Goal: Task Accomplishment & Management: Complete application form

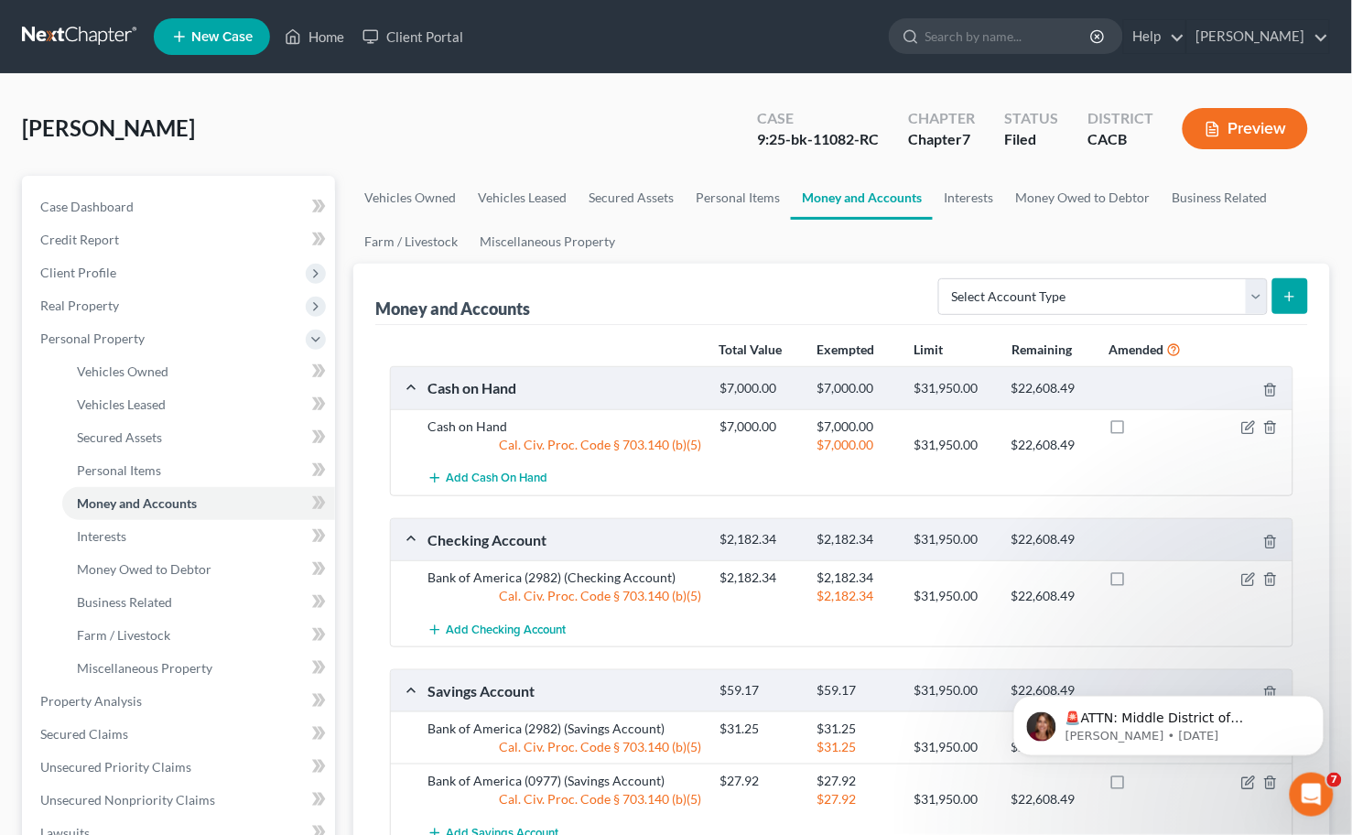
drag, startPoint x: 70, startPoint y: 55, endPoint x: 75, endPoint y: 32, distance: 23.5
click at [69, 55] on nav "Home New Case Client Portal [PERSON_NAME] [PERSON_NAME][EMAIL_ADDRESS][DOMAIN_N…" at bounding box center [676, 36] width 1352 height 73
click at [75, 32] on link at bounding box center [80, 36] width 117 height 33
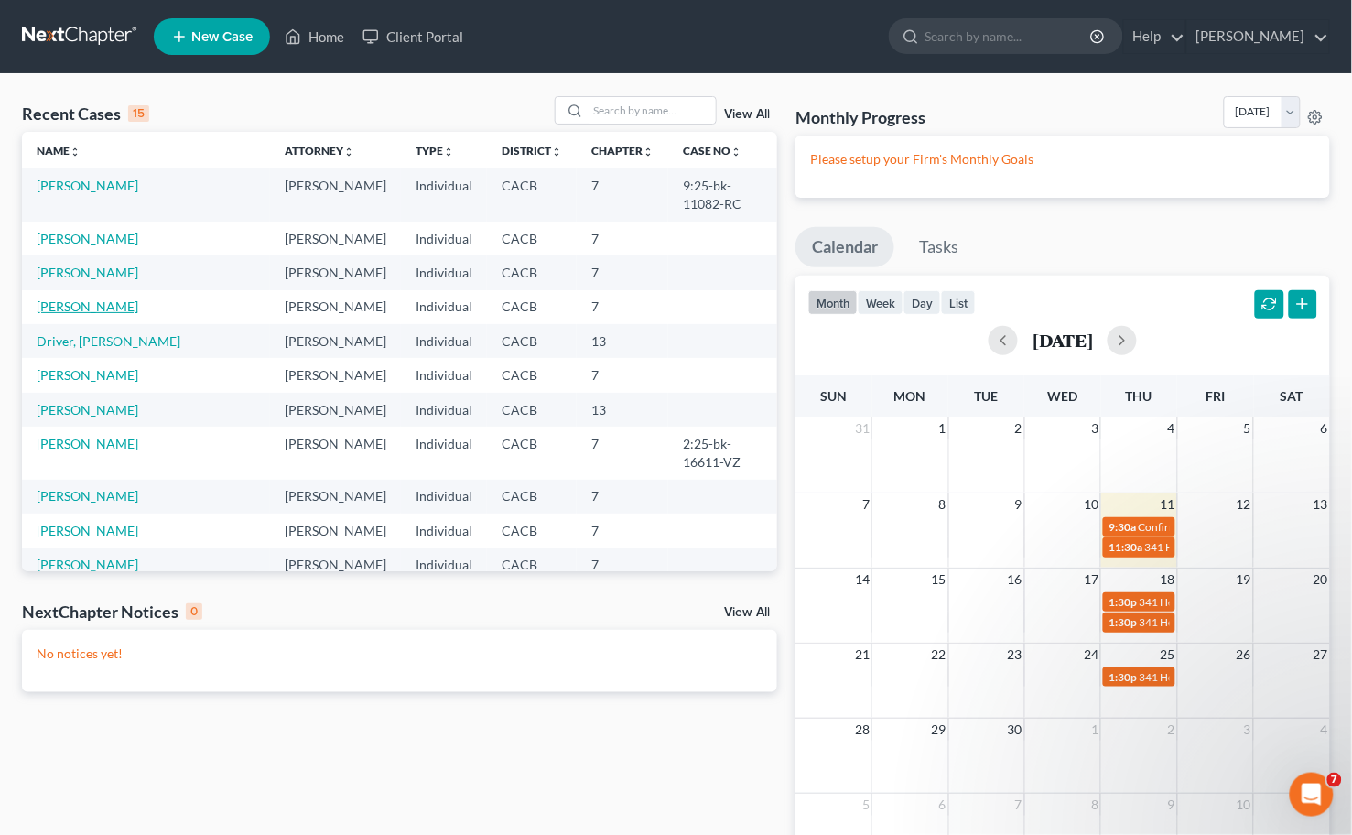
click at [90, 298] on link "[PERSON_NAME]" at bounding box center [88, 306] width 102 height 16
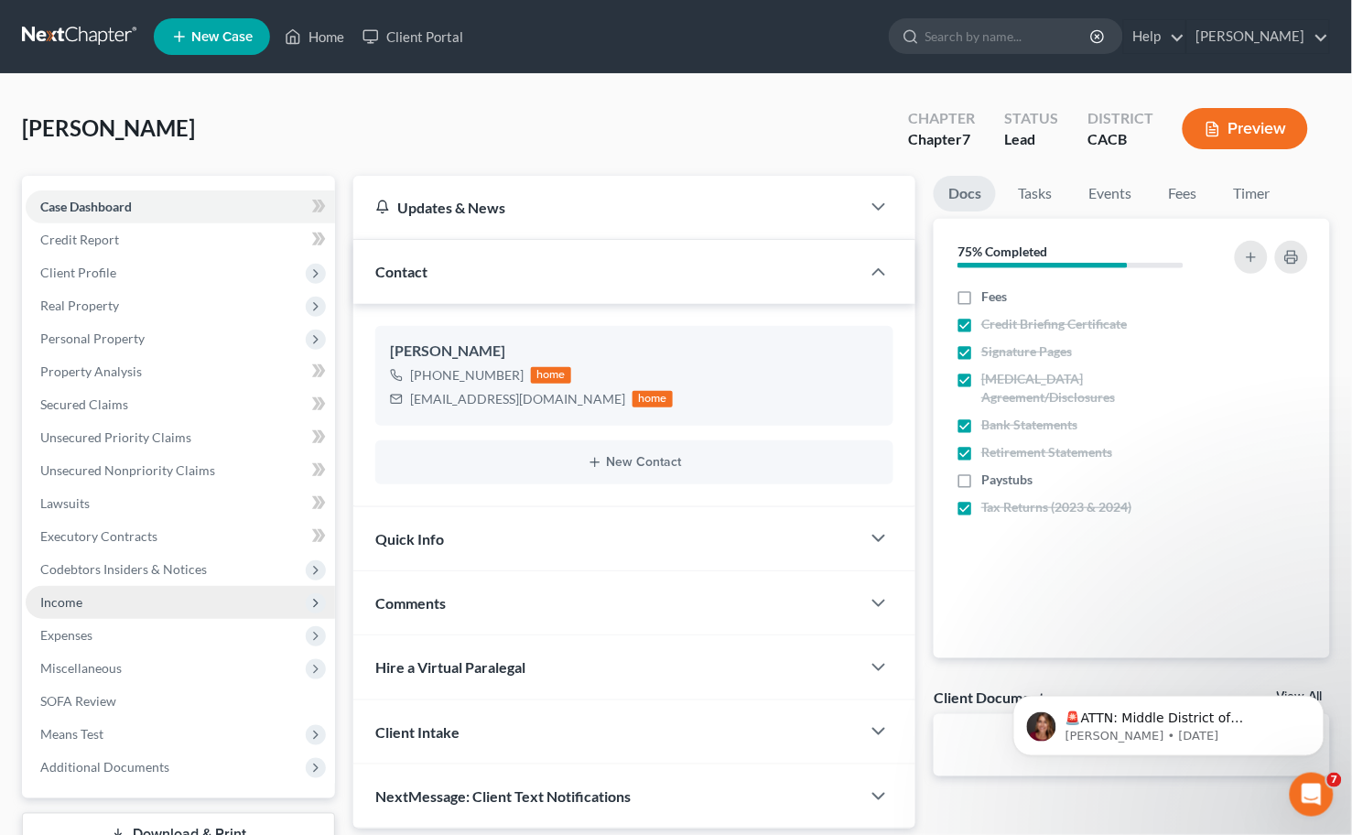
click at [114, 602] on span "Income" at bounding box center [180, 602] width 309 height 33
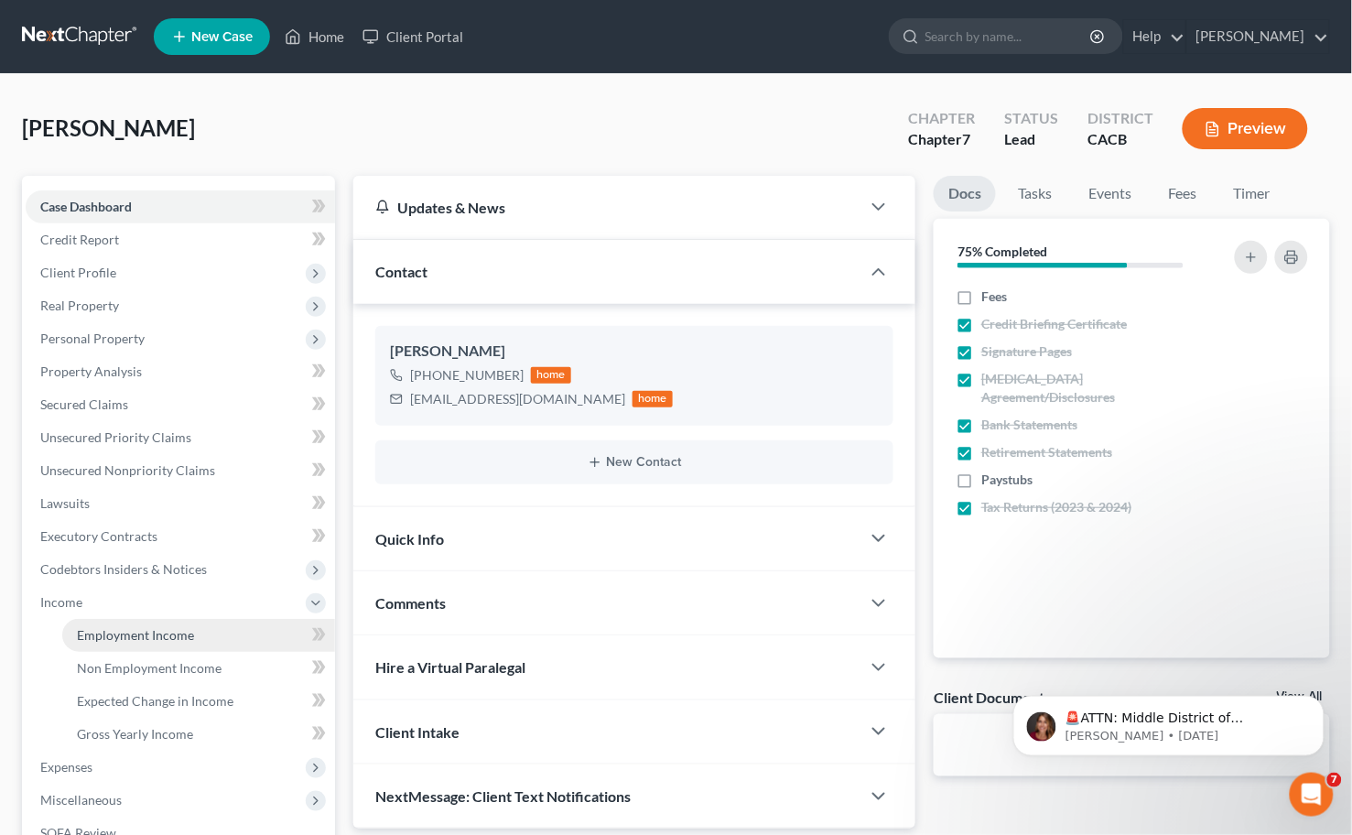
click at [134, 630] on span "Employment Income" at bounding box center [135, 635] width 117 height 16
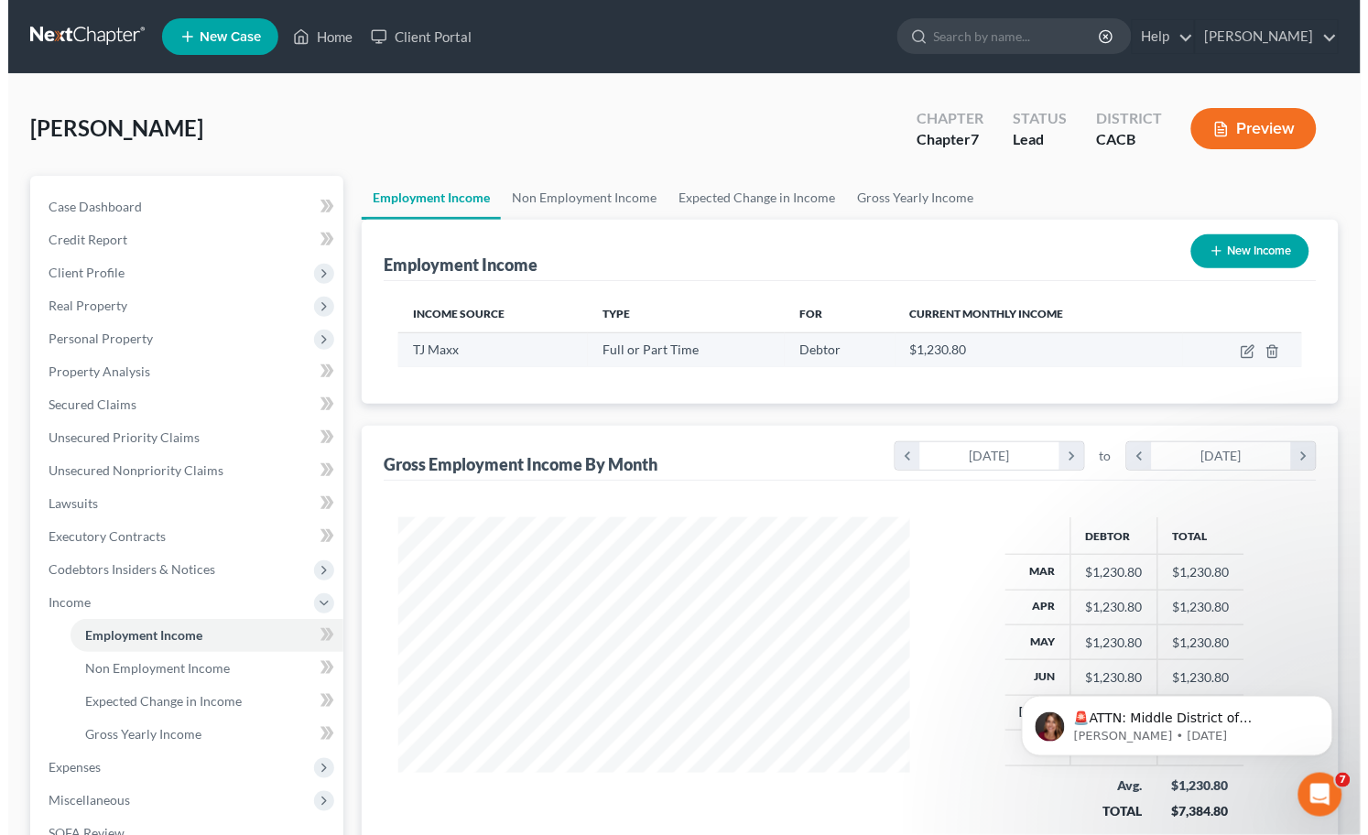
scroll to position [328, 549]
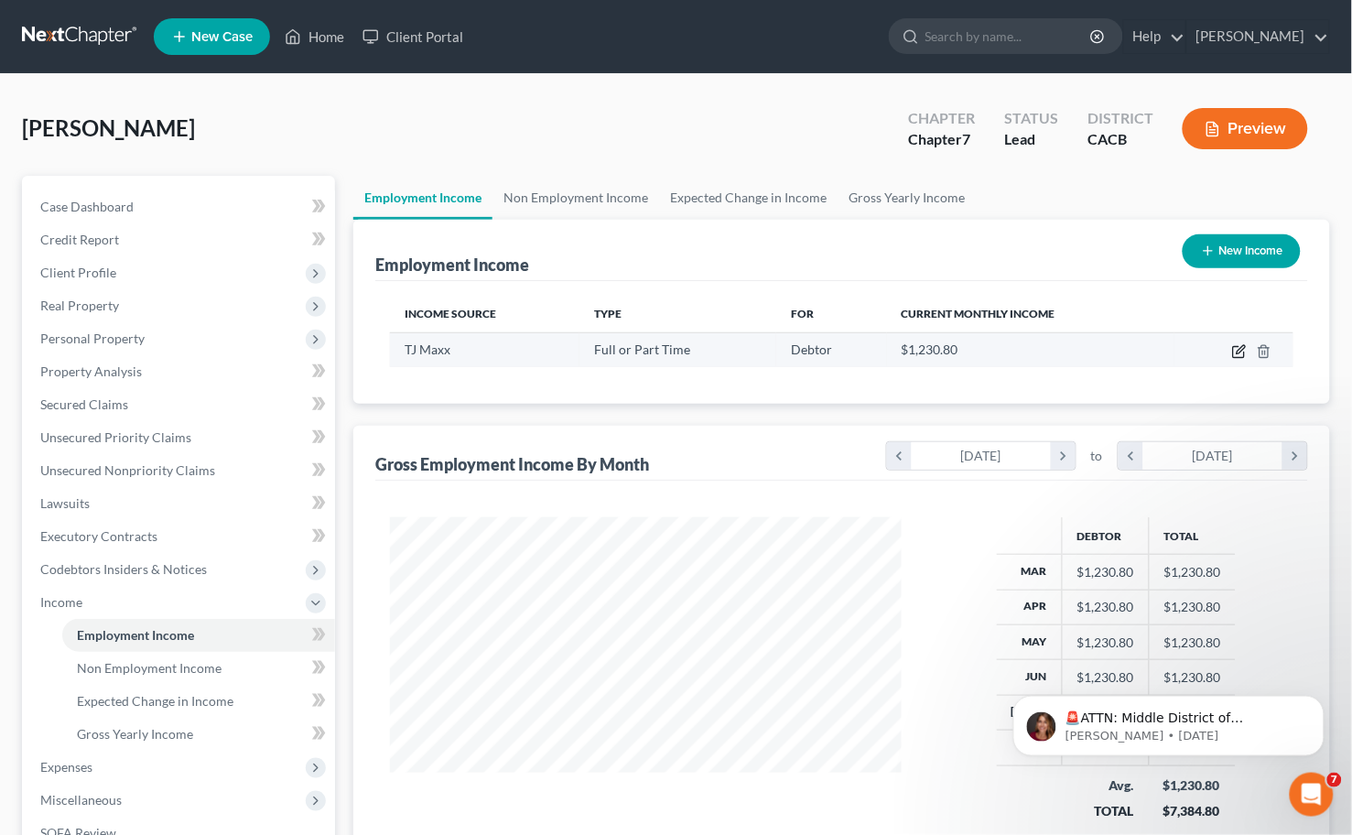
click at [1240, 350] on icon "button" at bounding box center [1241, 349] width 8 height 8
select select "0"
select select "4"
select select "0"
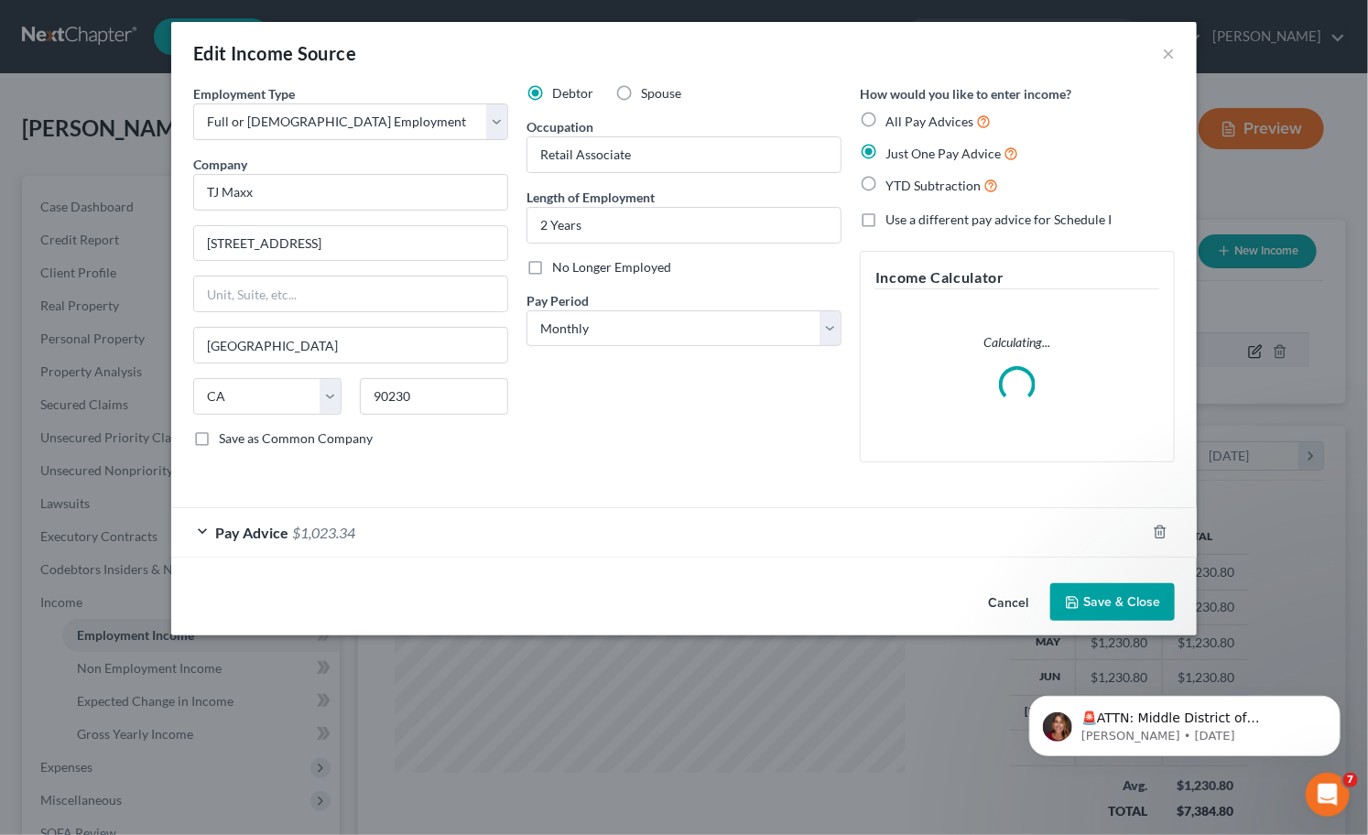
scroll to position [328, 555]
click at [423, 528] on div "Pay Advice $1,023.34" at bounding box center [658, 532] width 974 height 49
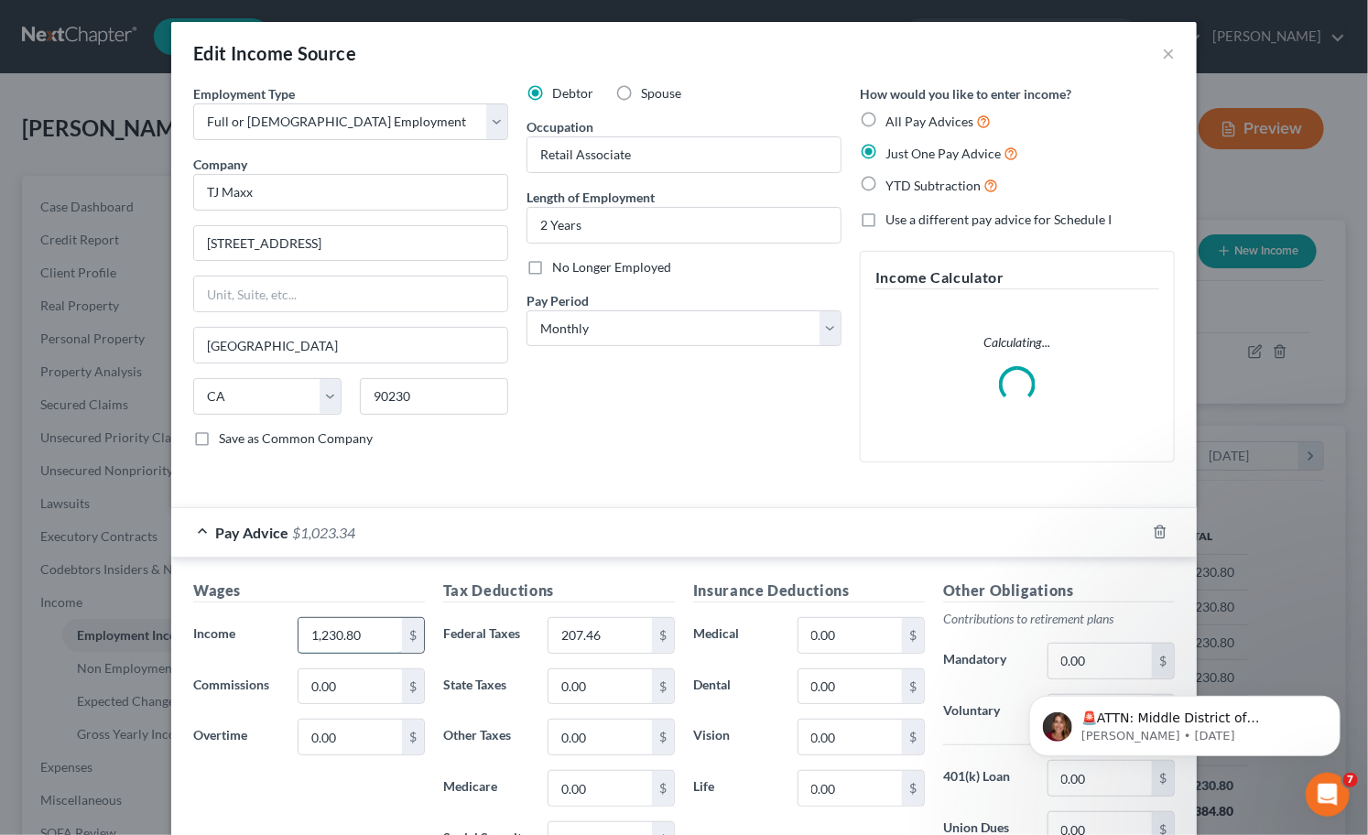
click at [362, 635] on input "1,230.80" at bounding box center [349, 635] width 103 height 35
type input "1,312"
click at [628, 635] on input "207.46" at bounding box center [599, 635] width 103 height 35
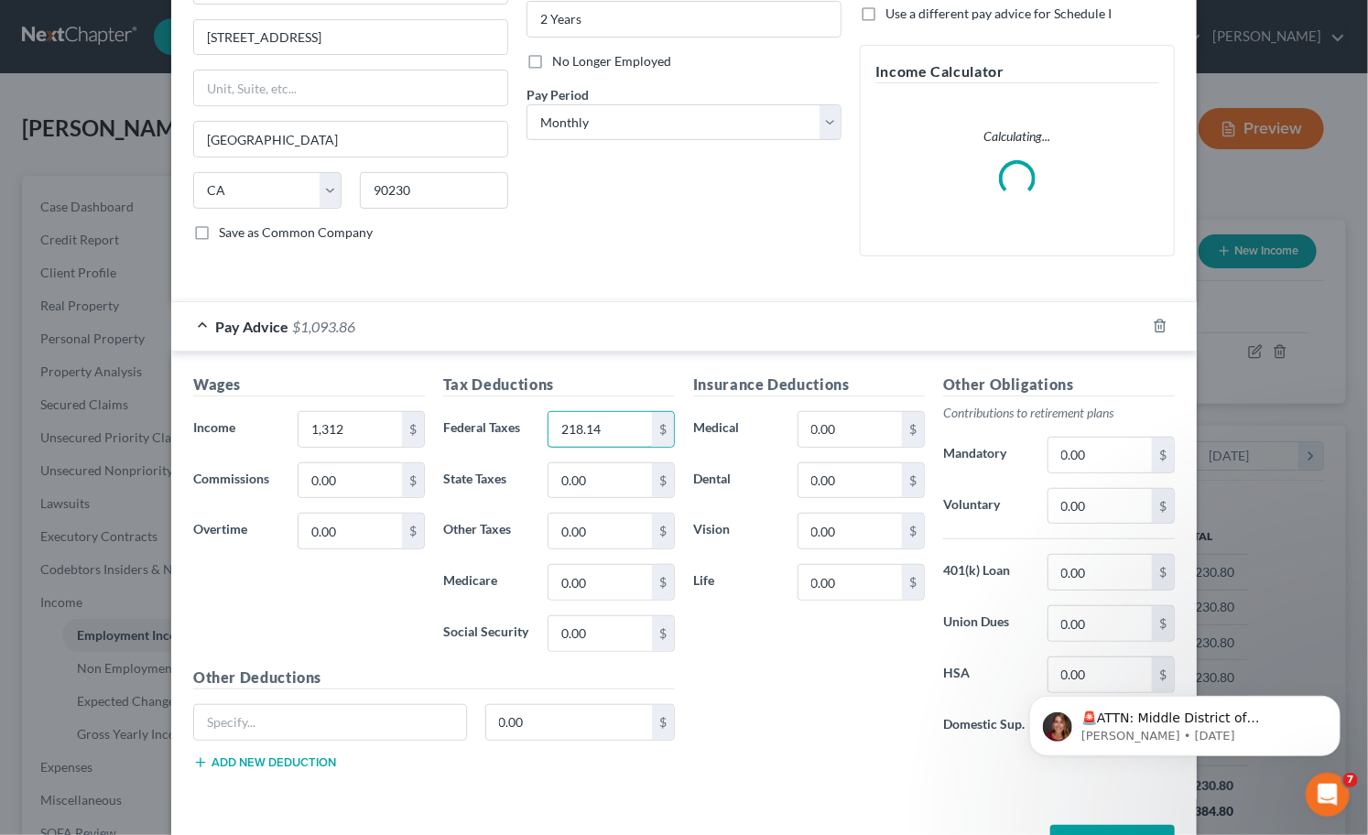
scroll to position [271, 0]
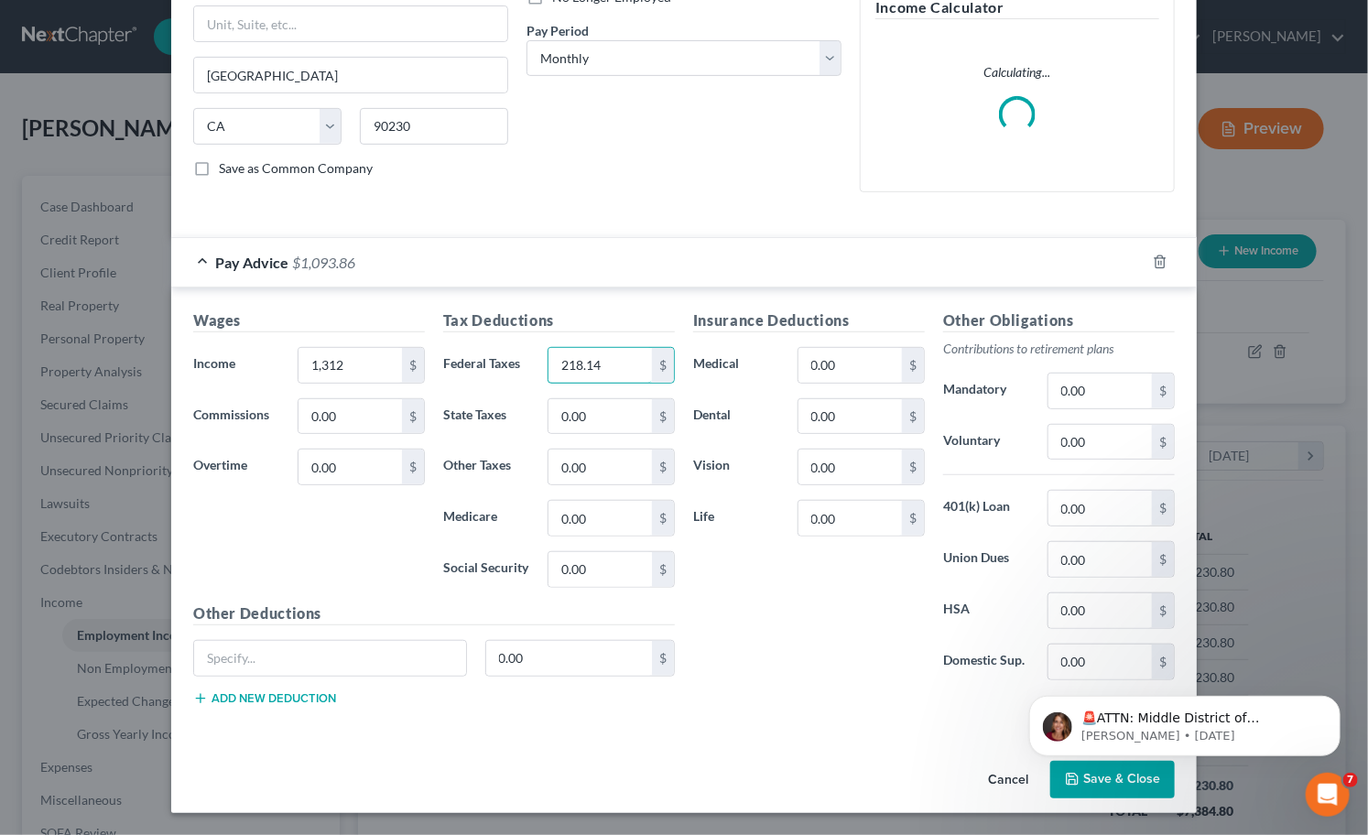
type input "218.14"
click at [1074, 777] on html "🚨ATTN: Middle District of [US_STATE] The court has added a new Credit Counselin…" at bounding box center [1184, 721] width 366 height 128
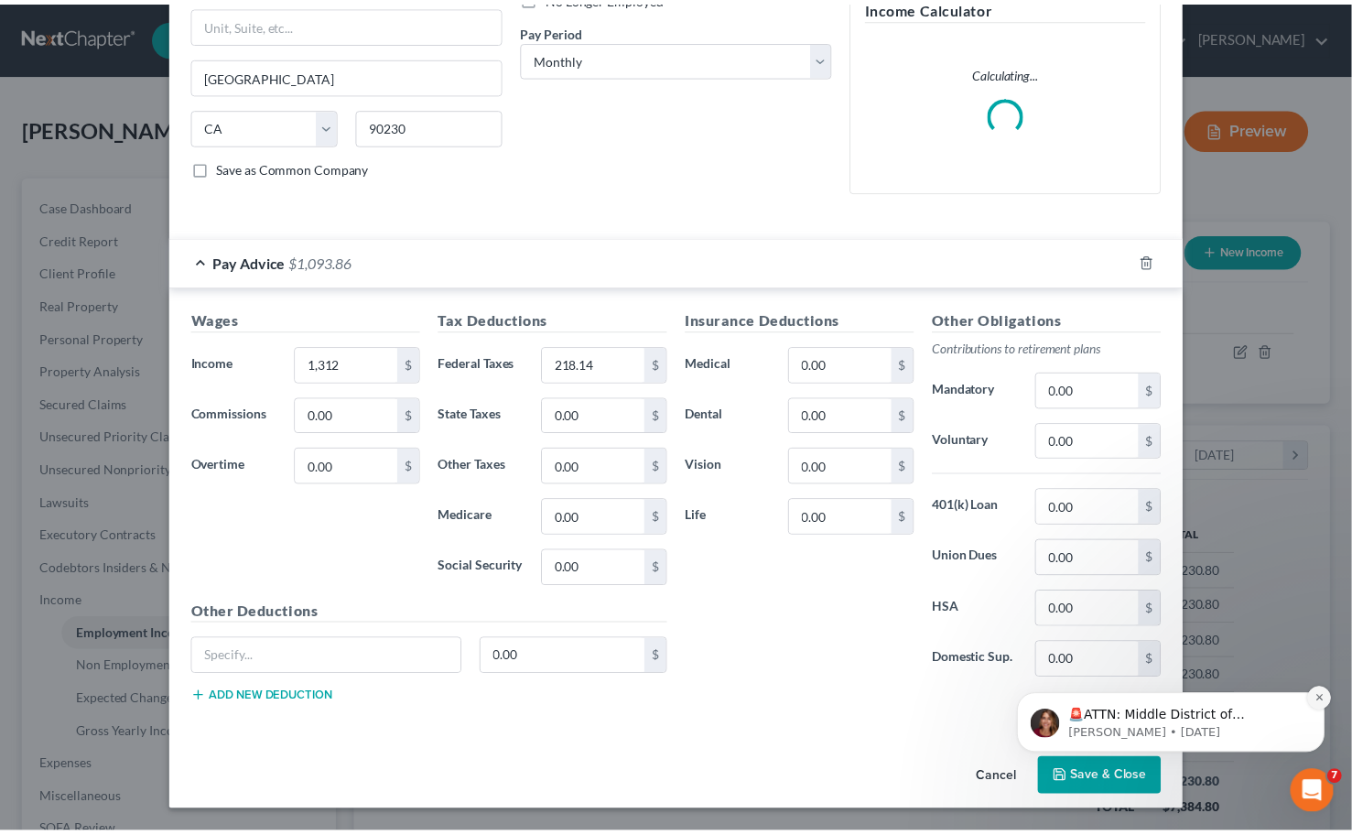
scroll to position [257, 0]
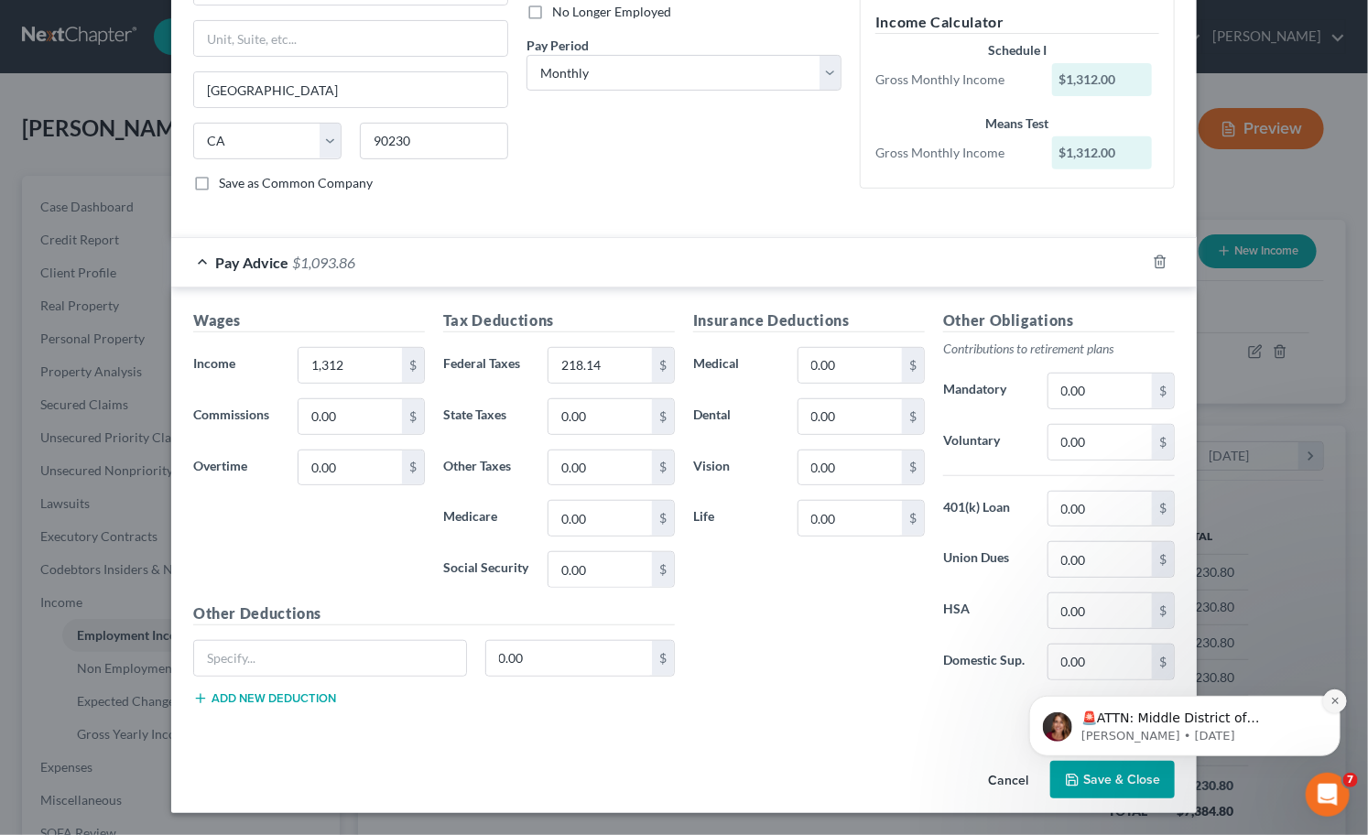
click at [1332, 702] on icon "Dismiss notification" at bounding box center [1333, 700] width 6 height 6
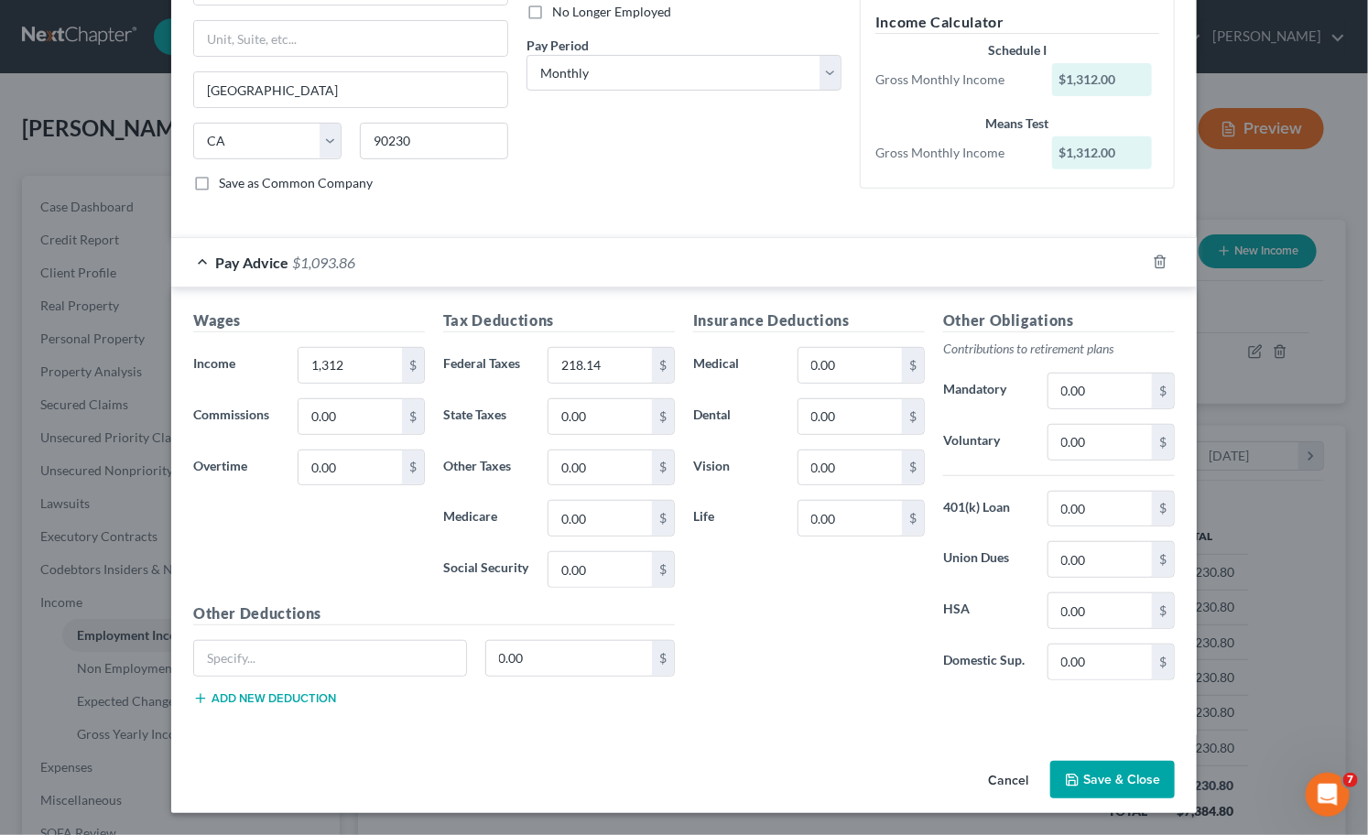
click at [1111, 780] on button "Save & Close" at bounding box center [1112, 780] width 125 height 38
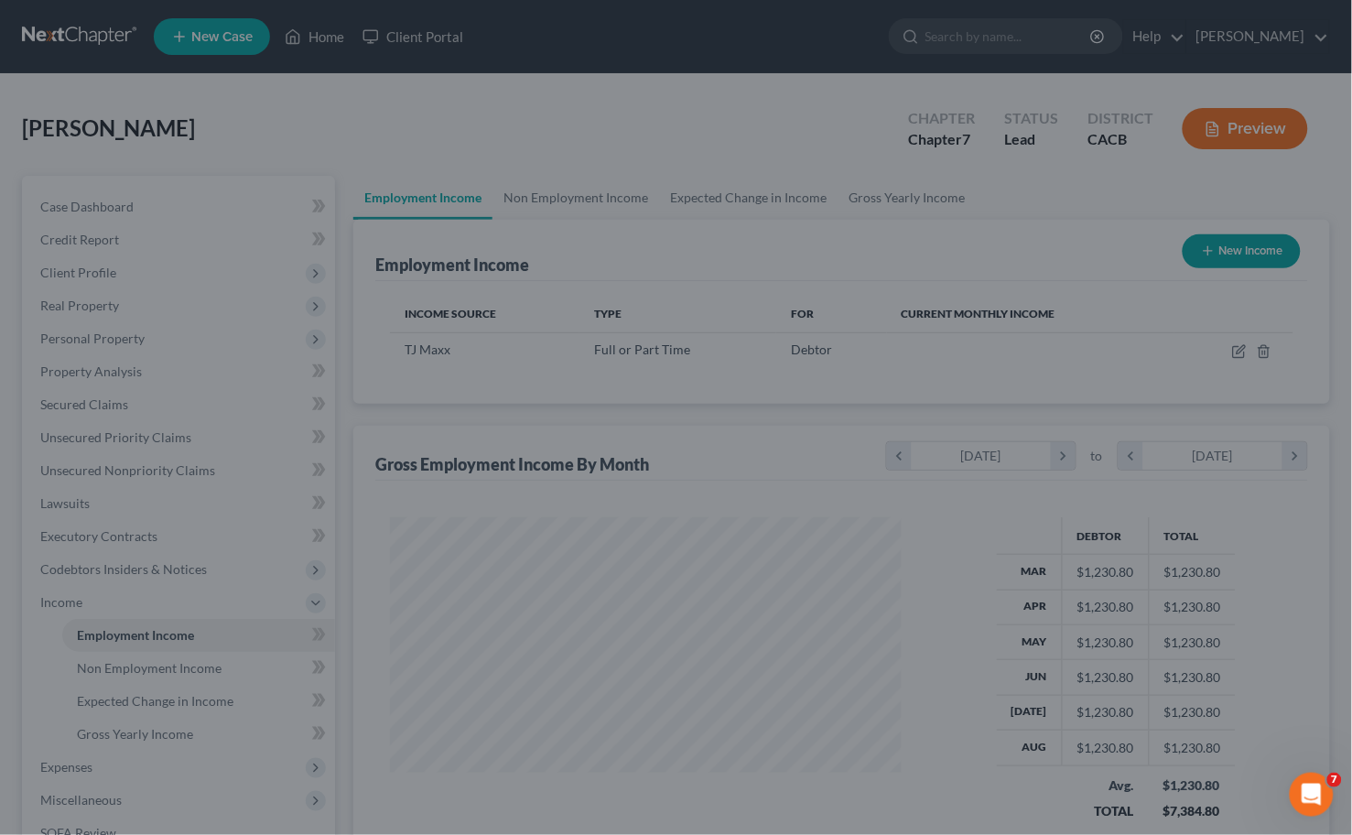
scroll to position [915302, 915082]
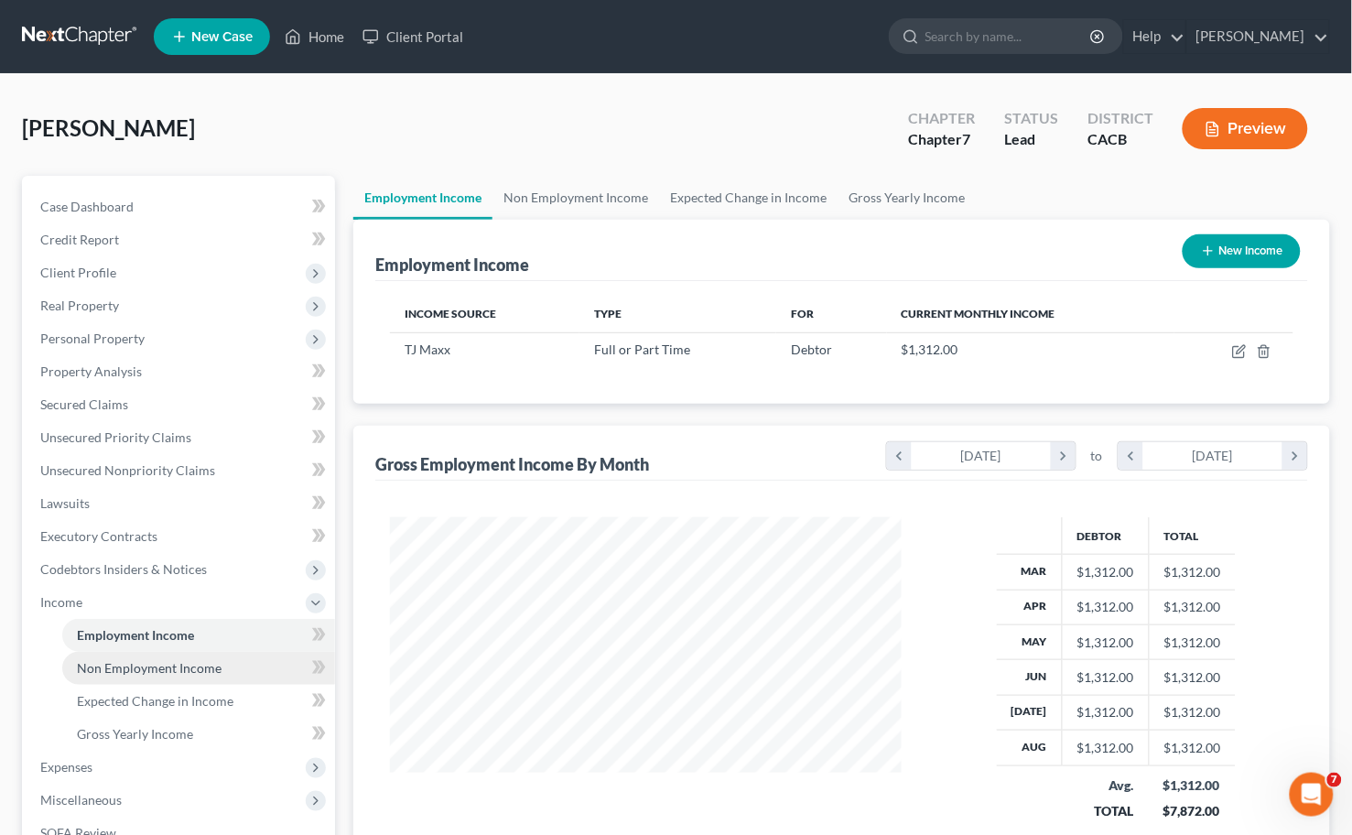
click at [147, 663] on span "Non Employment Income" at bounding box center [149, 668] width 145 height 16
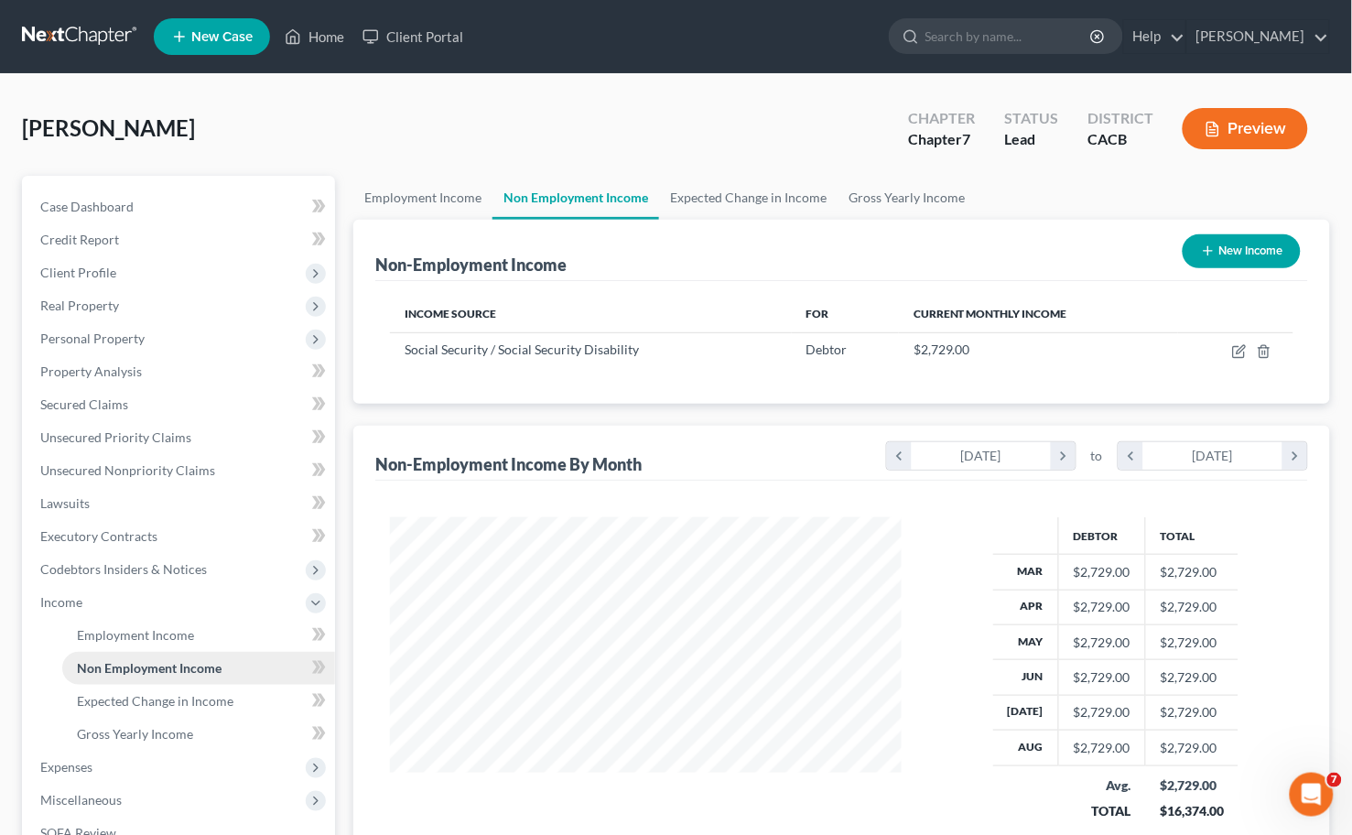
scroll to position [328, 549]
click at [217, 712] on link "Expected Change in Income" at bounding box center [198, 701] width 273 height 33
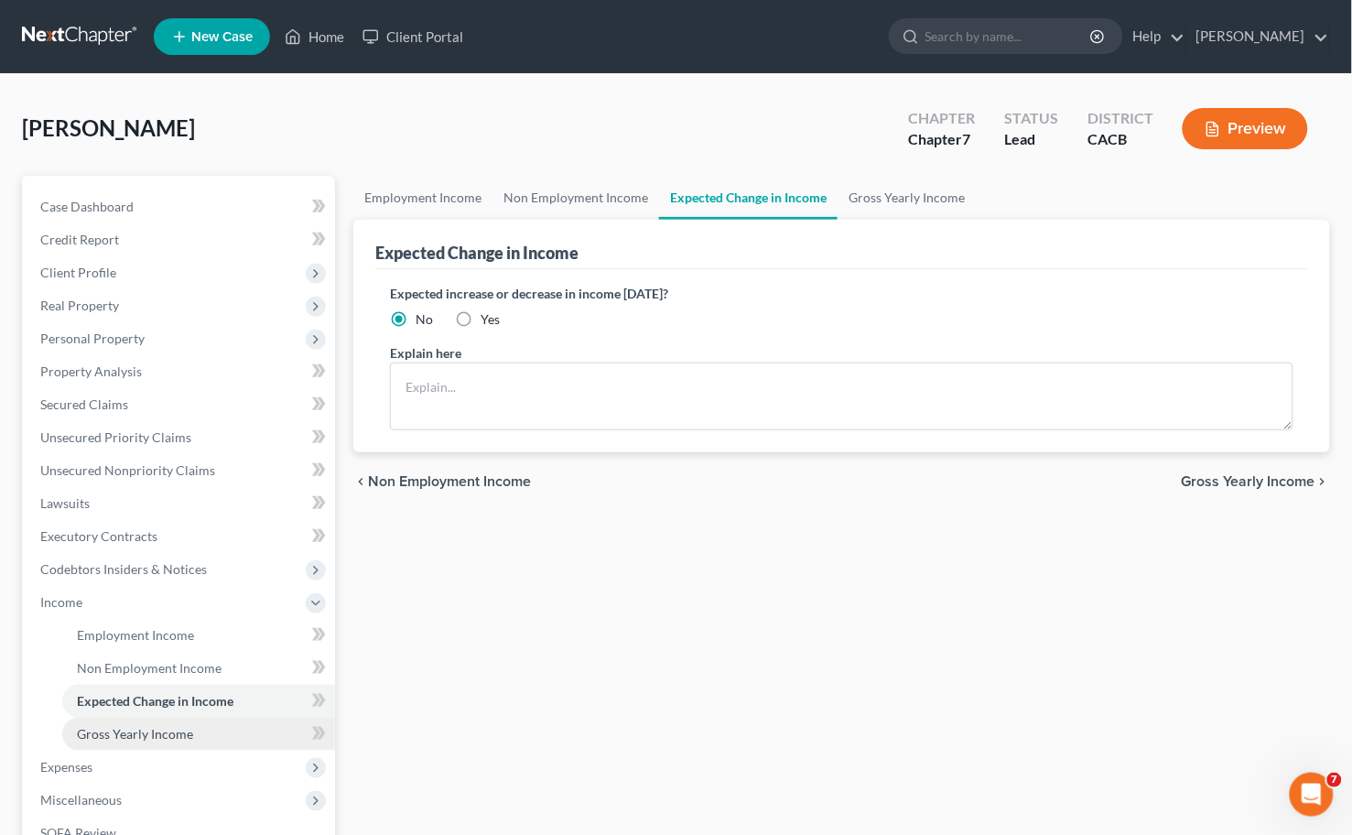
click at [189, 726] on span "Gross Yearly Income" at bounding box center [135, 734] width 116 height 16
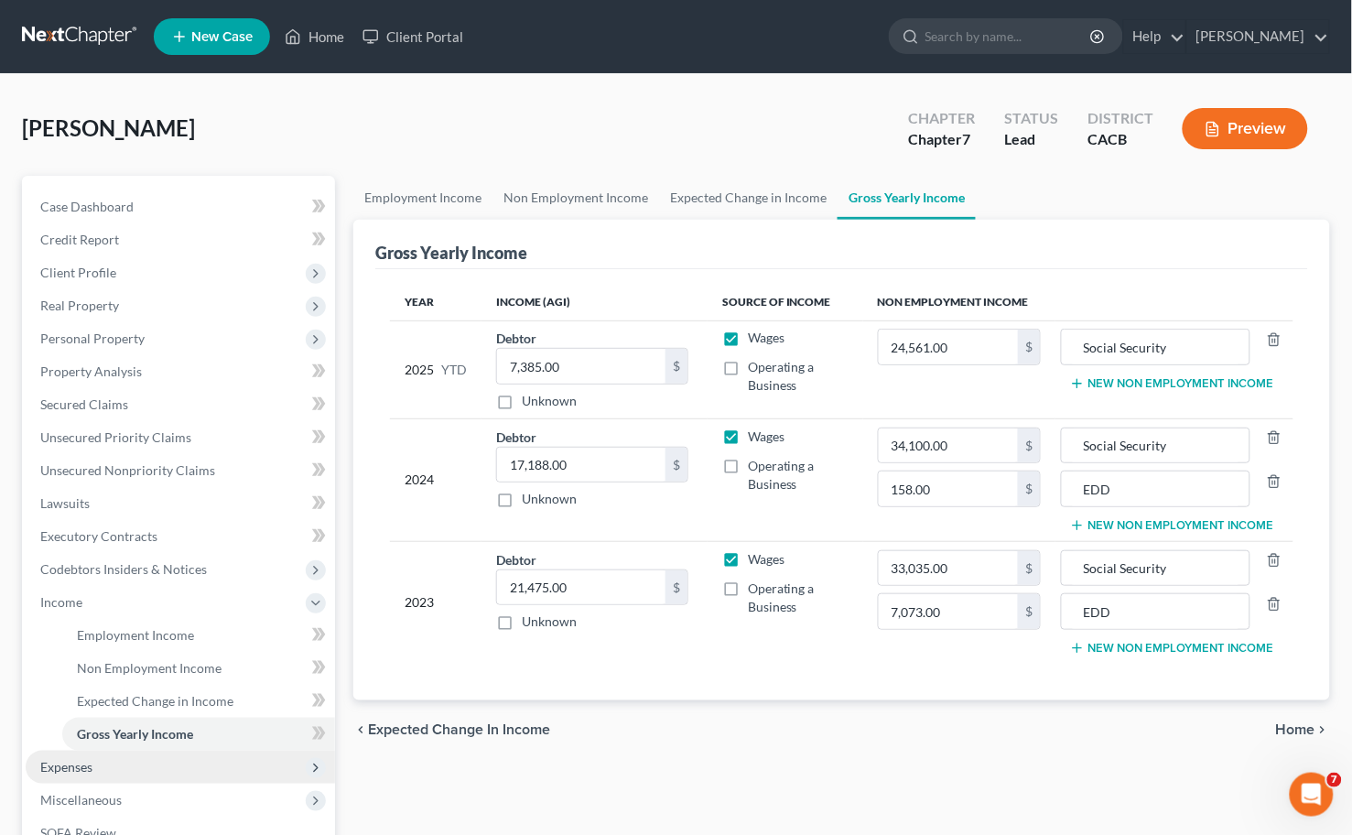
click at [82, 765] on span "Expenses" at bounding box center [66, 767] width 52 height 16
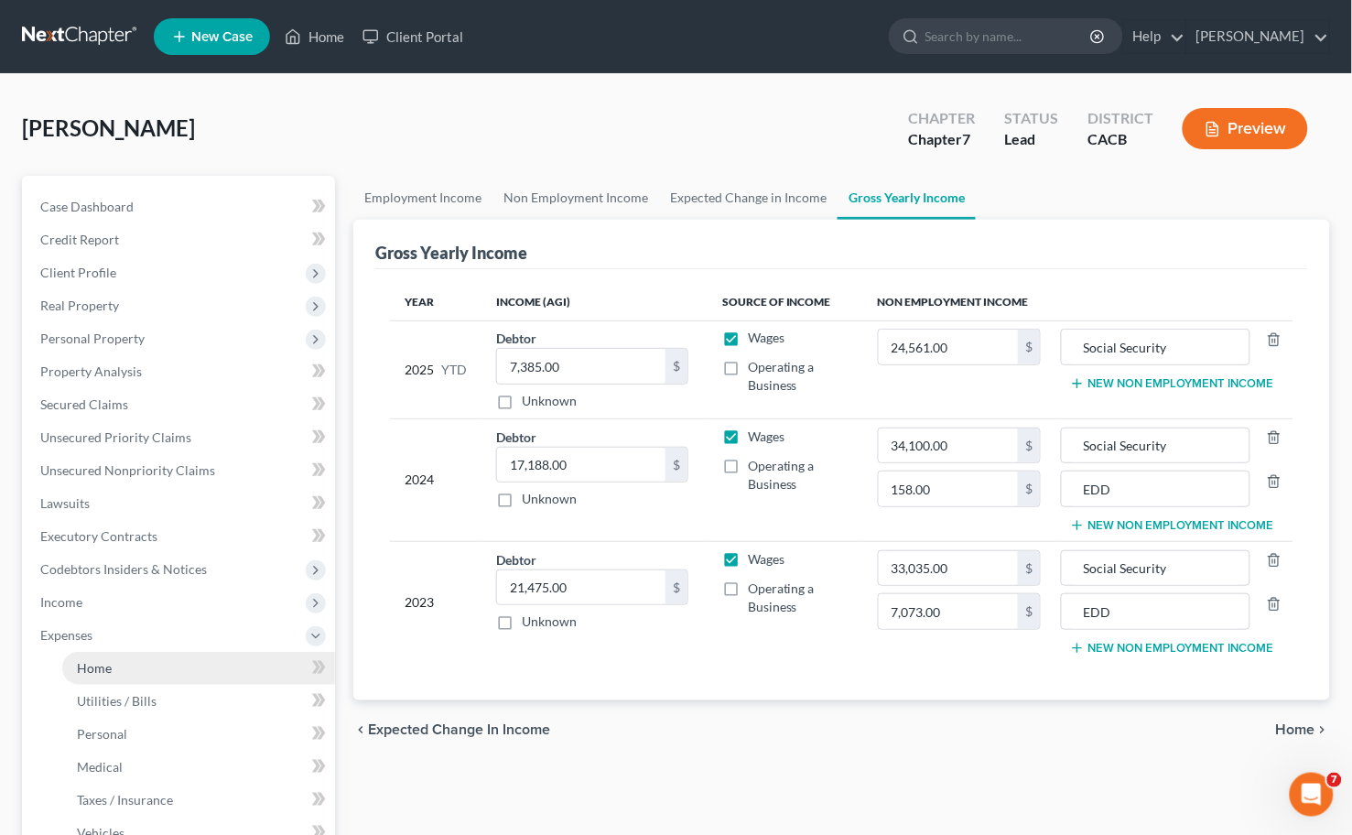
click at [112, 661] on link "Home" at bounding box center [198, 668] width 273 height 33
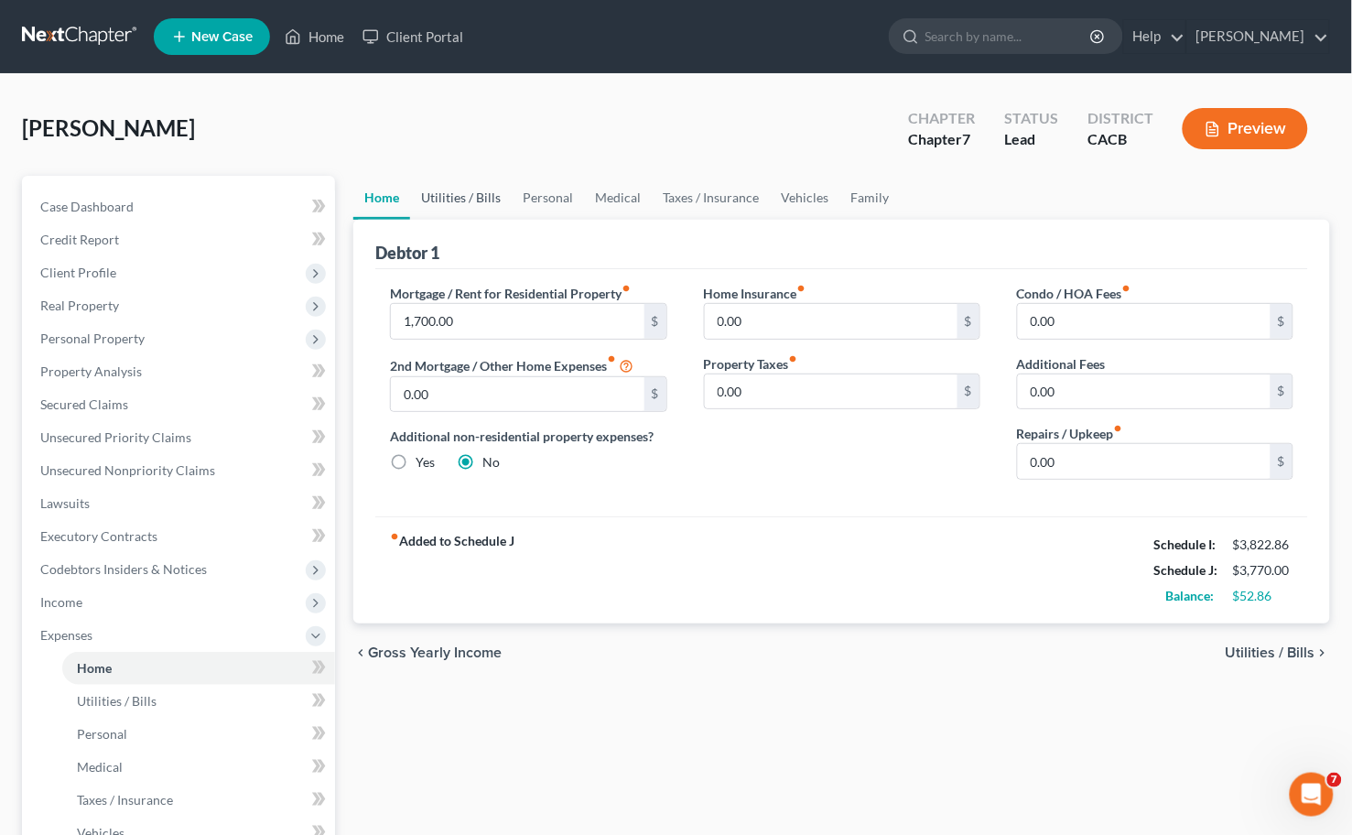
click at [459, 203] on link "Utilities / Bills" at bounding box center [461, 198] width 102 height 44
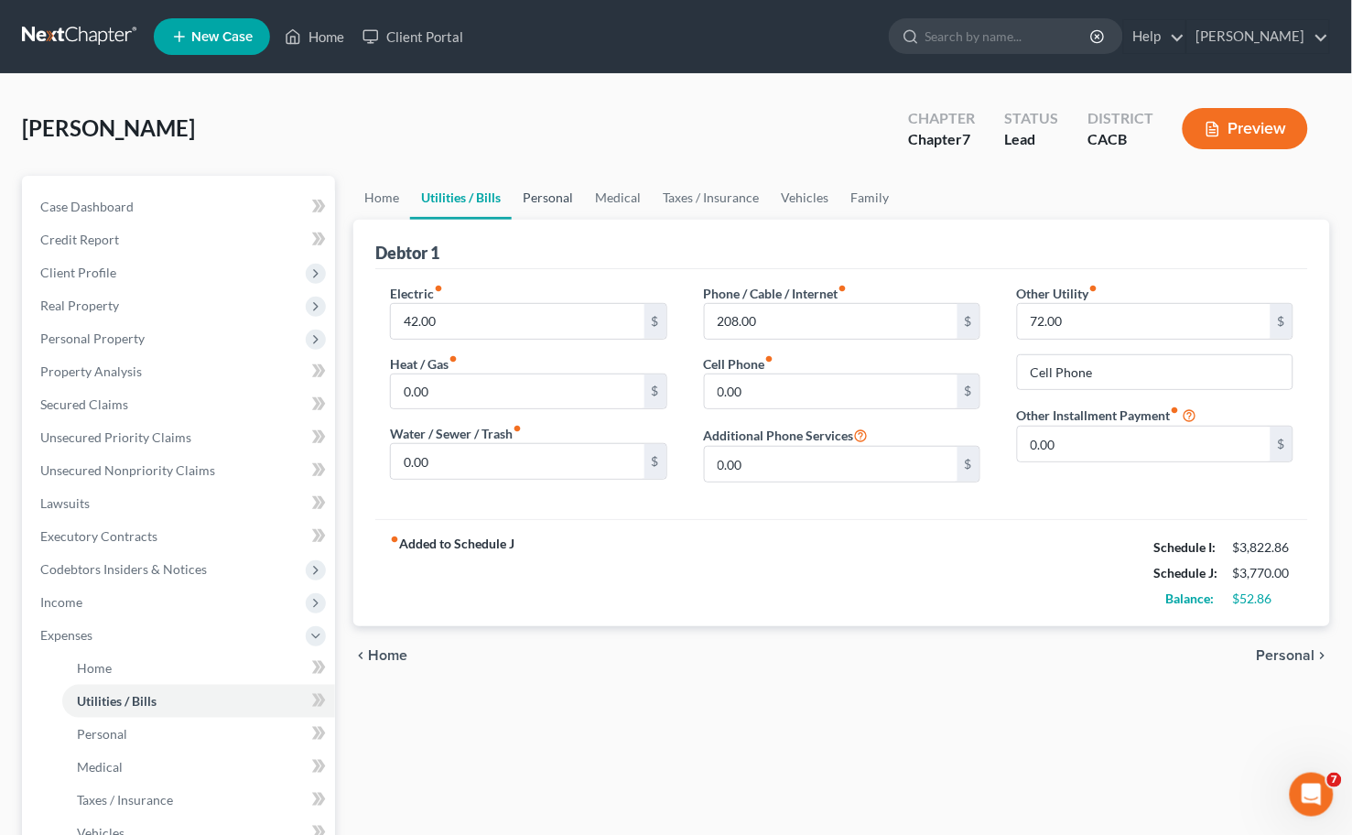
click at [537, 201] on link "Personal" at bounding box center [548, 198] width 72 height 44
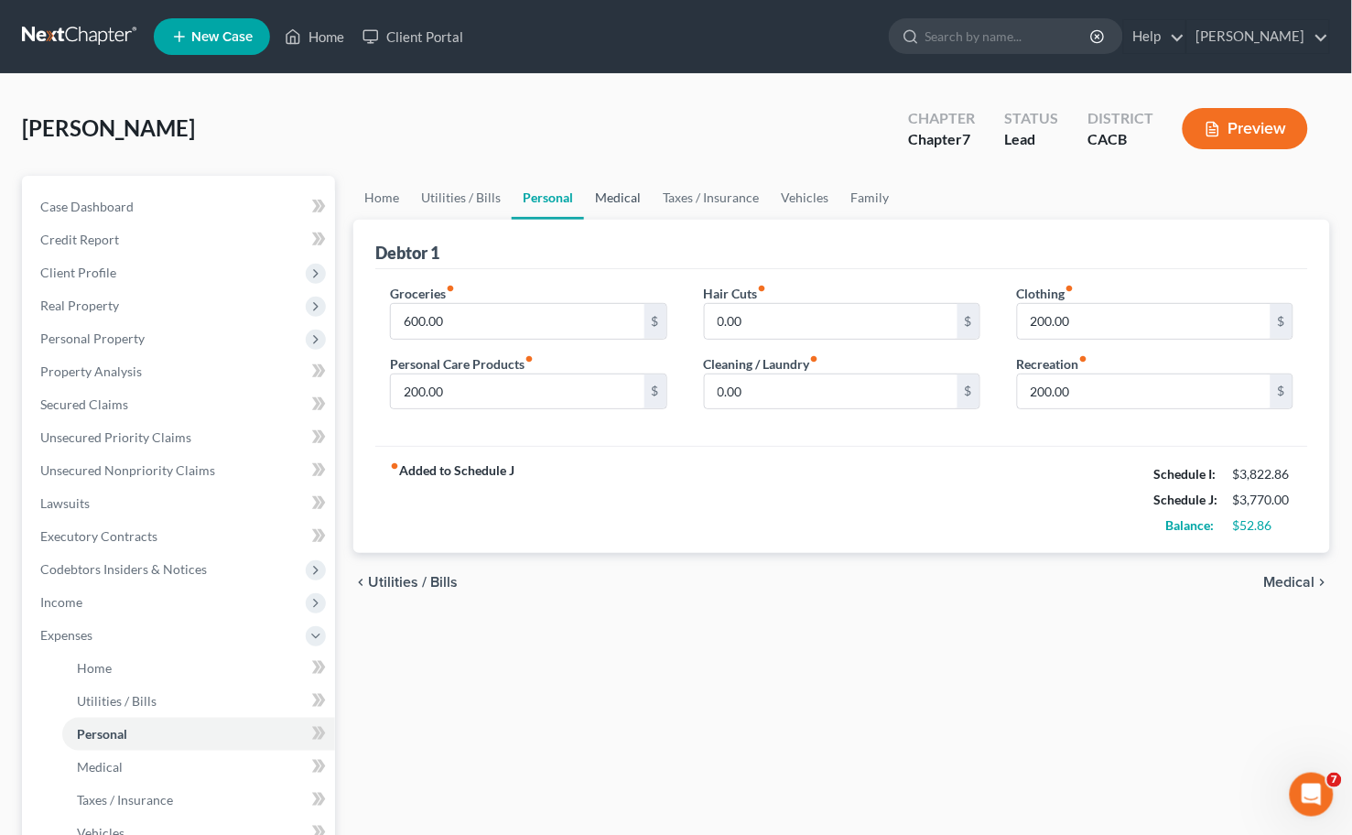
click at [626, 198] on link "Medical" at bounding box center [618, 198] width 68 height 44
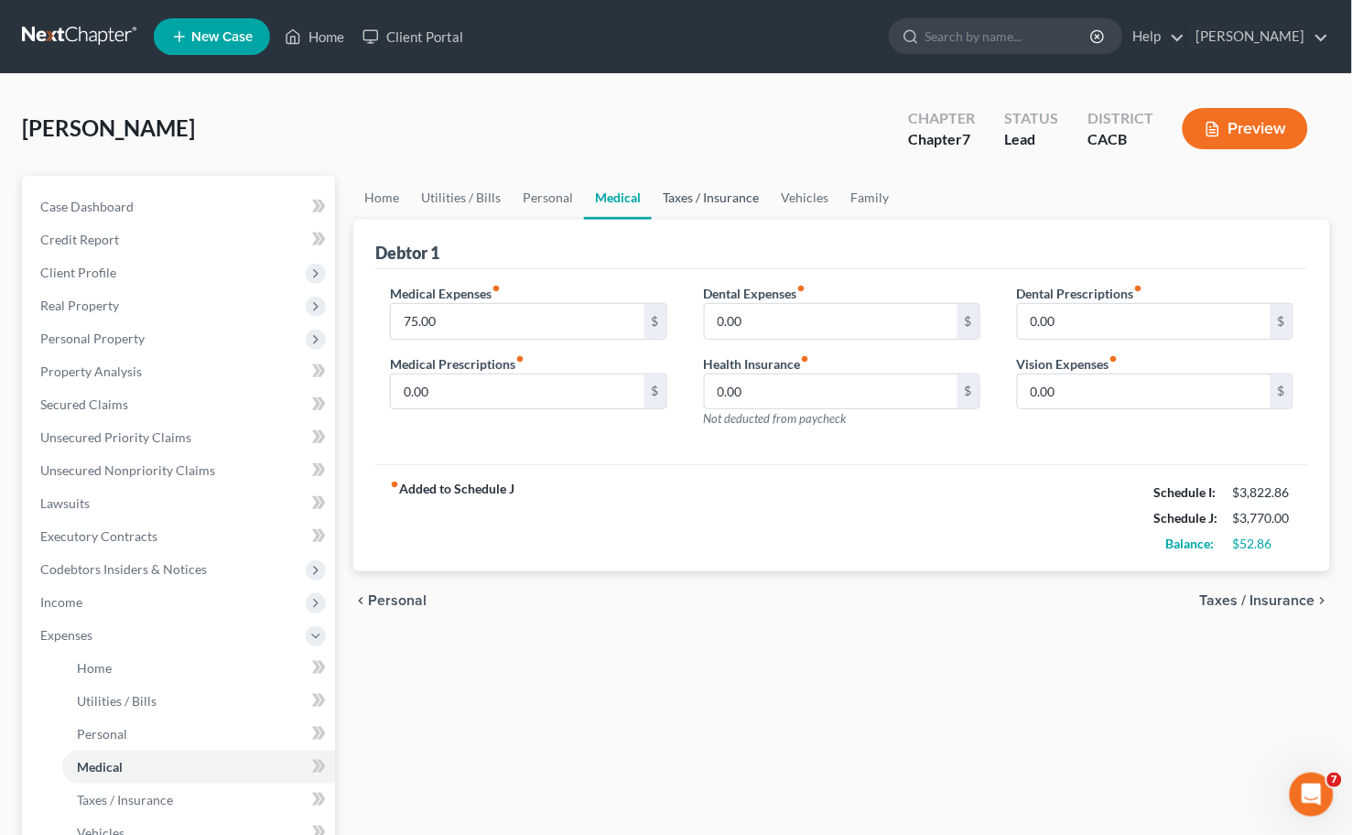
click at [711, 198] on link "Taxes / Insurance" at bounding box center [711, 198] width 118 height 44
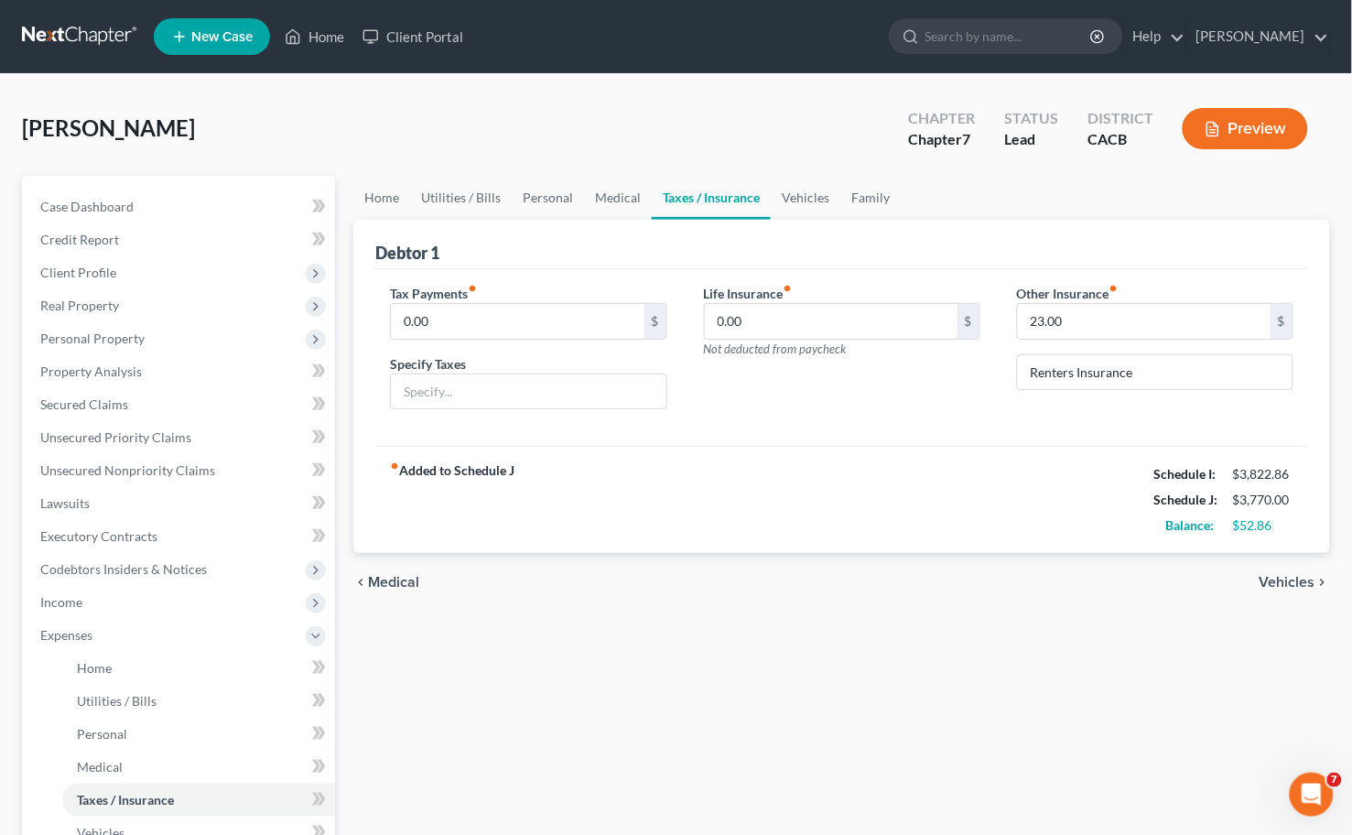
click at [765, 199] on link "Taxes / Insurance" at bounding box center [711, 198] width 119 height 44
click at [809, 200] on link "Vehicles" at bounding box center [806, 198] width 70 height 44
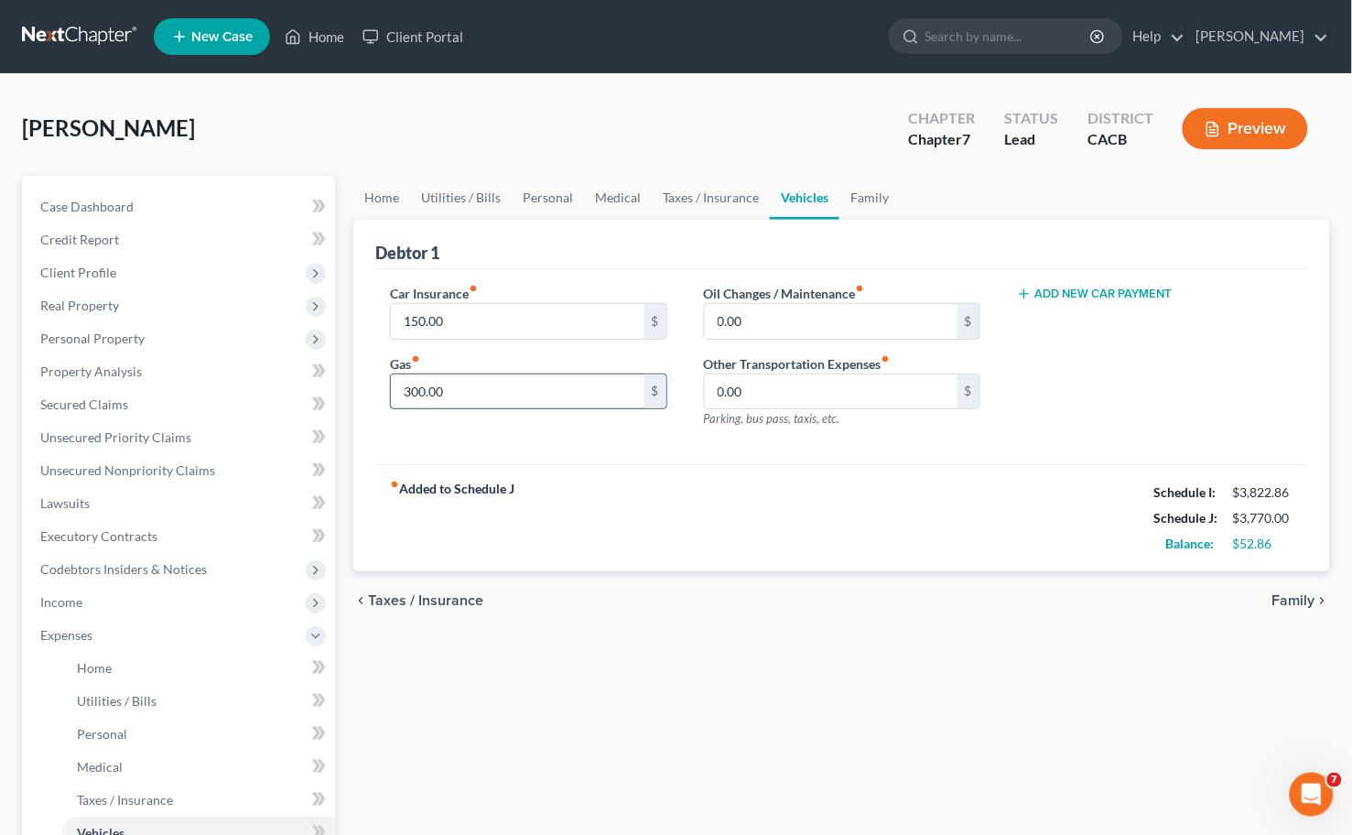
click at [481, 407] on input "300.00" at bounding box center [517, 391] width 253 height 35
type input "350"
click at [390, 193] on link "Home" at bounding box center [381, 198] width 57 height 44
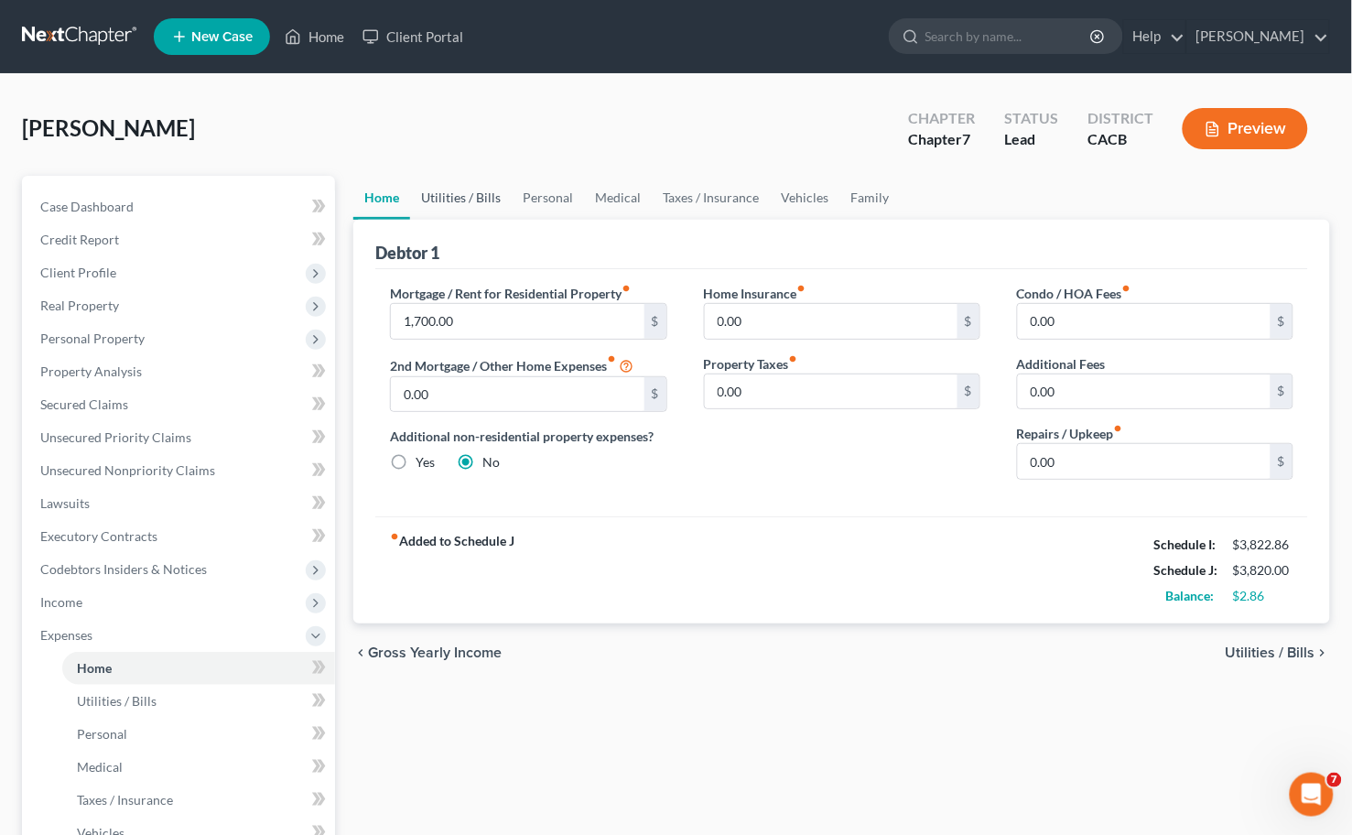
click at [482, 203] on link "Utilities / Bills" at bounding box center [461, 198] width 102 height 44
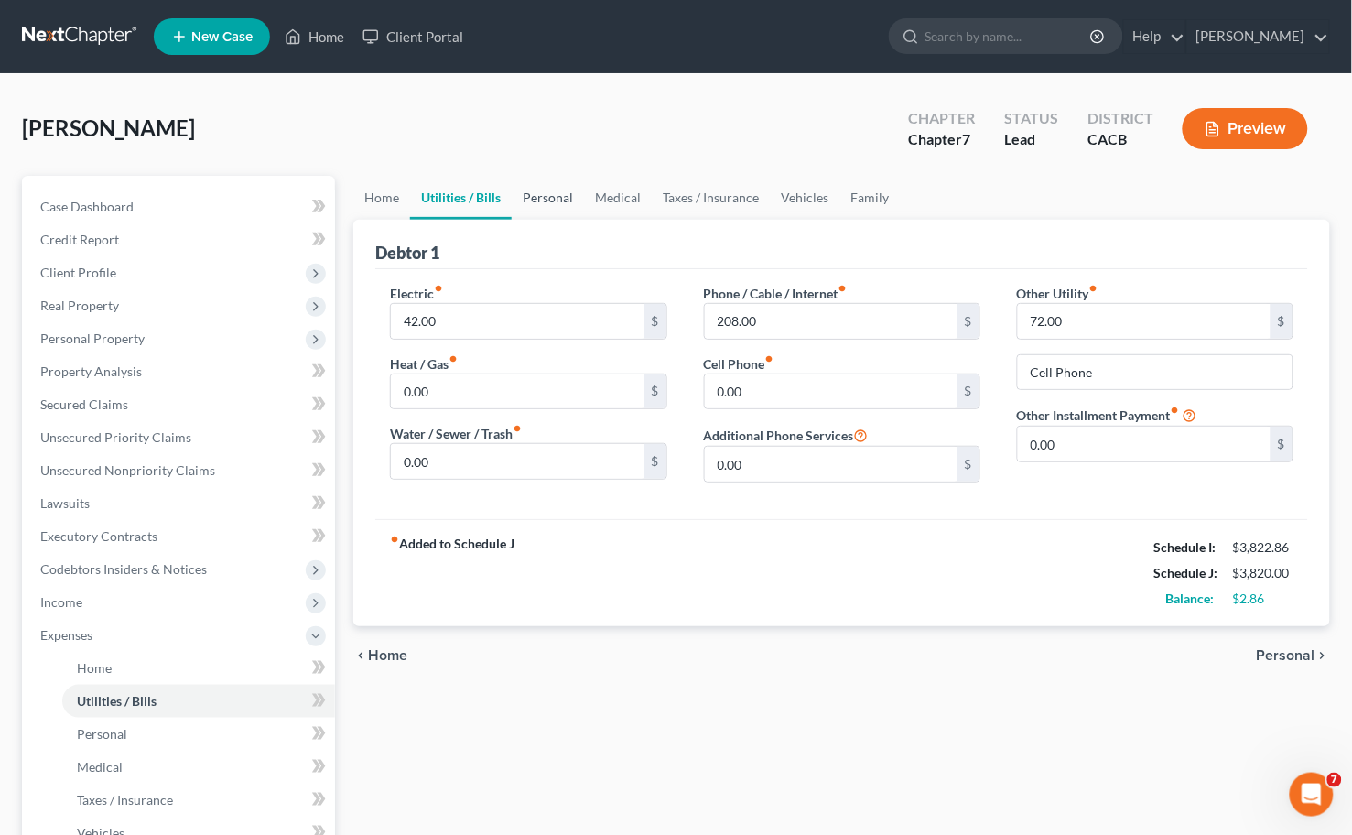
click at [543, 190] on link "Personal" at bounding box center [548, 198] width 72 height 44
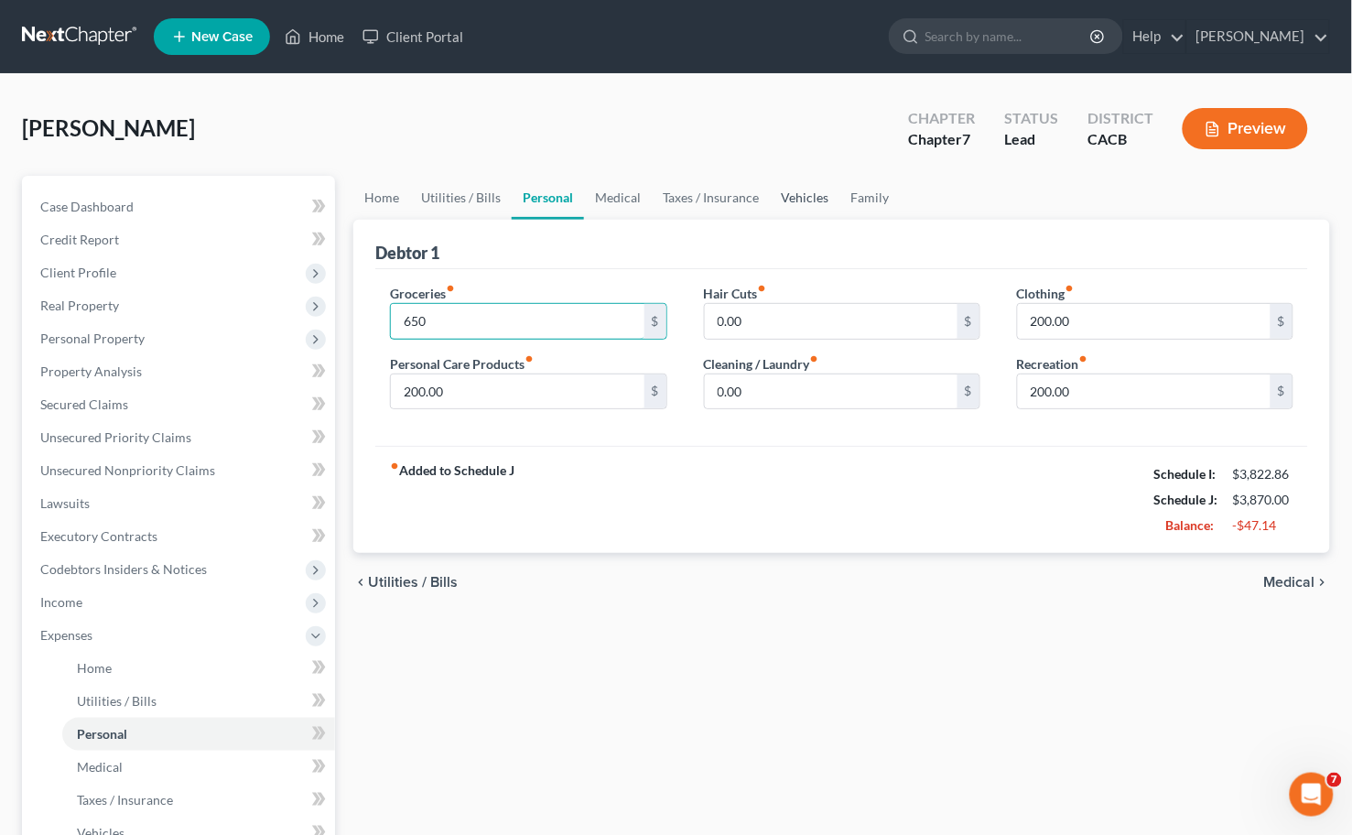
type input "650"
click at [791, 197] on link "Vehicles" at bounding box center [805, 198] width 70 height 44
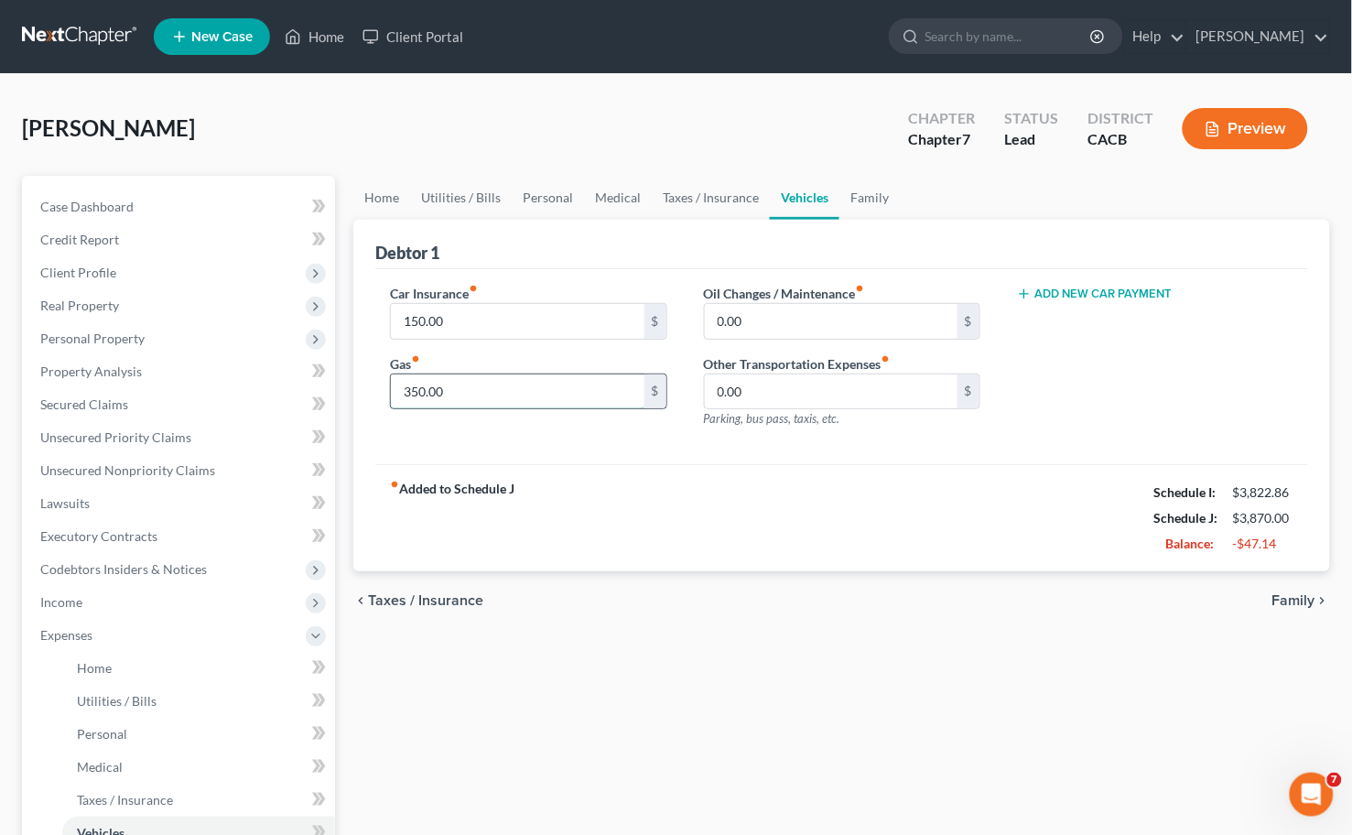
click at [518, 387] on input "350.00" at bounding box center [517, 391] width 253 height 35
type input "300"
drag, startPoint x: 358, startPoint y: 187, endPoint x: 379, endPoint y: 184, distance: 21.2
click at [358, 187] on link "Home" at bounding box center [381, 198] width 57 height 44
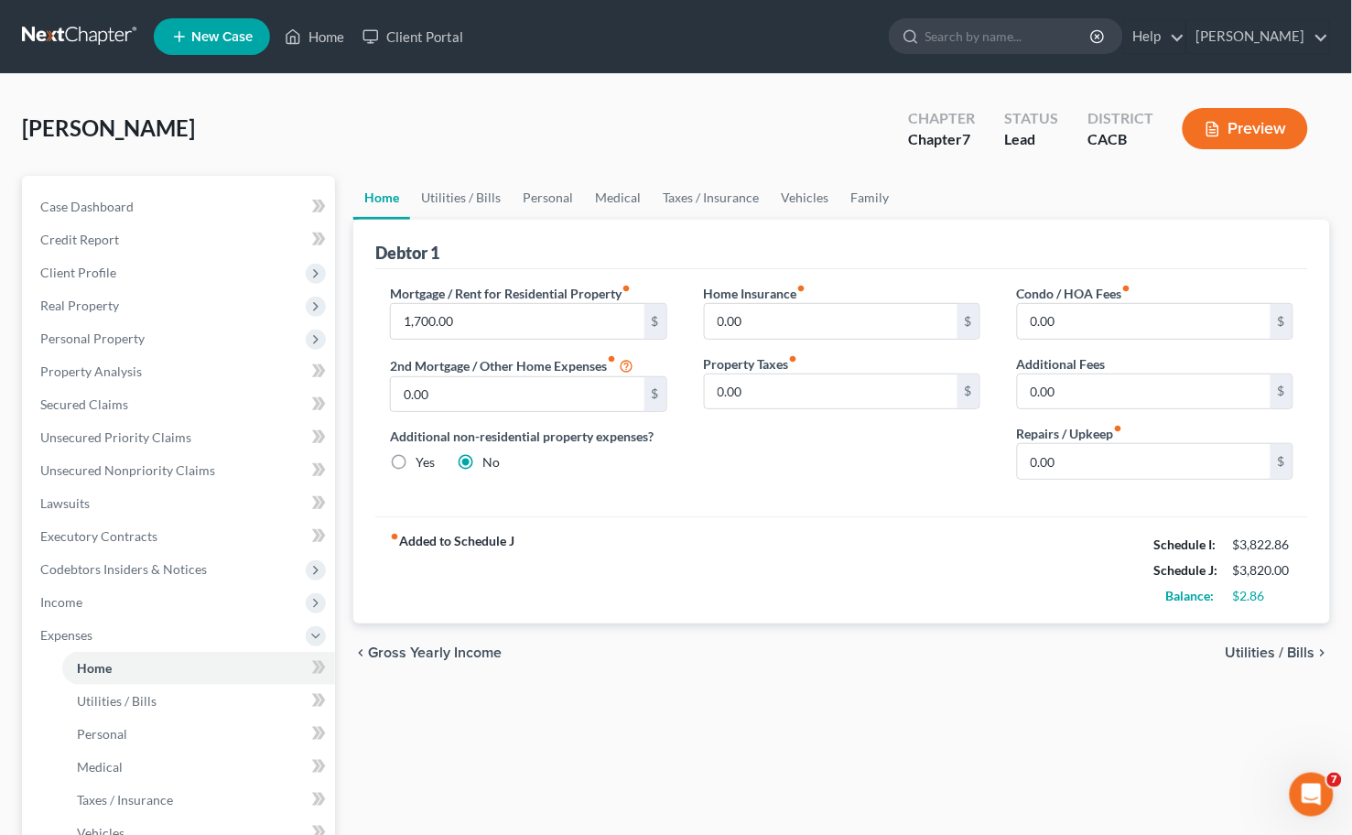
click at [380, 184] on link "Home" at bounding box center [381, 198] width 57 height 44
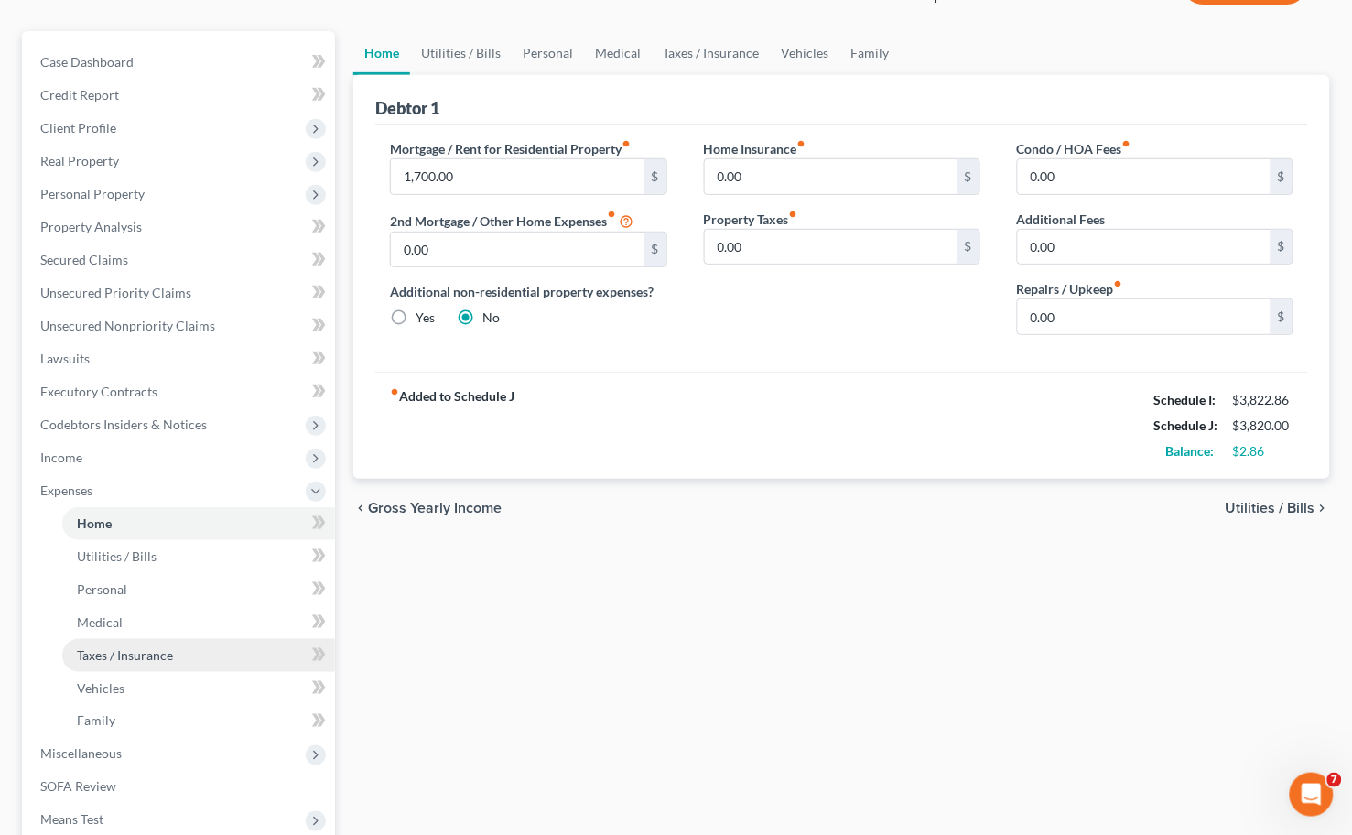
scroll to position [367, 0]
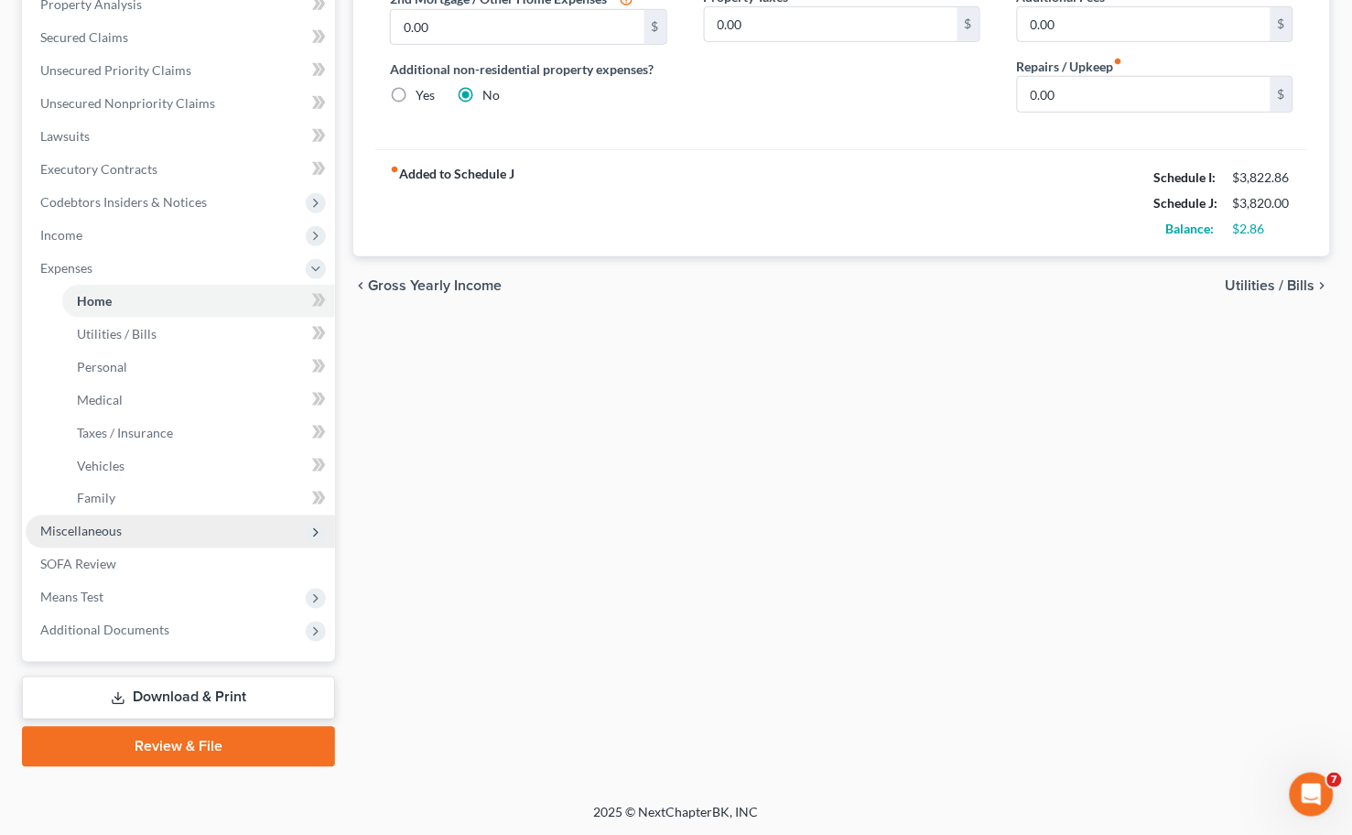
click at [67, 533] on span "Miscellaneous" at bounding box center [80, 532] width 81 height 16
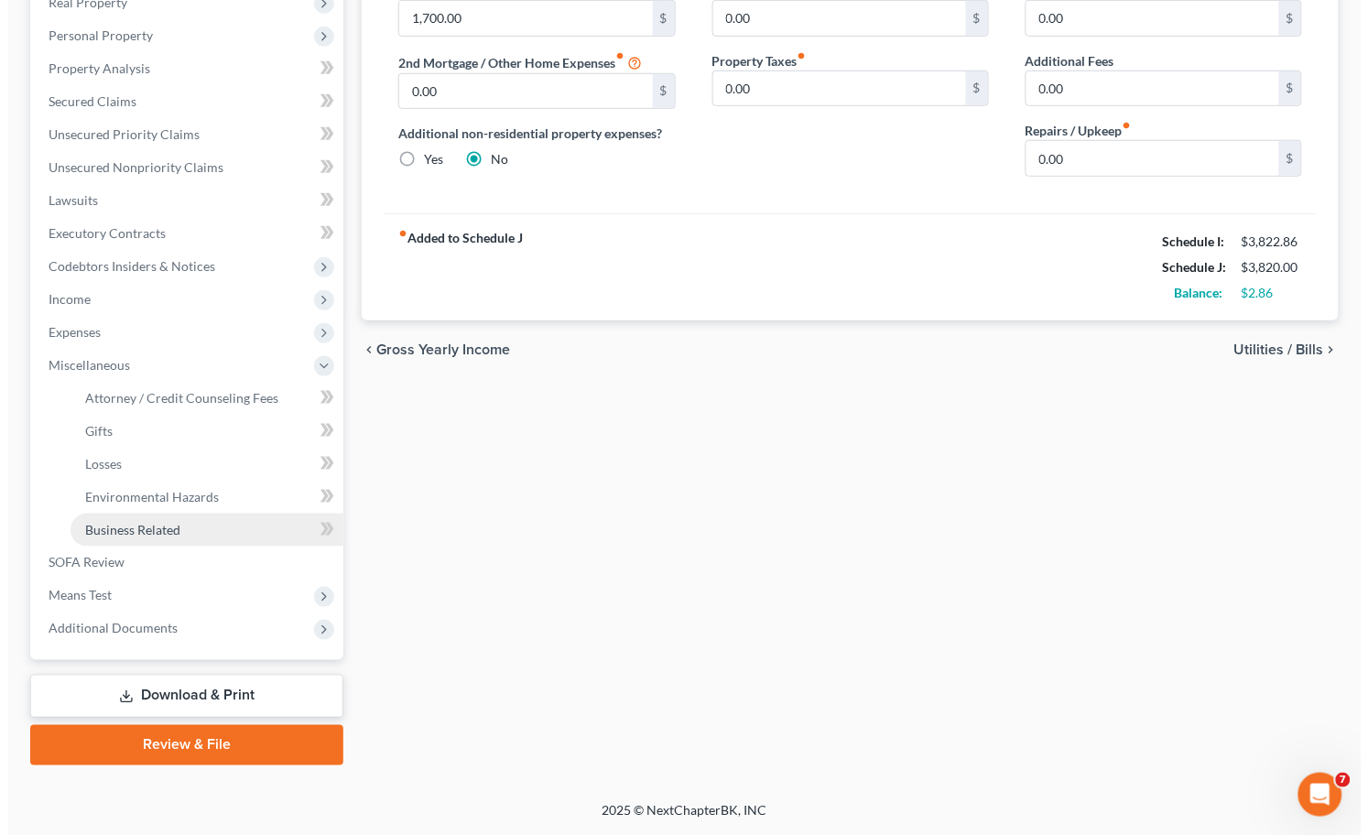
scroll to position [300, 0]
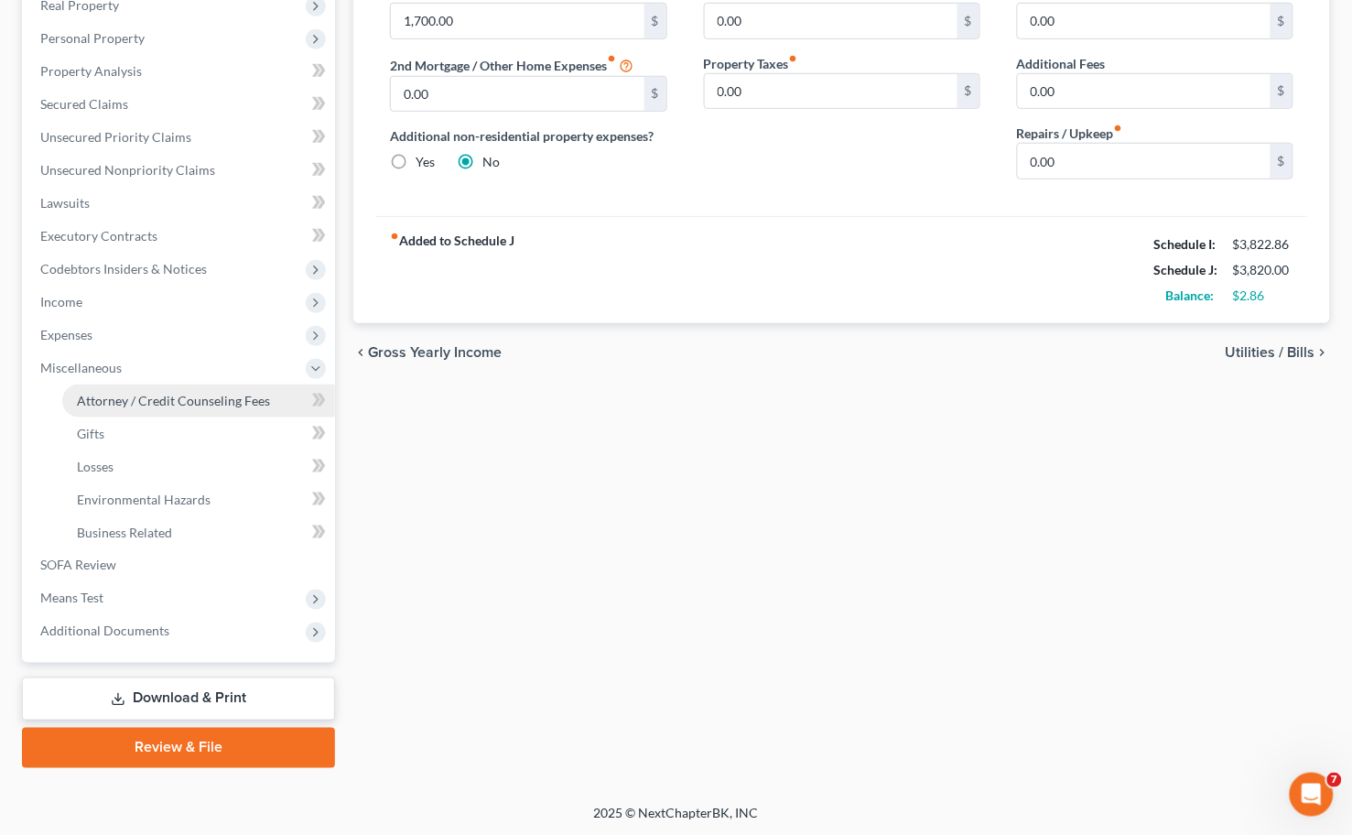
click at [142, 406] on span "Attorney / Credit Counseling Fees" at bounding box center [173, 401] width 193 height 16
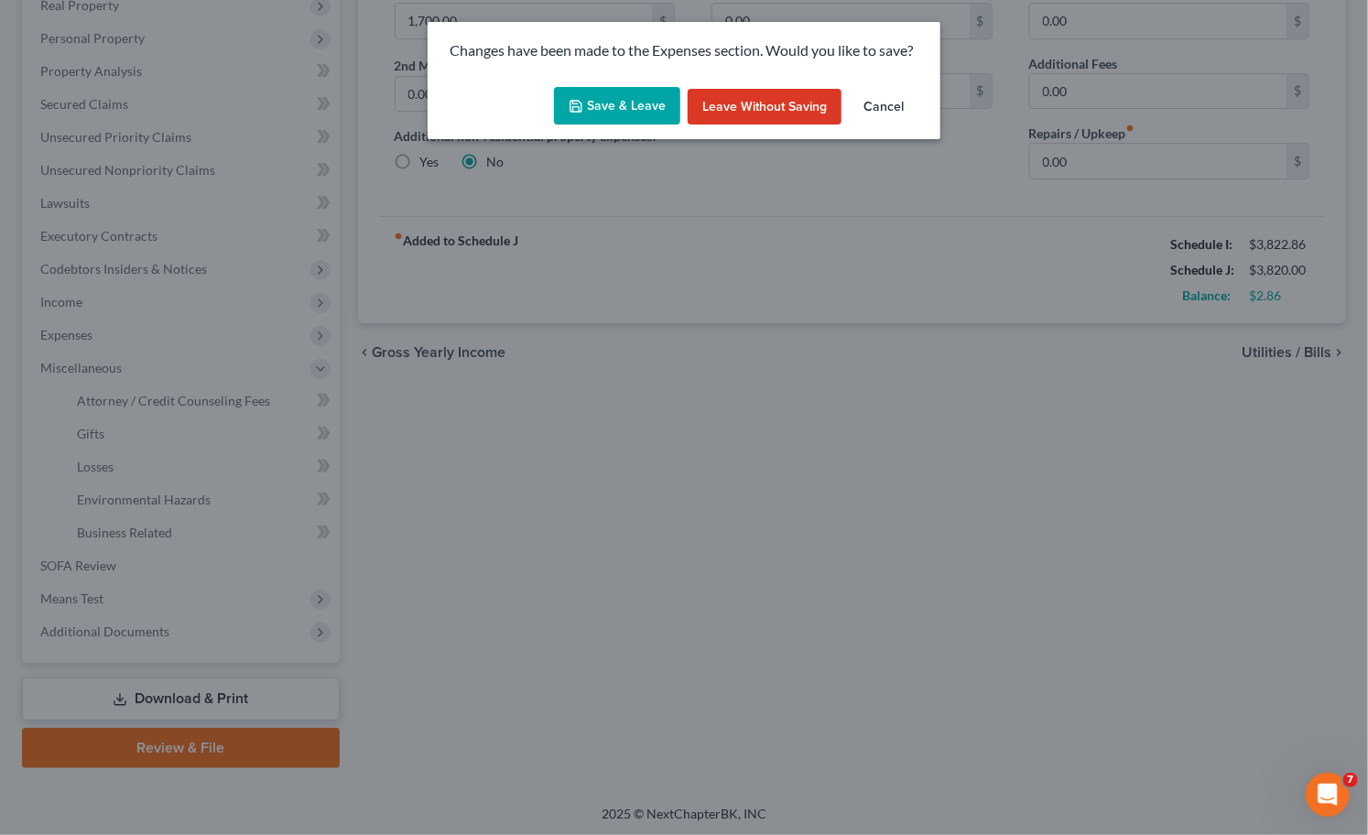
click at [575, 105] on icon "button" at bounding box center [576, 106] width 15 height 15
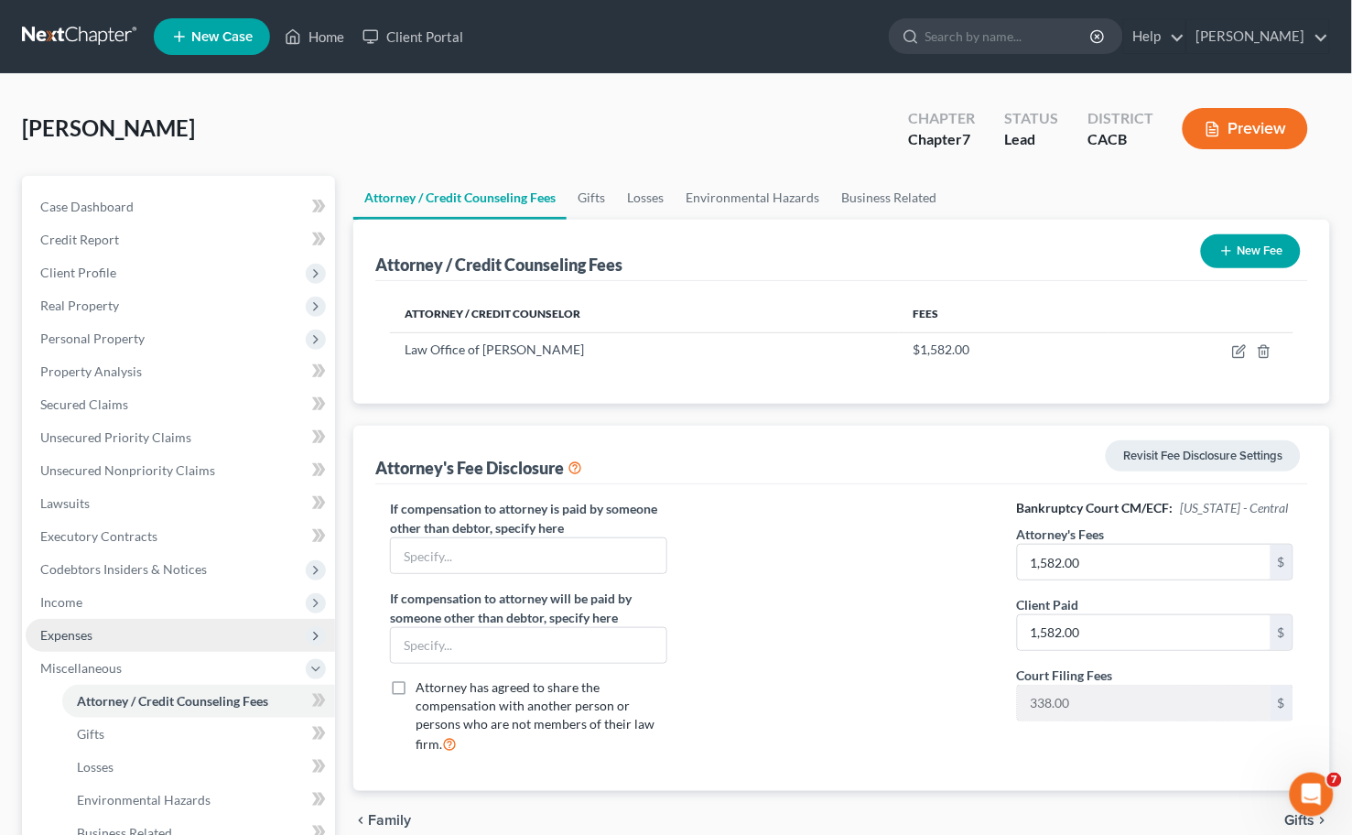
click at [76, 635] on span "Expenses" at bounding box center [66, 635] width 52 height 16
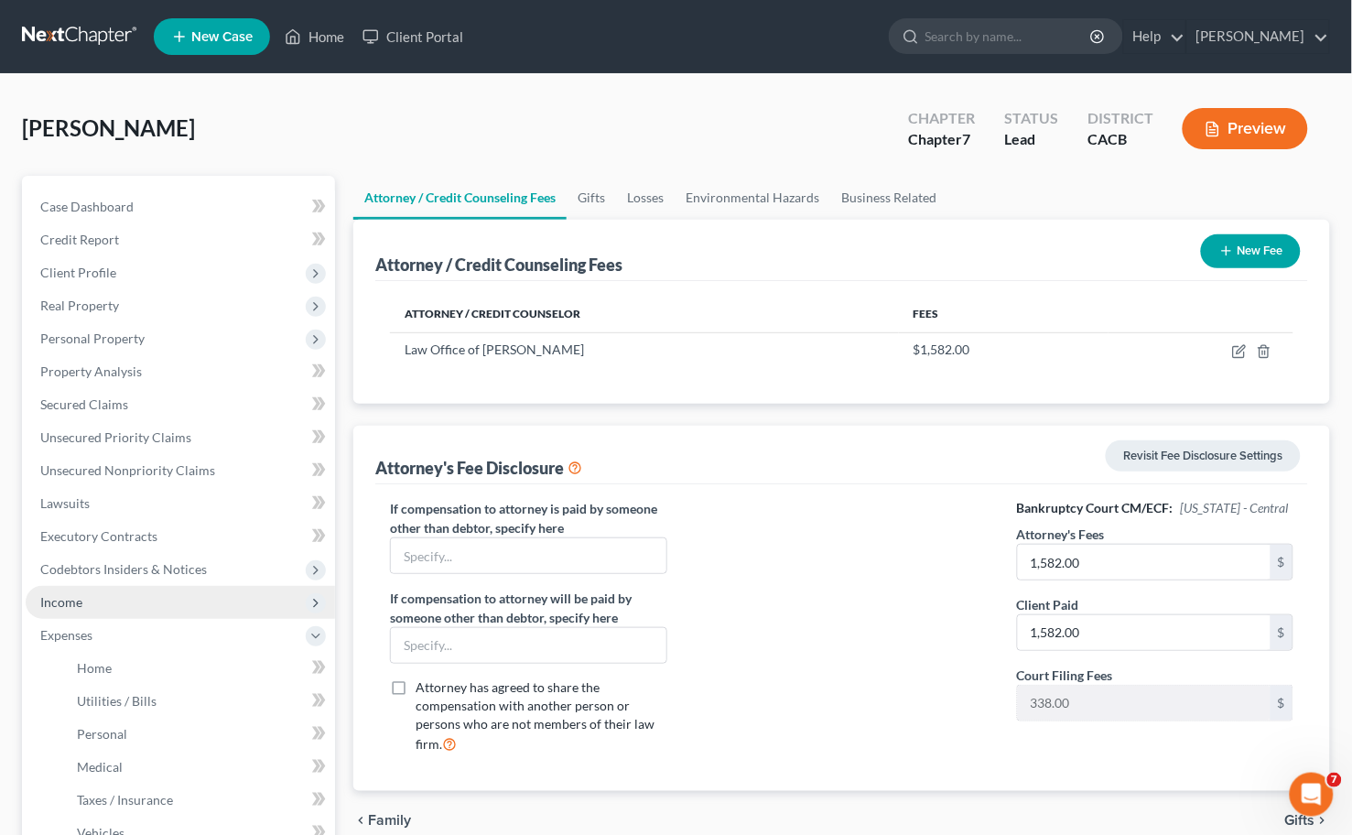
click at [79, 595] on span "Income" at bounding box center [61, 602] width 42 height 16
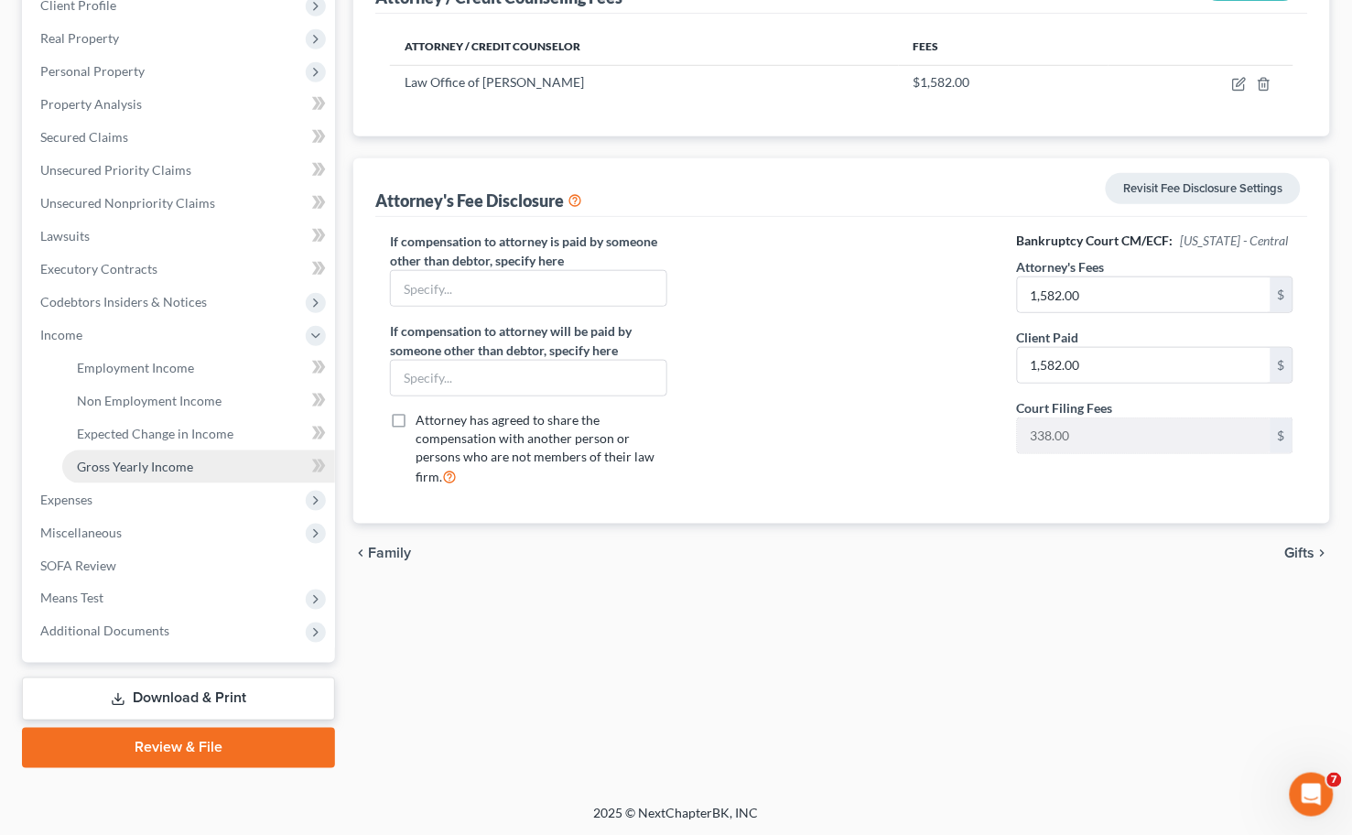
click at [172, 450] on link "Gross Yearly Income" at bounding box center [198, 466] width 273 height 33
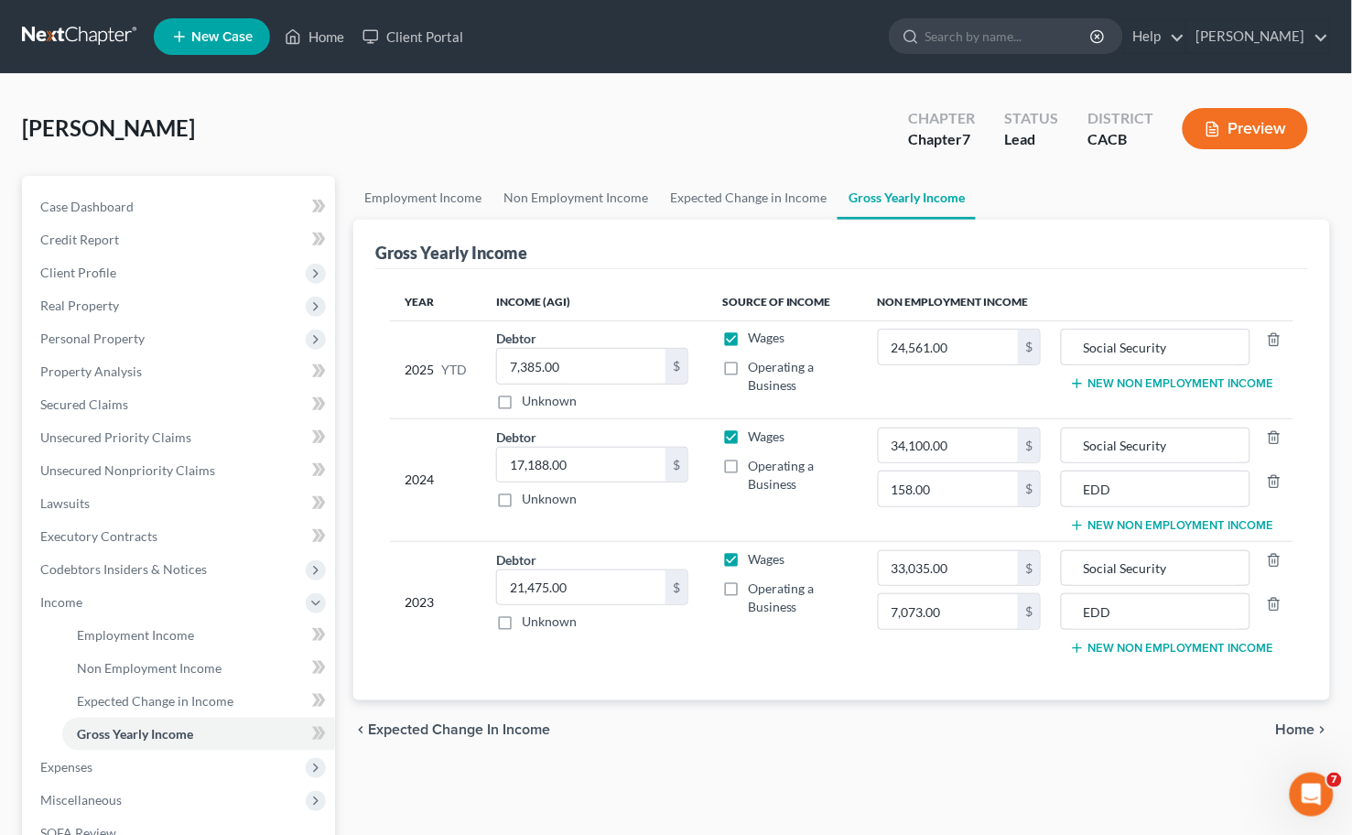
drag, startPoint x: 659, startPoint y: 818, endPoint x: 650, endPoint y: 803, distance: 17.3
click at [659, 818] on div "Employment Income Non Employment Income Expected Change in Income Gross Yearly …" at bounding box center [841, 606] width 995 height 860
click at [616, 371] on input "7,385.00" at bounding box center [581, 366] width 168 height 35
type input "9,364"
click at [131, 663] on span "Non Employment Income" at bounding box center [149, 668] width 145 height 16
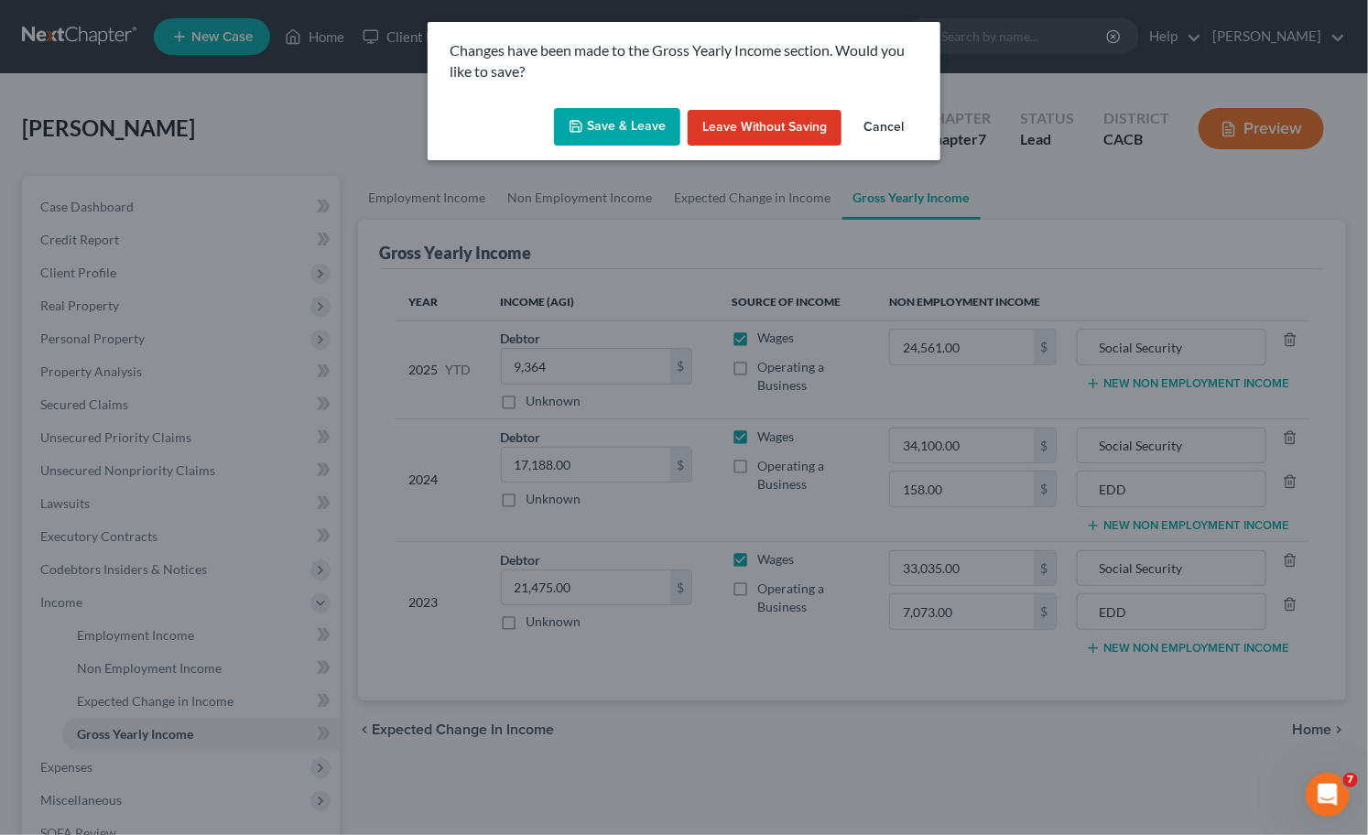
click at [613, 143] on button "Save & Leave" at bounding box center [617, 127] width 126 height 38
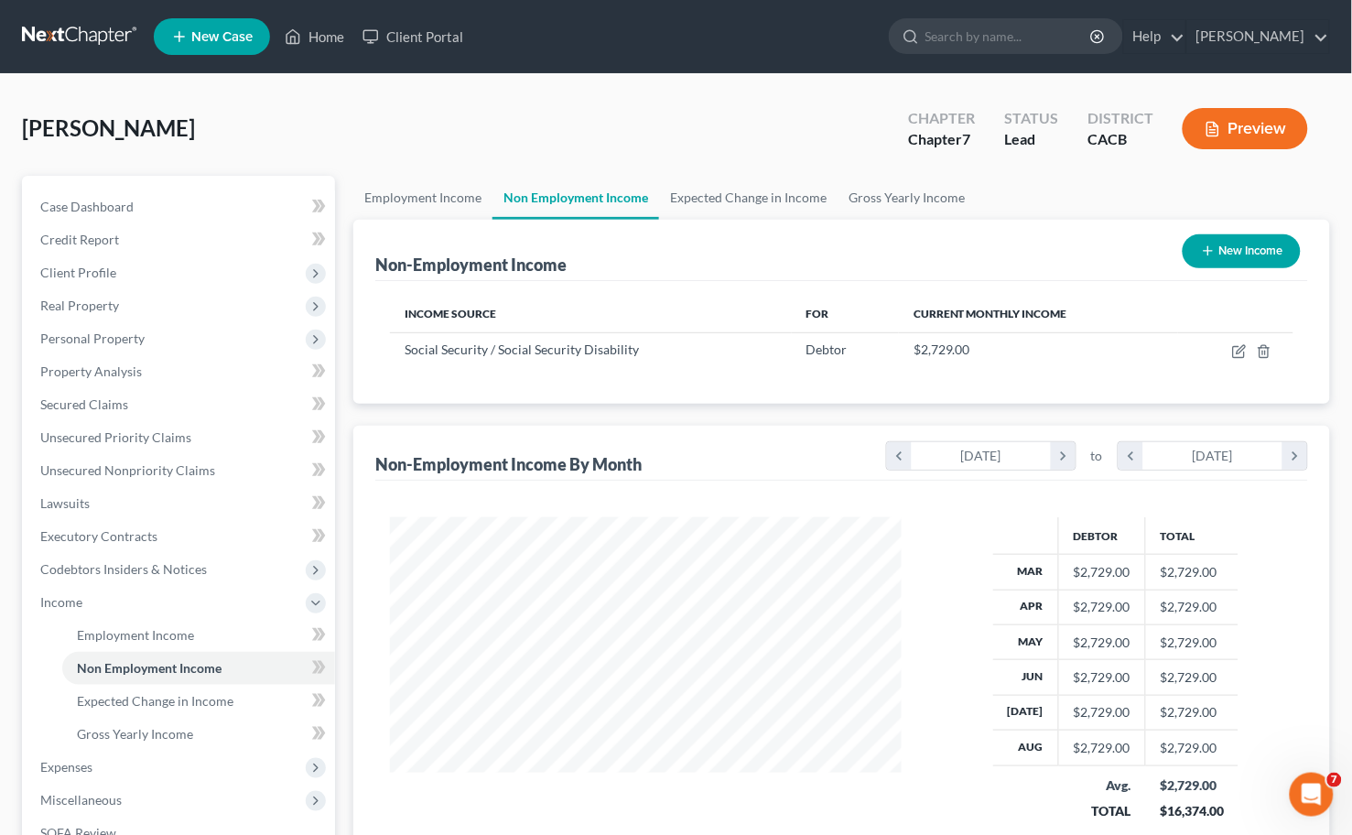
scroll to position [328, 549]
click at [168, 735] on span "Gross Yearly Income" at bounding box center [135, 734] width 116 height 16
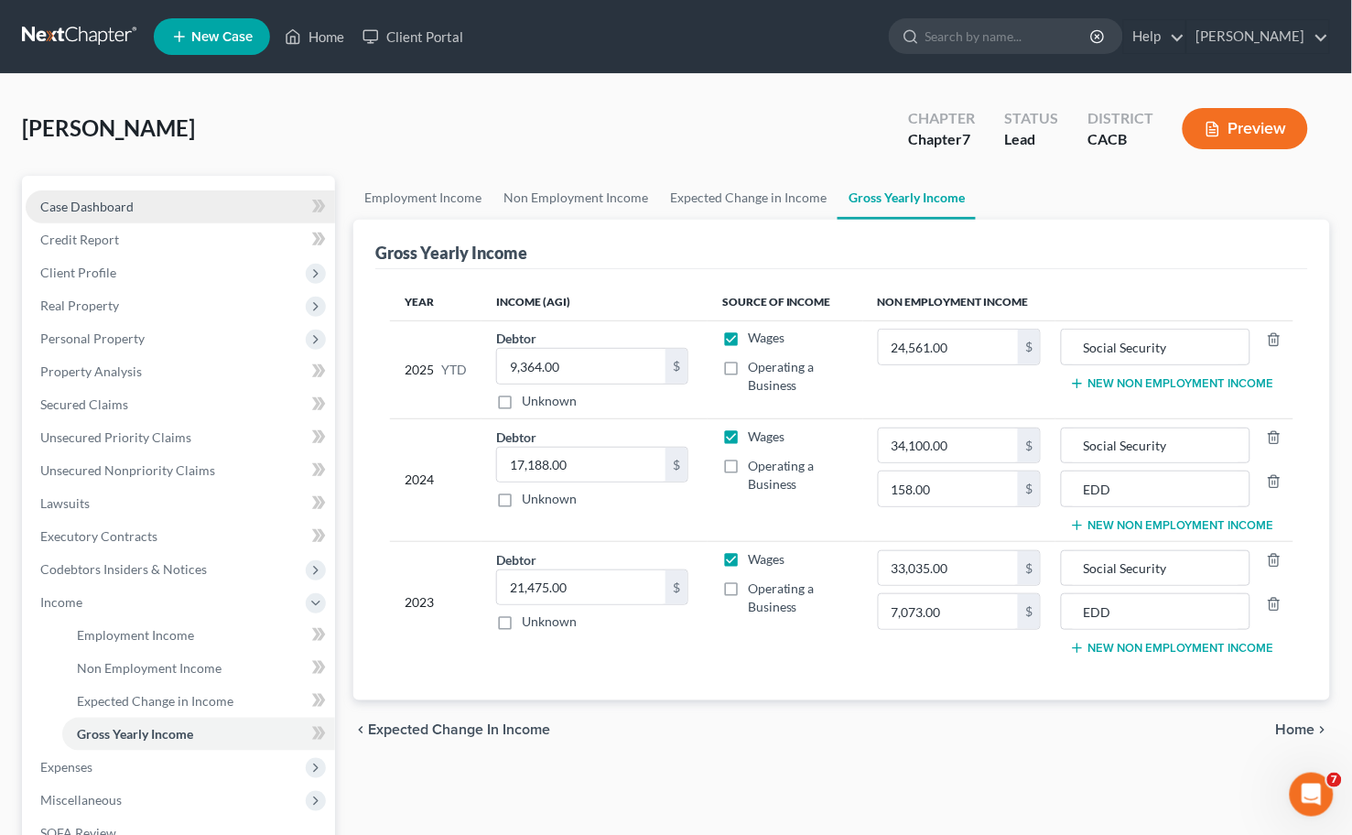
click at [122, 192] on link "Case Dashboard" at bounding box center [180, 206] width 309 height 33
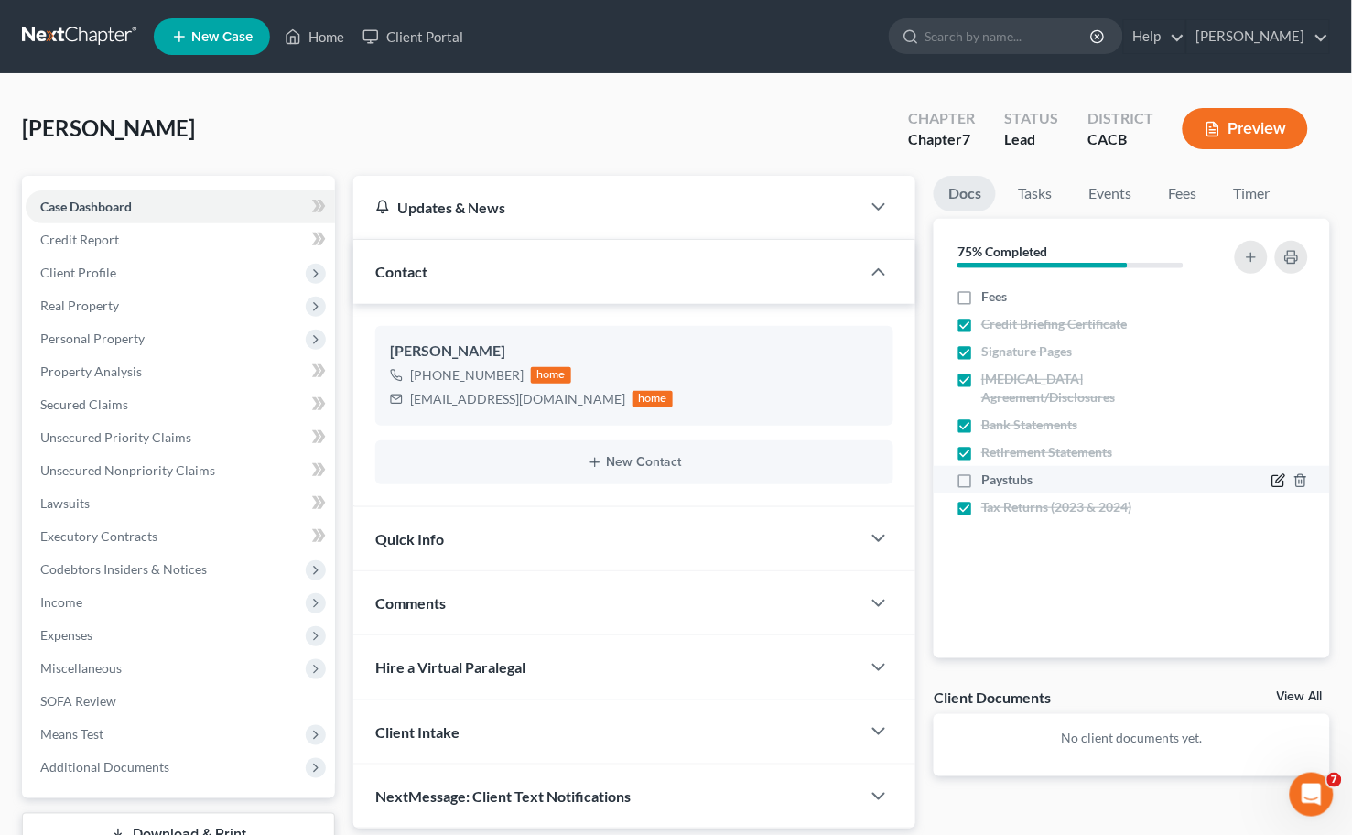
drag, startPoint x: 1292, startPoint y: 459, endPoint x: 1282, endPoint y: 460, distance: 10.1
click at [1282, 471] on div at bounding box center [1290, 480] width 37 height 18
click at [1282, 473] on icon "button" at bounding box center [1279, 480] width 15 height 15
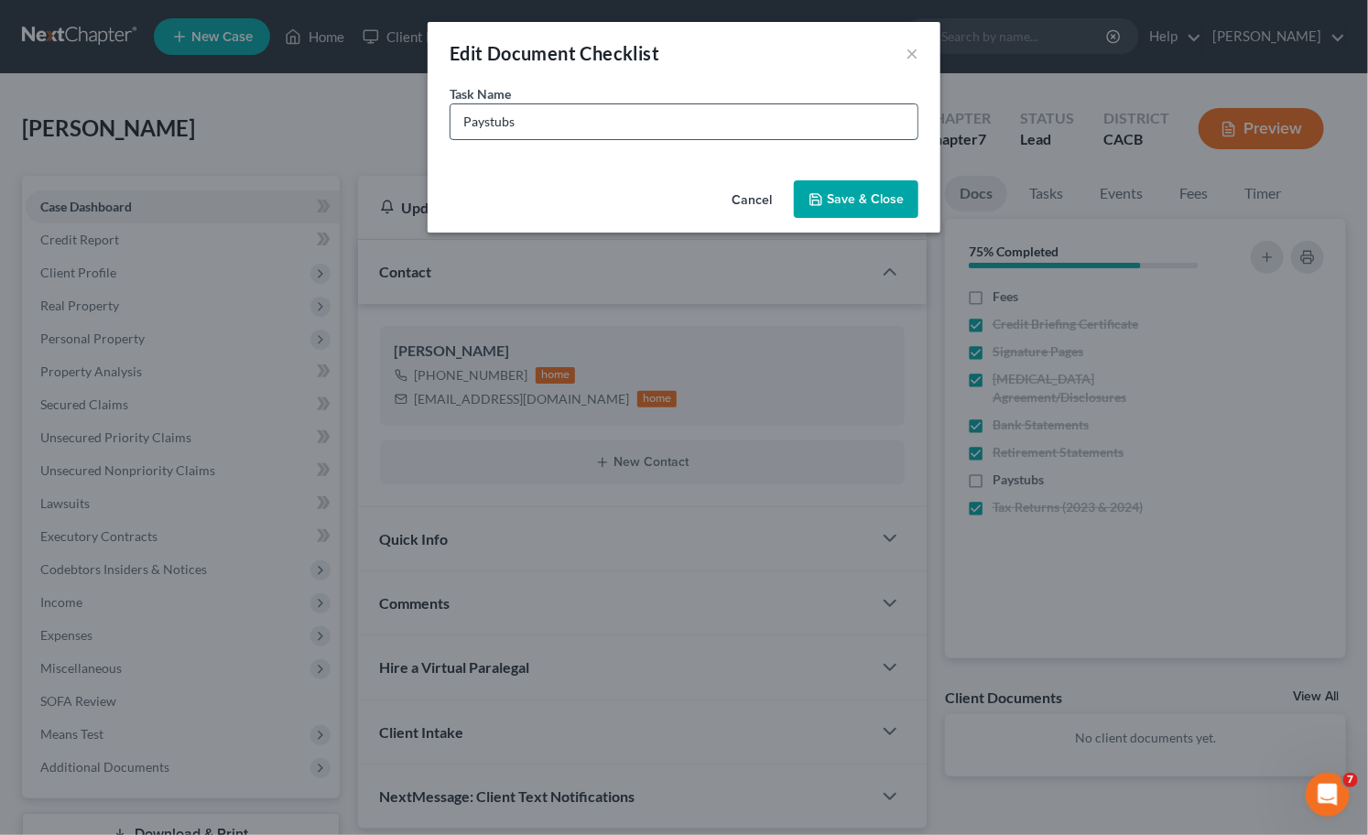
drag, startPoint x: 680, startPoint y: 119, endPoint x: 691, endPoint y: 134, distance: 18.3
click at [680, 119] on input "Paystubs" at bounding box center [683, 121] width 467 height 35
click at [614, 122] on input "Paystubs (After 09-" at bounding box center [683, 121] width 467 height 35
type input "Paystubs (After [DATE])"
click at [910, 202] on button "Save & Close" at bounding box center [856, 199] width 125 height 38
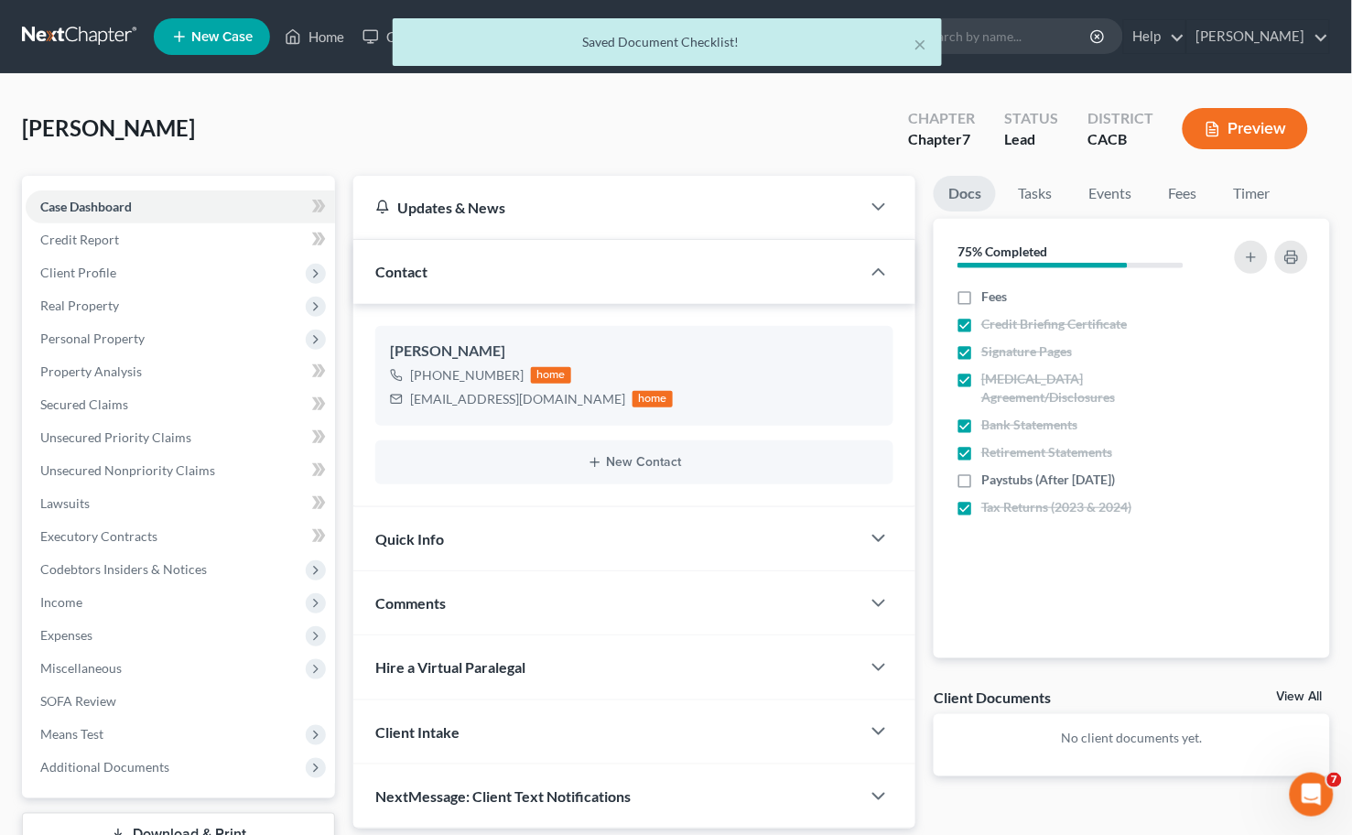
scroll to position [102, 0]
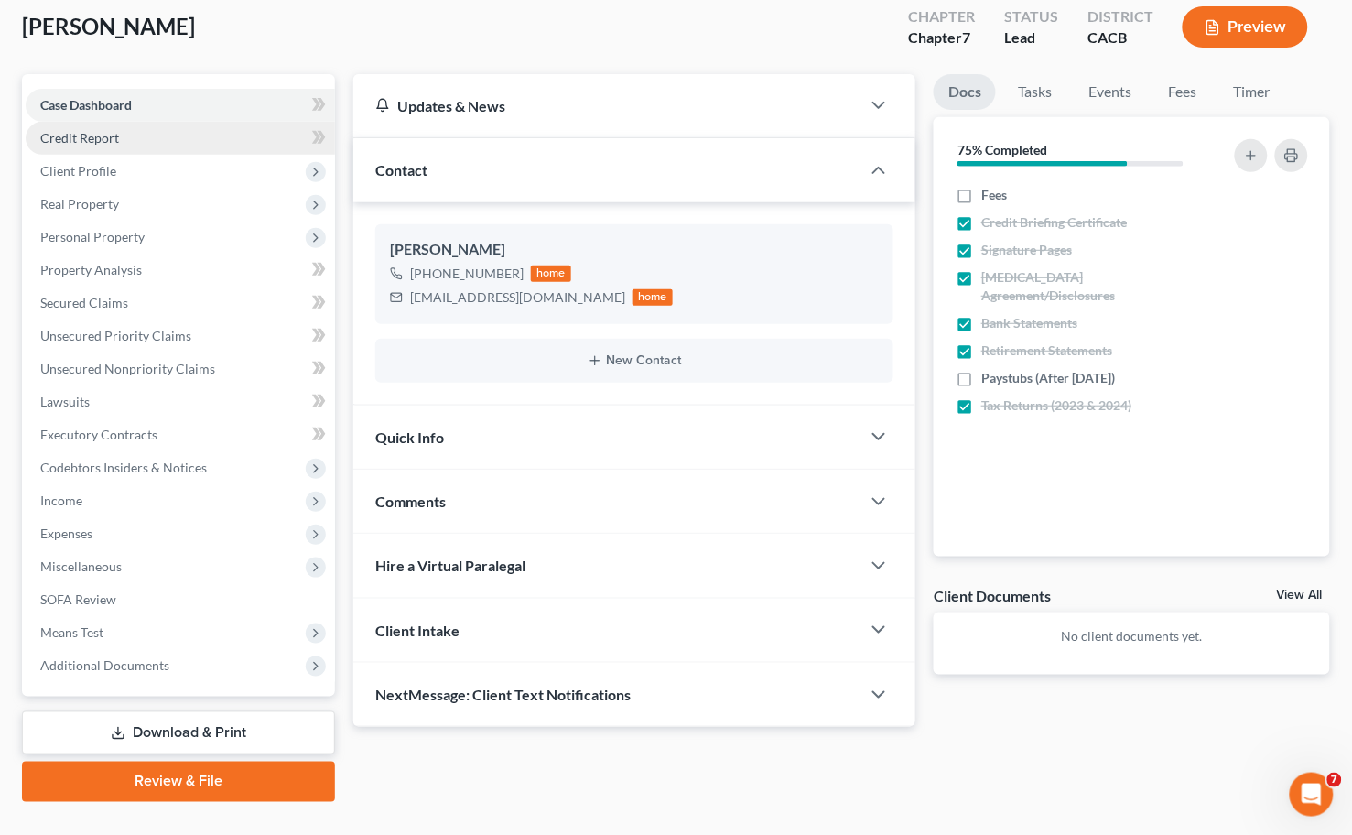
click at [78, 133] on span "Credit Report" at bounding box center [79, 138] width 79 height 16
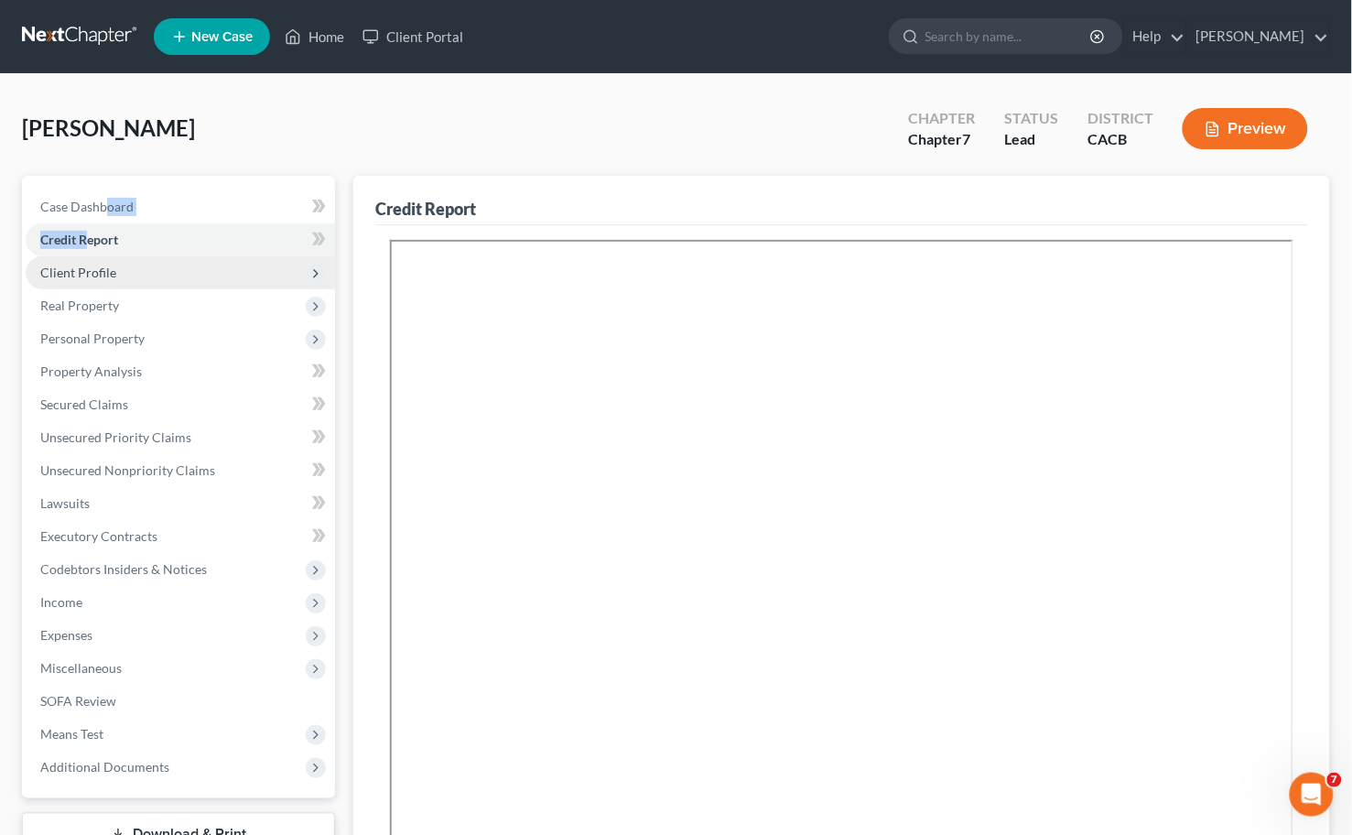
drag, startPoint x: 104, startPoint y: 177, endPoint x: 78, endPoint y: 278, distance: 105.0
click at [85, 266] on div "Case Dashboard Payments Invoices Payments Payments Credit Report Client Profile…" at bounding box center [178, 487] width 313 height 623
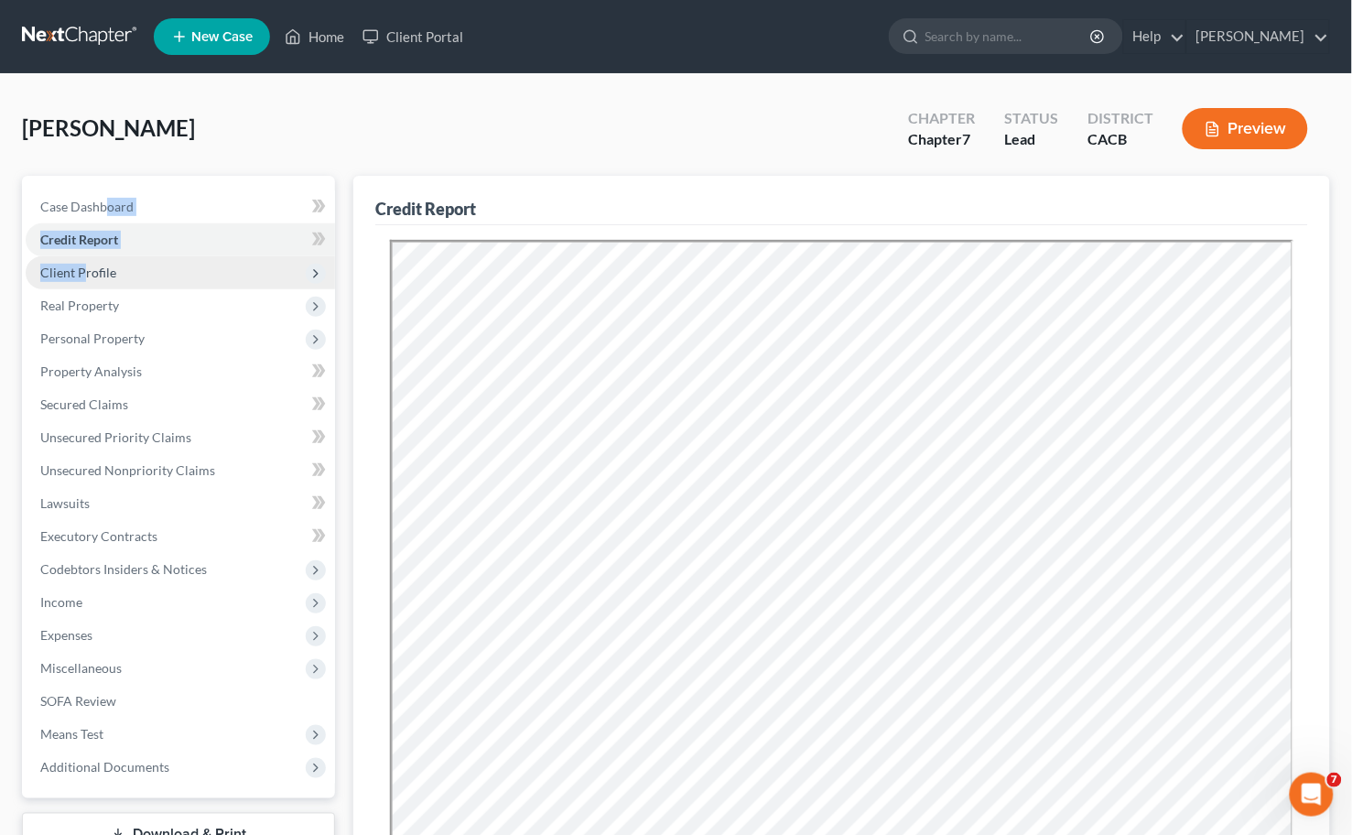
click at [78, 278] on span "Client Profile" at bounding box center [78, 273] width 76 height 16
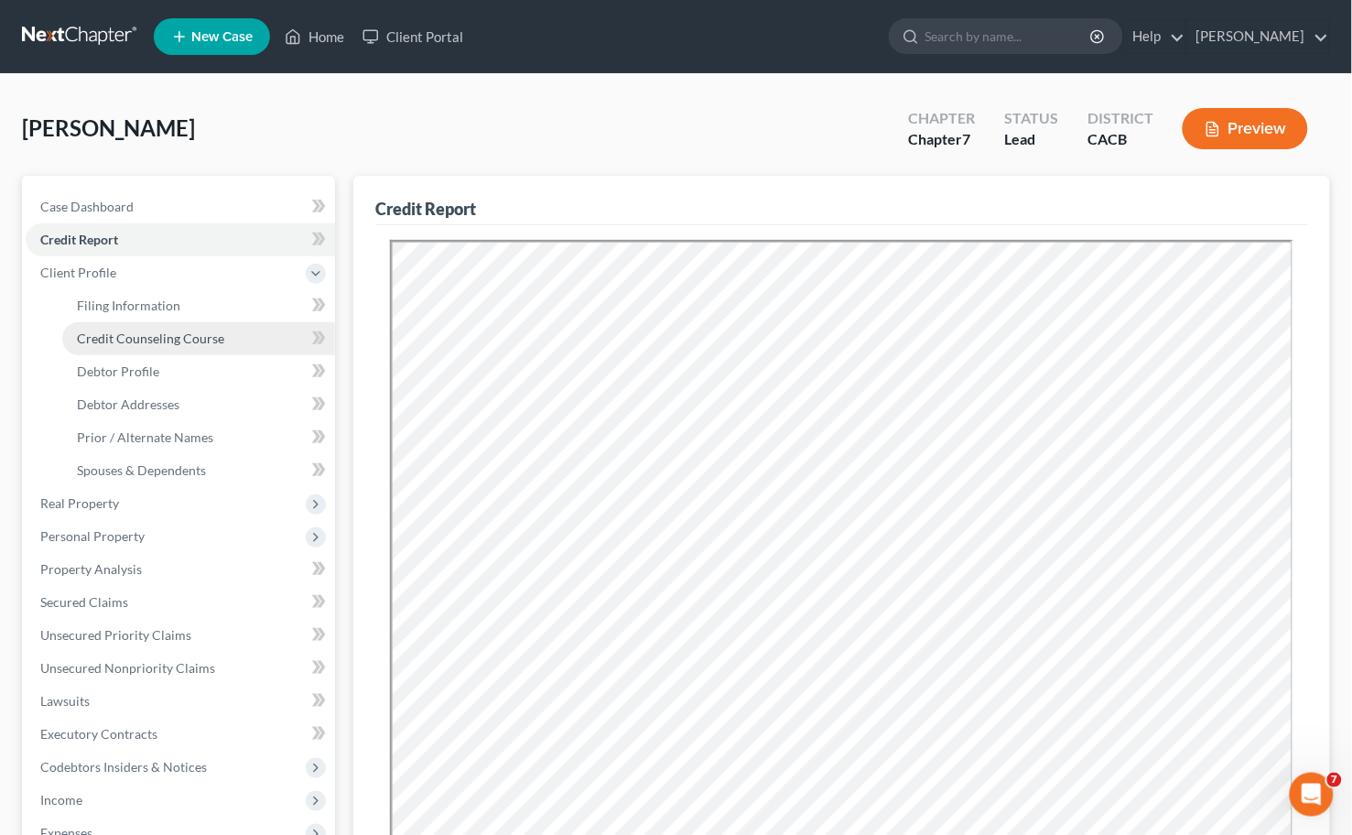
click at [150, 341] on span "Credit Counseling Course" at bounding box center [150, 339] width 147 height 16
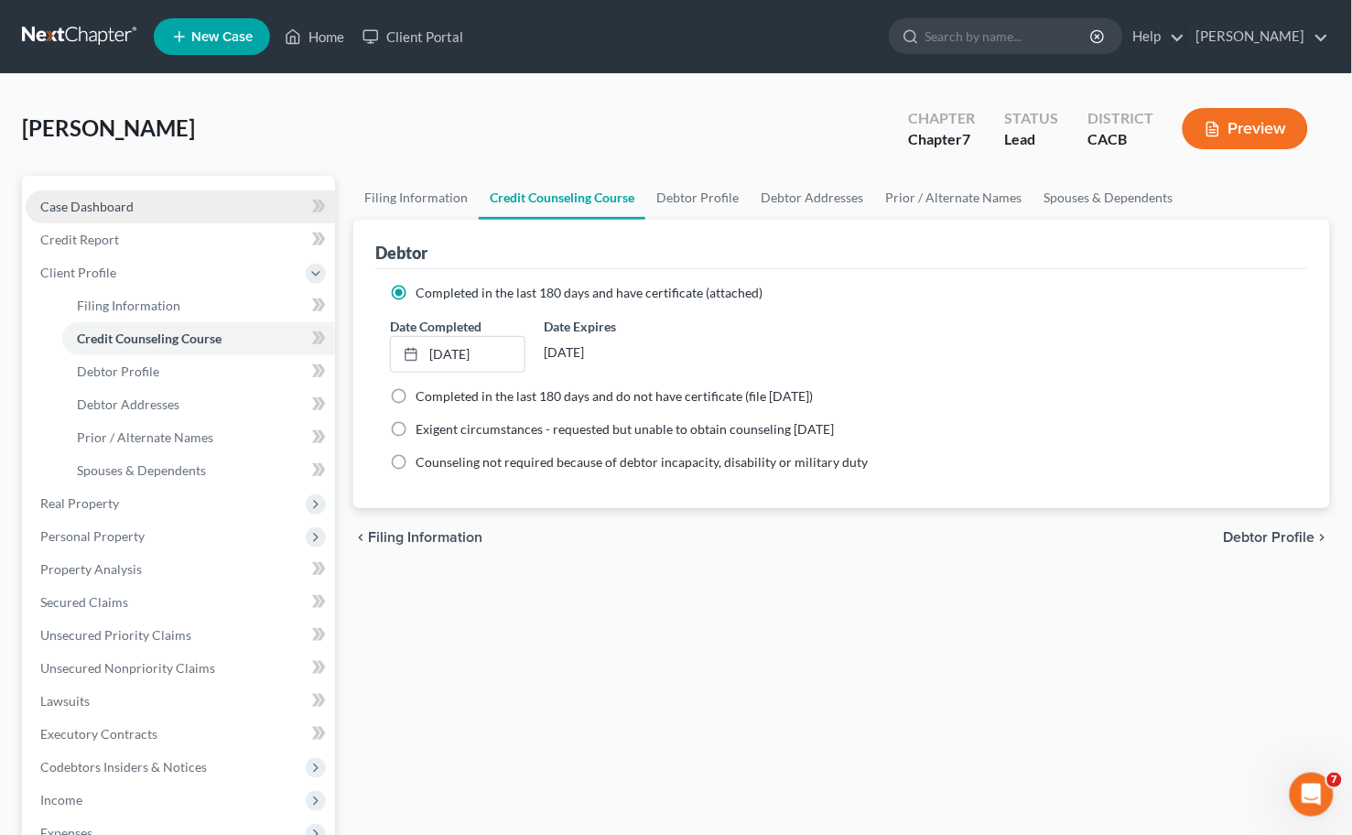
click at [60, 216] on link "Case Dashboard" at bounding box center [180, 206] width 309 height 33
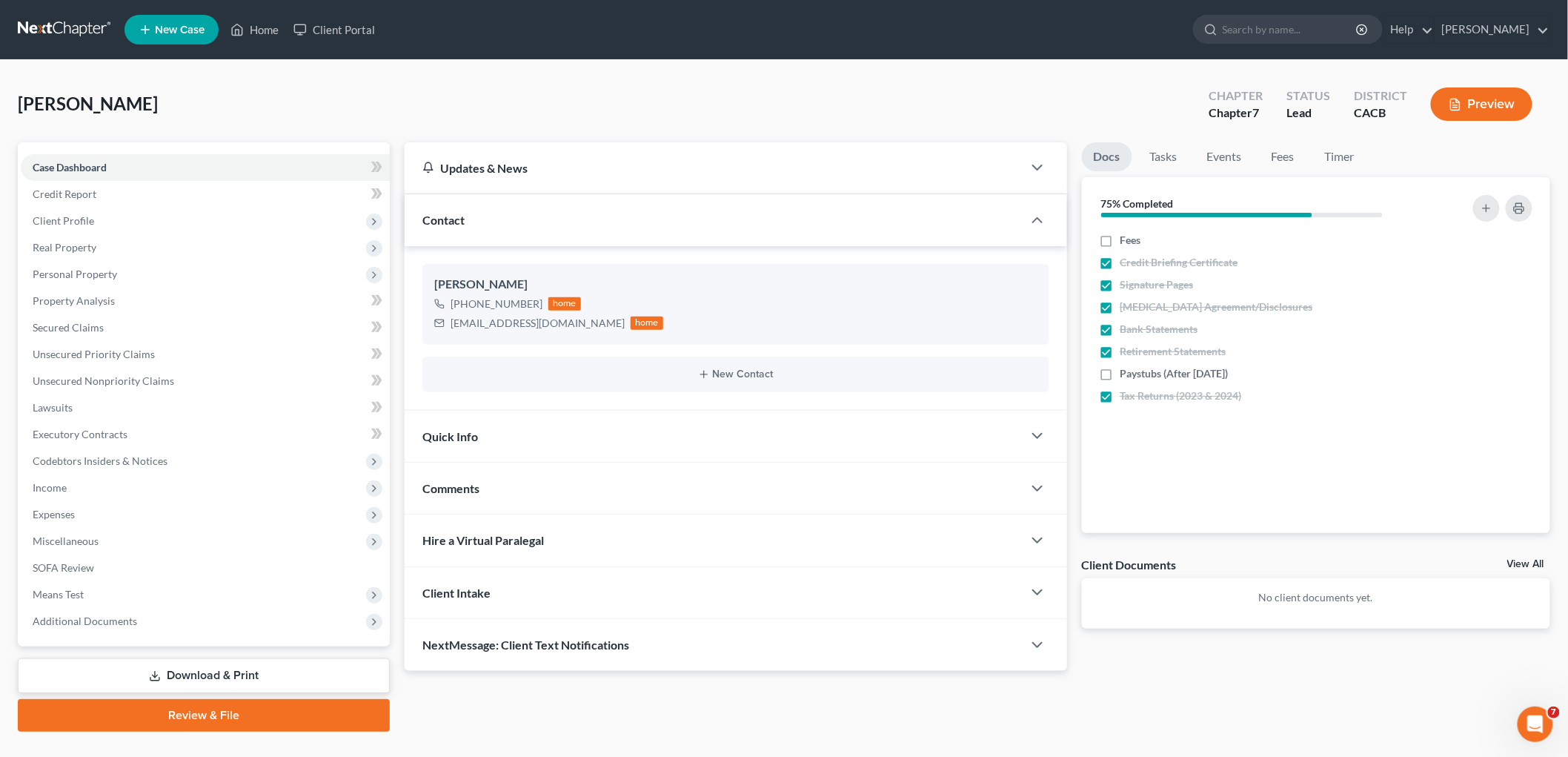
click at [1107, 98] on button "Preview" at bounding box center [1481, 104] width 101 height 33
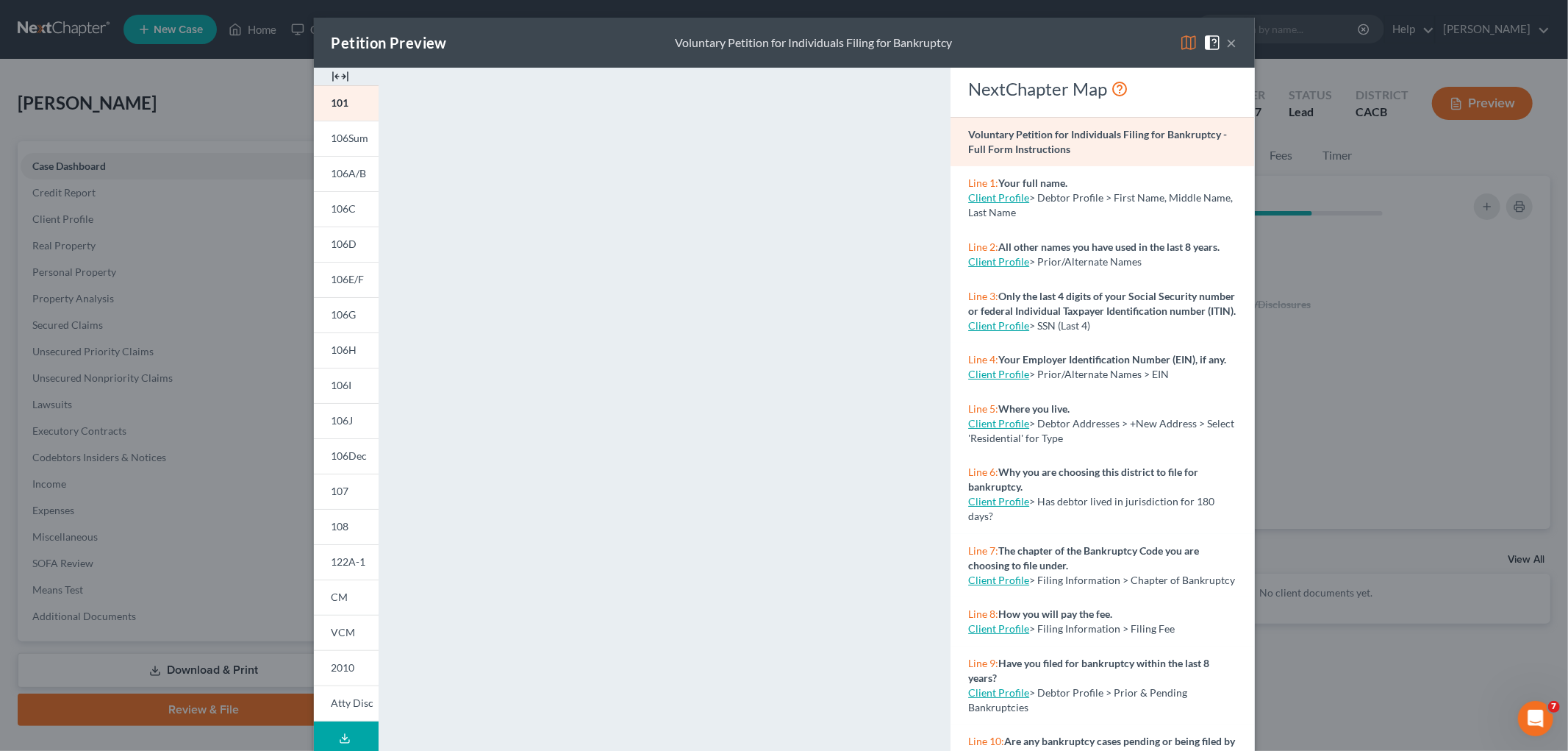
click at [1098, 484] on div "Petition Preview Voluntary Petition for Individuals Filing for Bankruptcy × 101…" at bounding box center [784, 375] width 1568 height 751
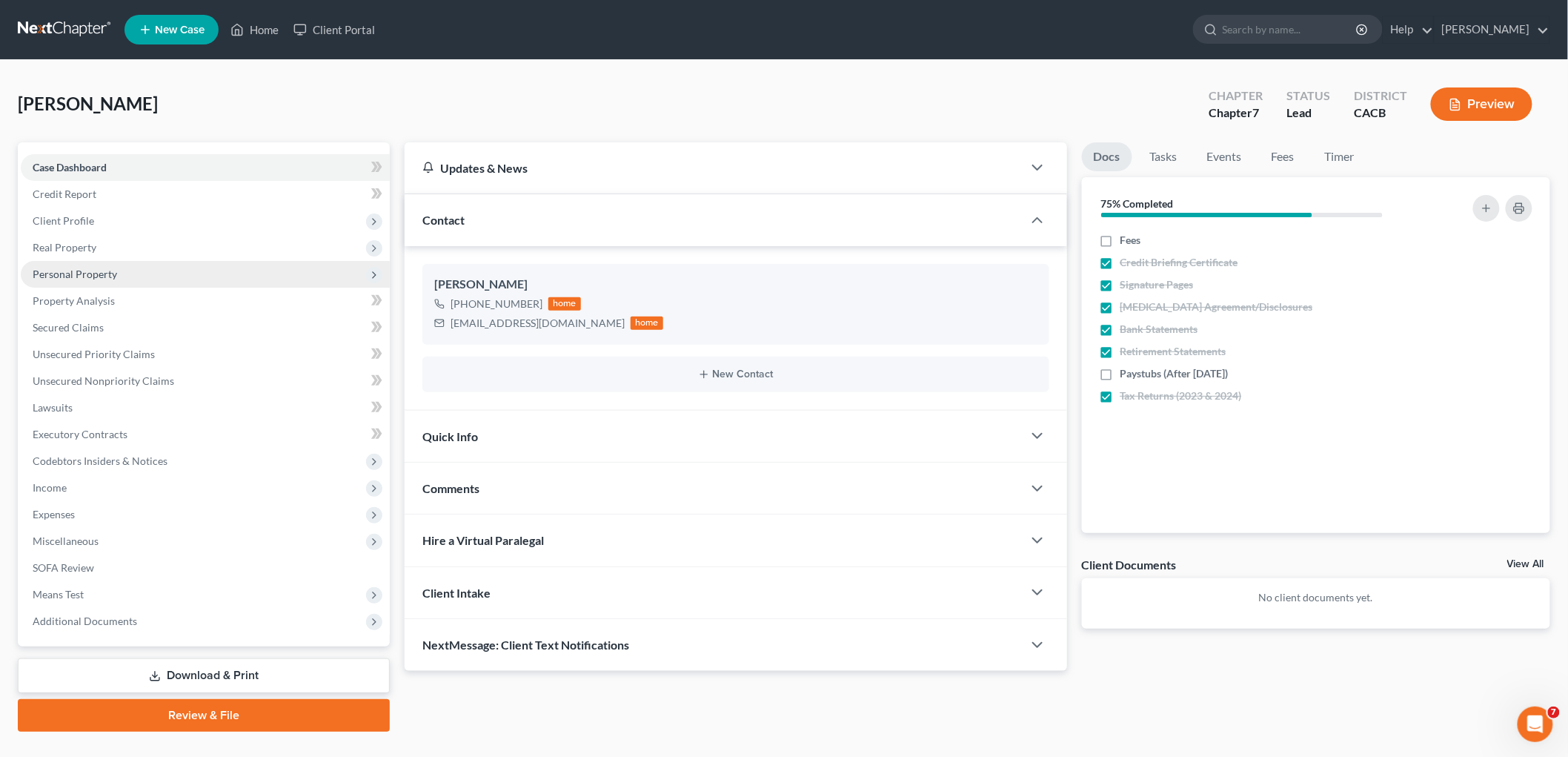
click at [171, 283] on span "Personal Property" at bounding box center [206, 274] width 369 height 27
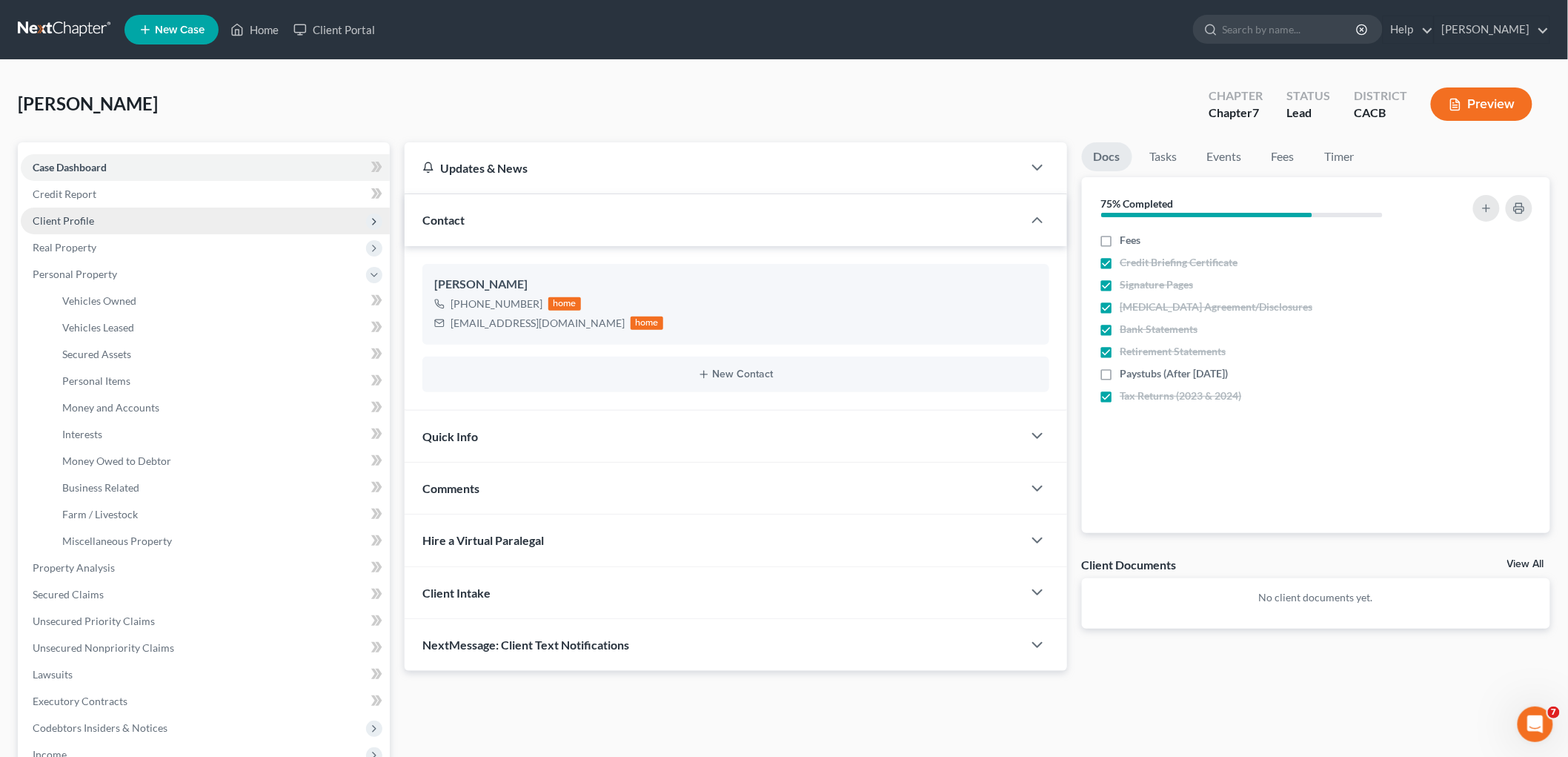
click at [165, 218] on span "Client Profile" at bounding box center [206, 220] width 369 height 27
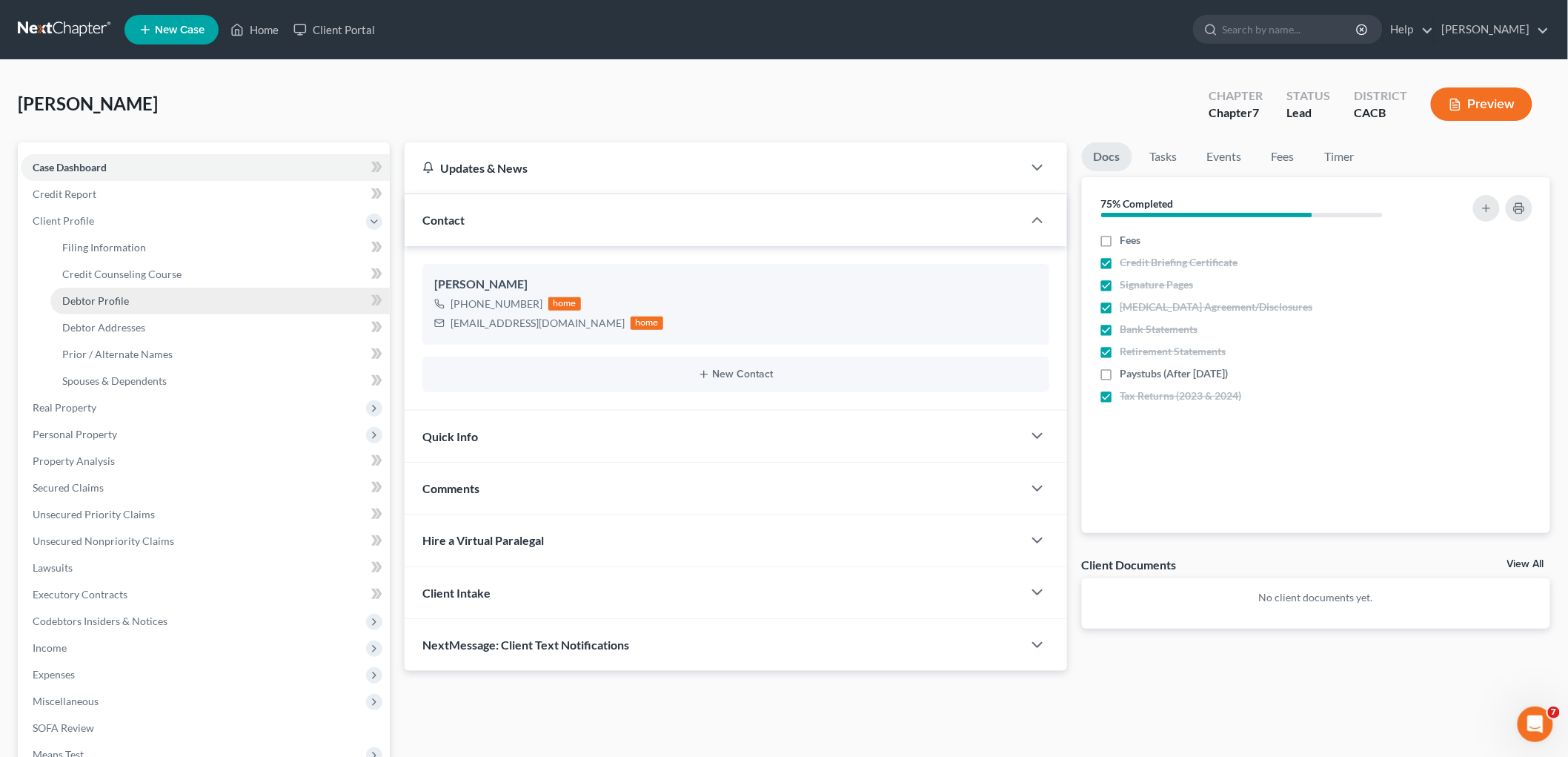
click at [176, 300] on link "Debtor Profile" at bounding box center [219, 300] width 339 height 27
select select "0"
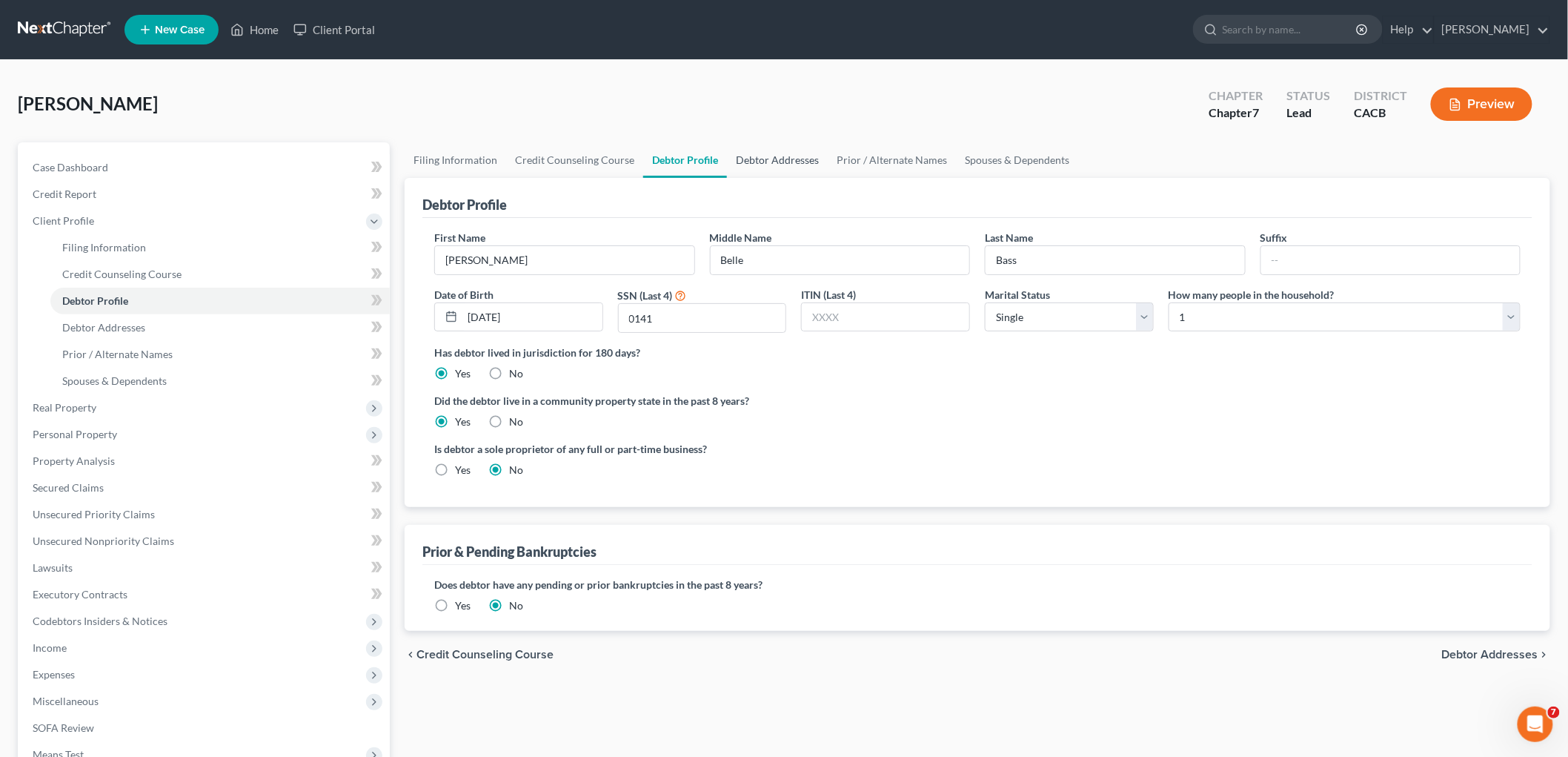
click at [752, 151] on link "Debtor Addresses" at bounding box center [777, 160] width 101 height 36
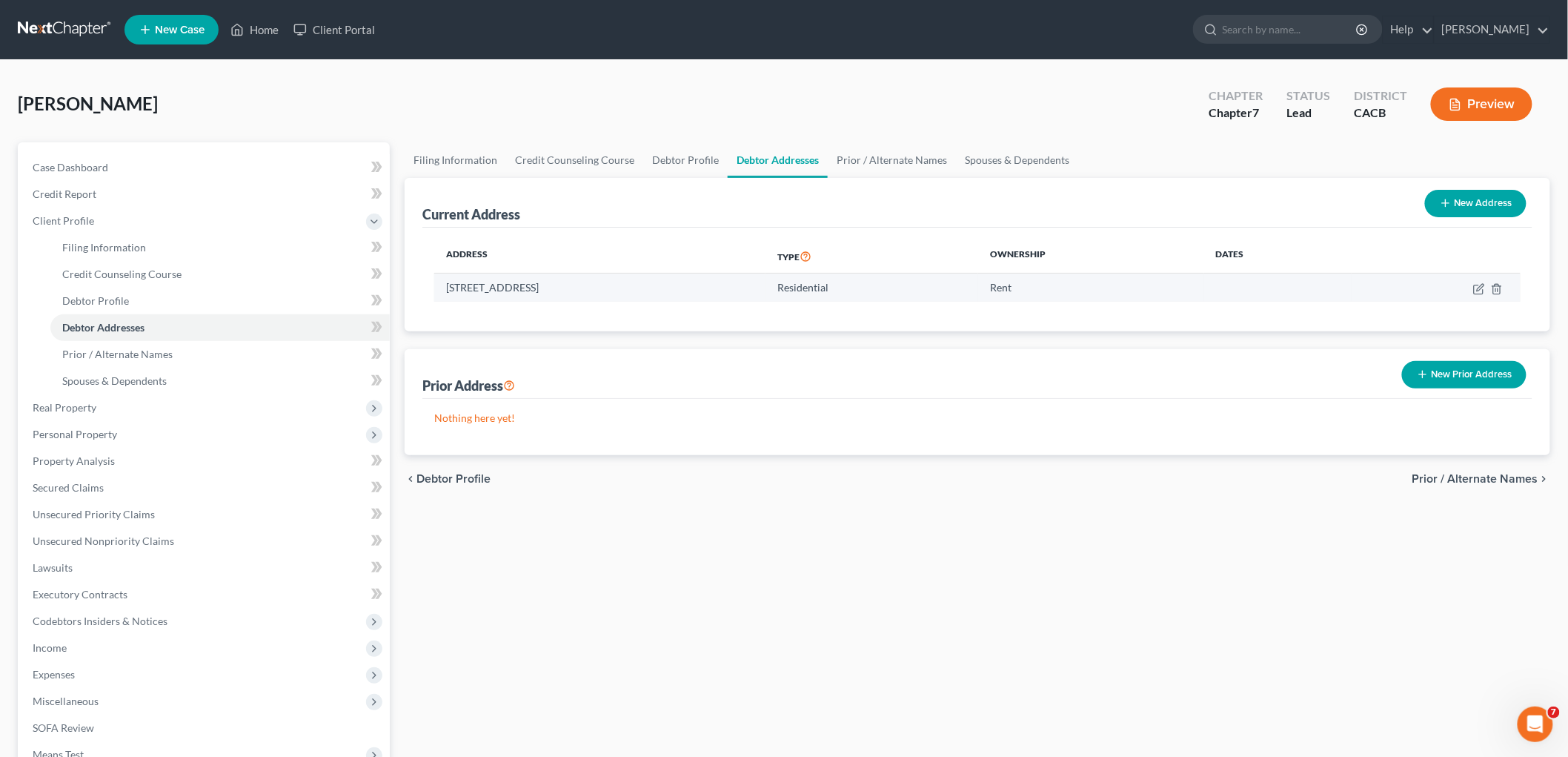
drag, startPoint x: 545, startPoint y: 285, endPoint x: 1098, endPoint y: 280, distance: 553.0
click at [559, 286] on td "[STREET_ADDRESS]" at bounding box center [600, 287] width 331 height 28
click at [1107, 286] on icon "button" at bounding box center [1479, 289] width 12 height 12
select select "4"
select select "0"
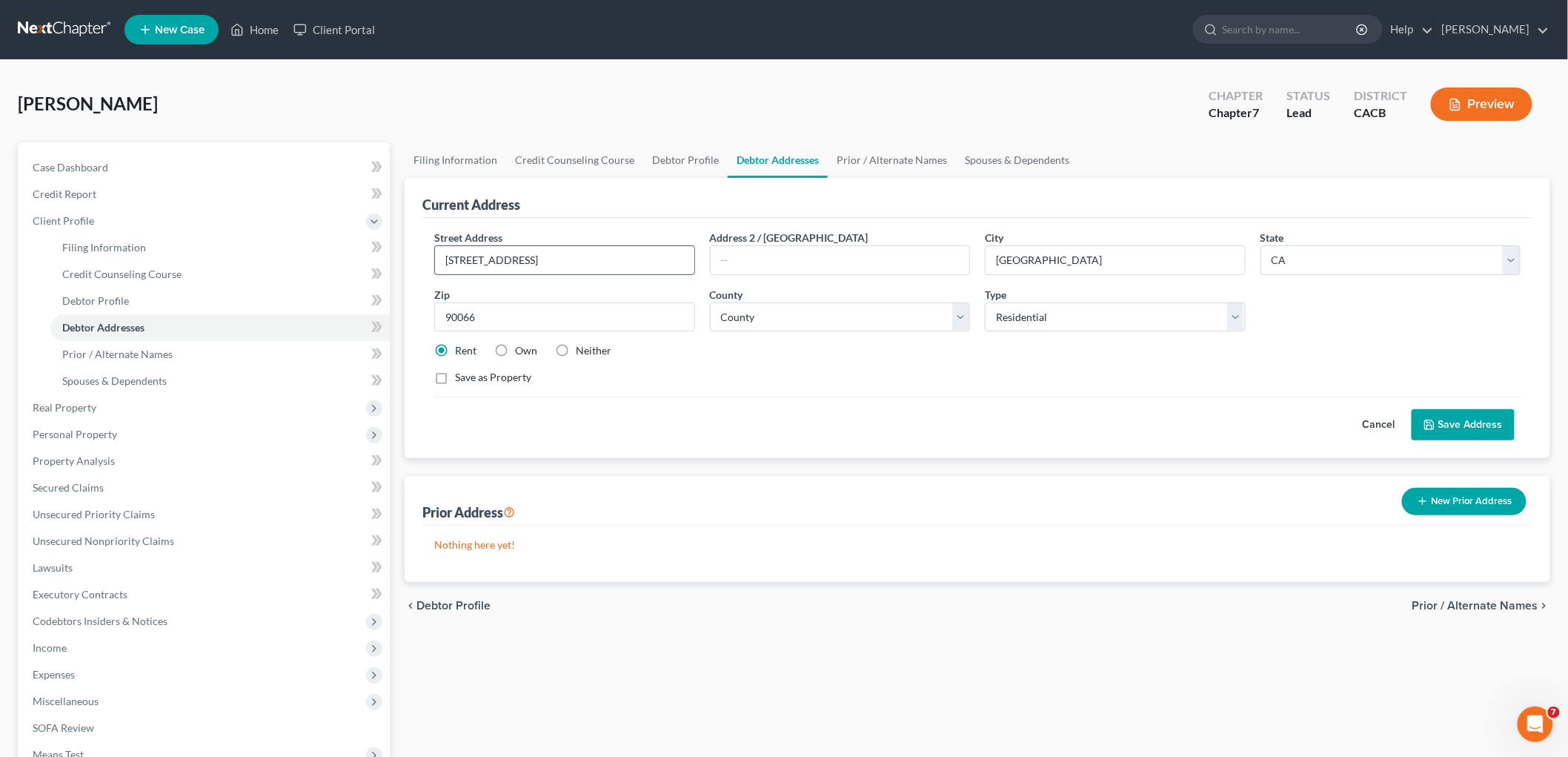
click at [558, 257] on input "[STREET_ADDRESS]" at bounding box center [564, 260] width 259 height 28
type input "[STREET_ADDRESS]"
click at [1107, 419] on button "Save Address" at bounding box center [1463, 424] width 103 height 31
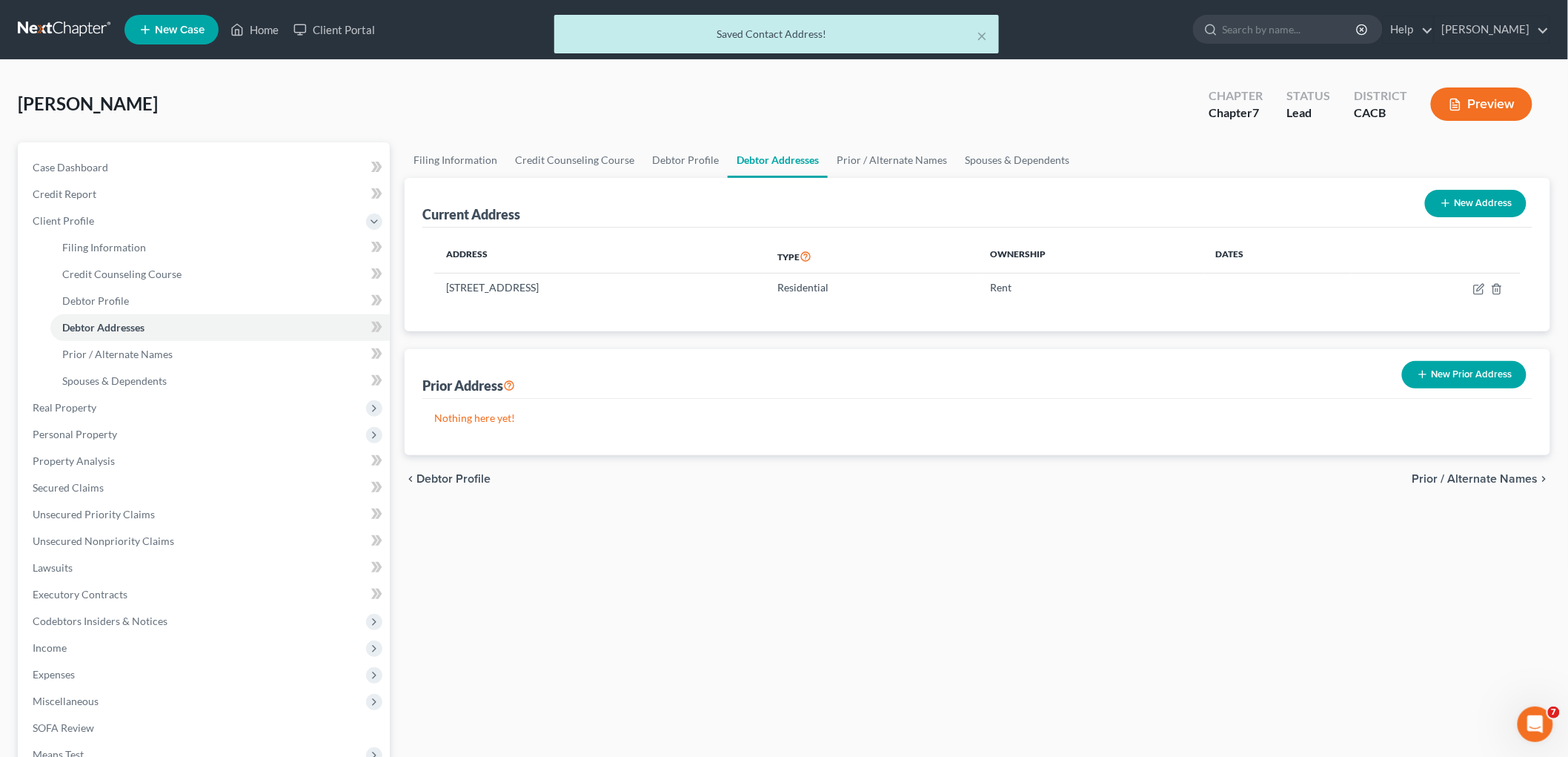
click at [1107, 100] on button "Preview" at bounding box center [1481, 104] width 101 height 33
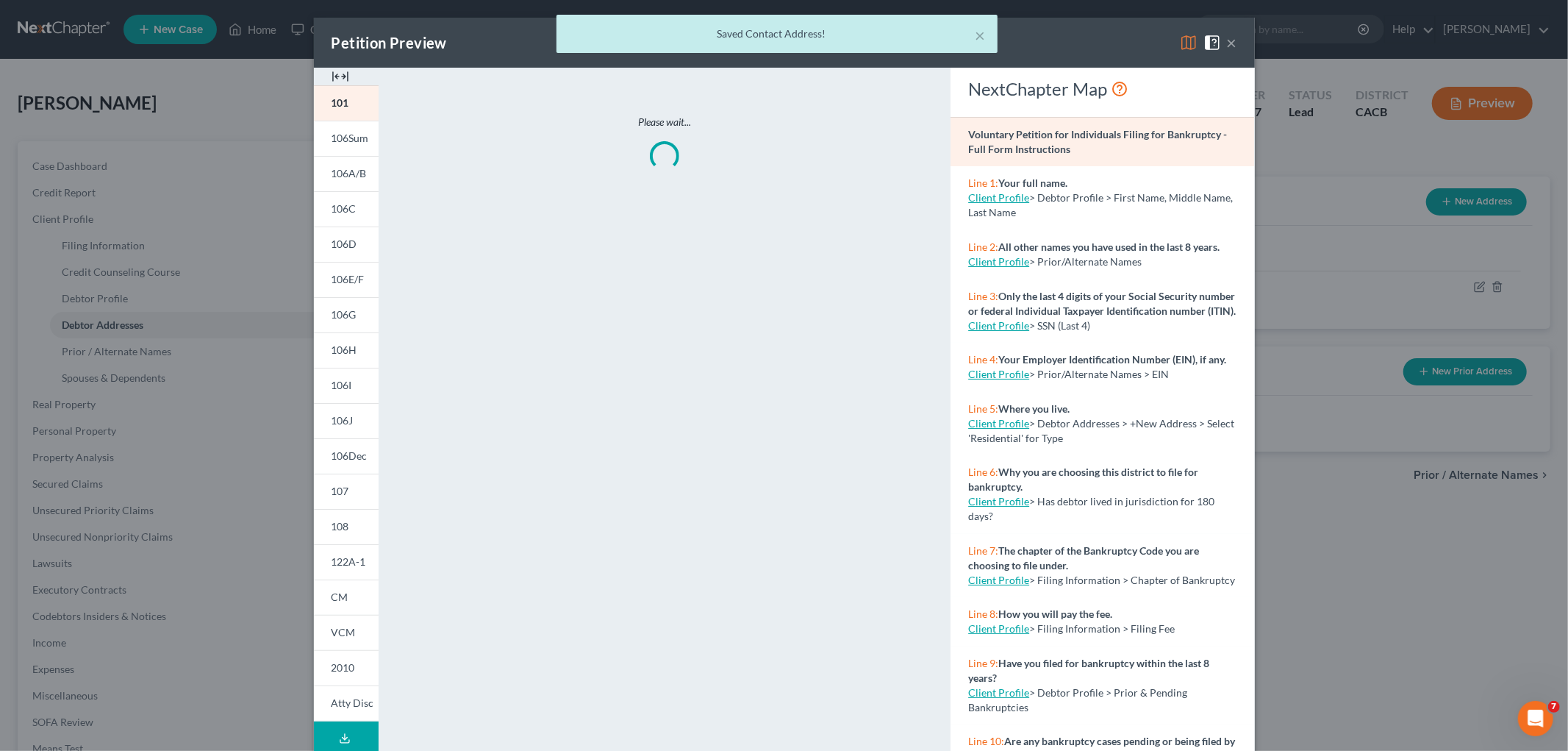
click at [1098, 45] on div "× Saved Contact Address!" at bounding box center [776, 37] width 1568 height 46
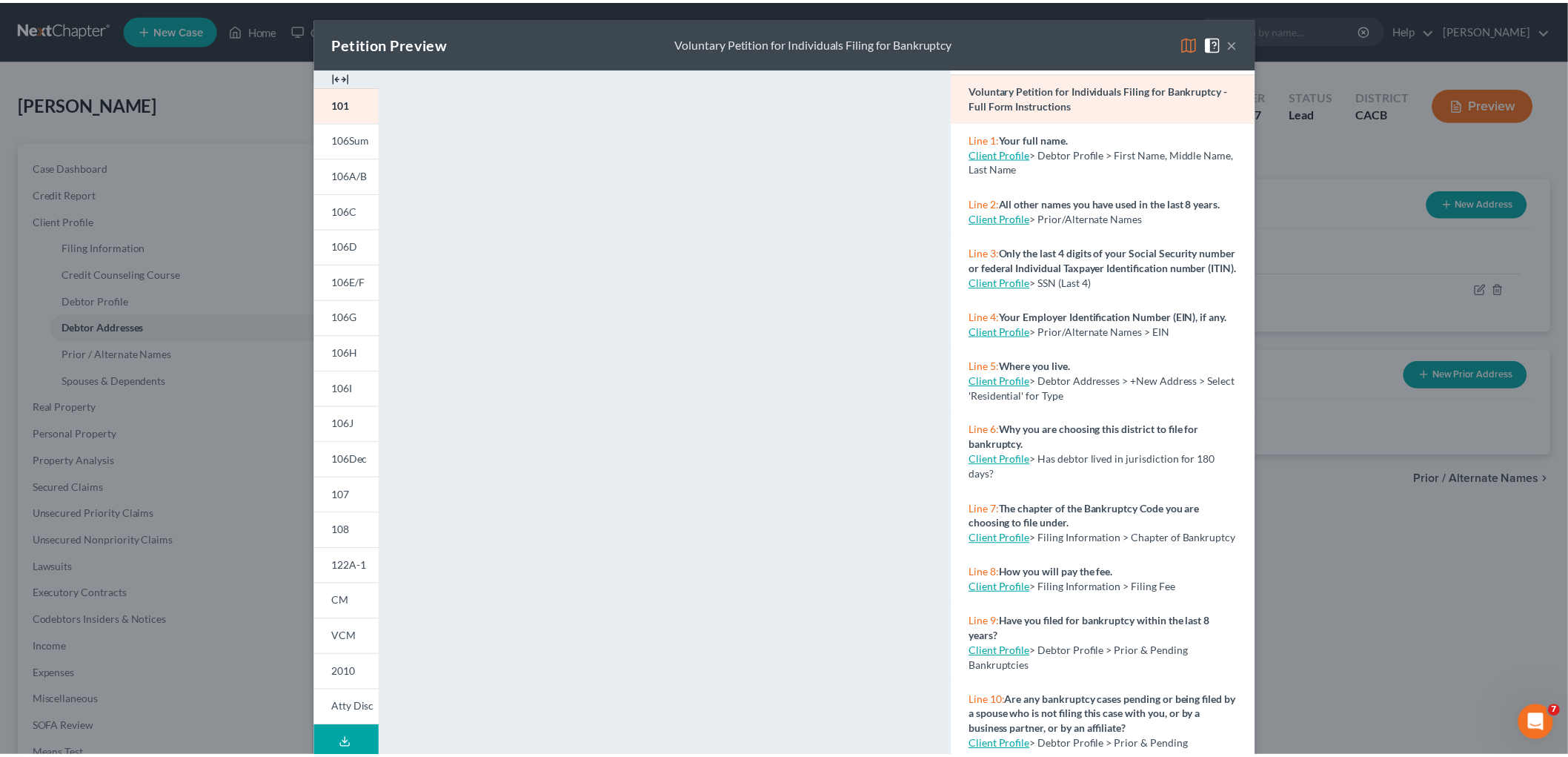
scroll to position [83, 0]
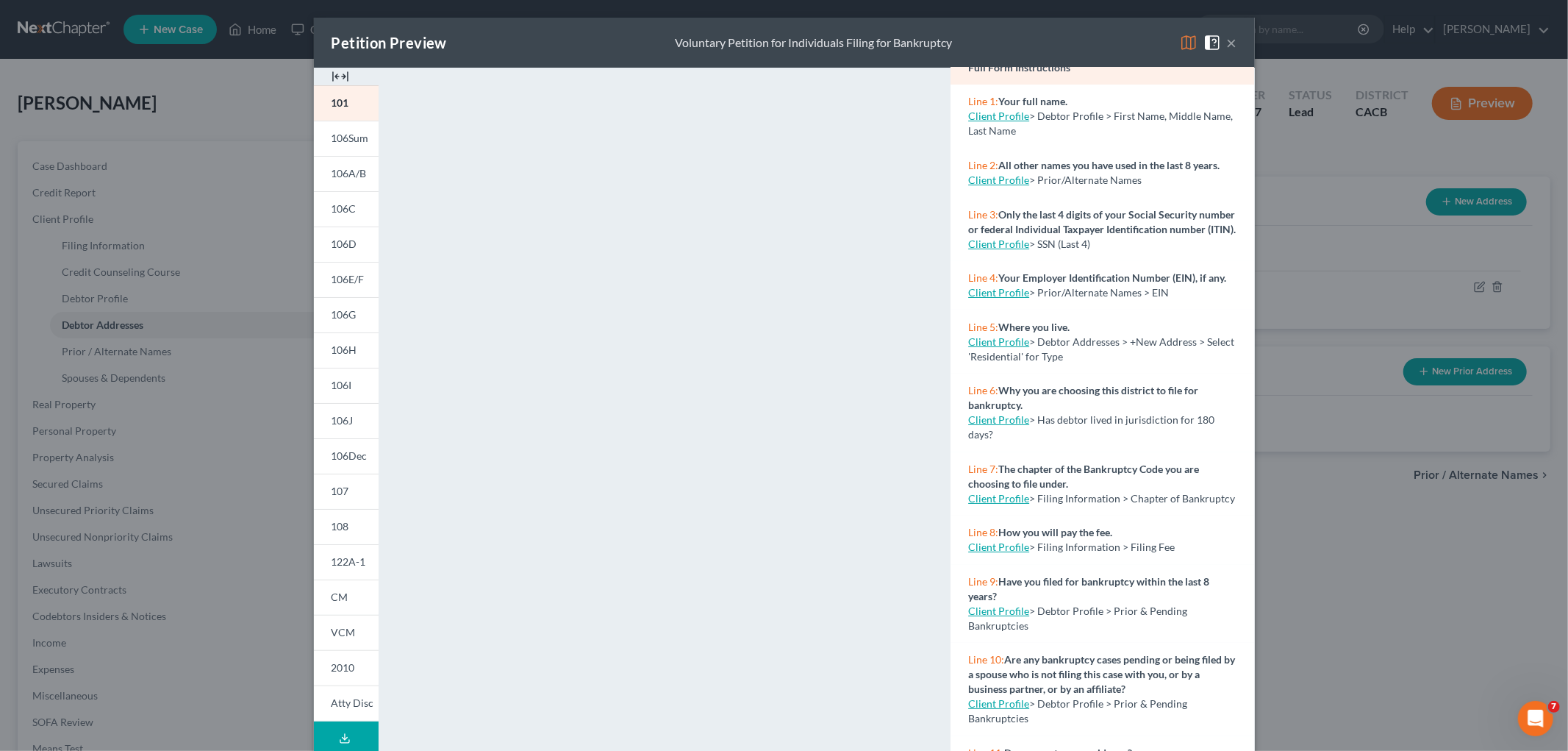
click at [1098, 41] on img at bounding box center [1189, 43] width 18 height 18
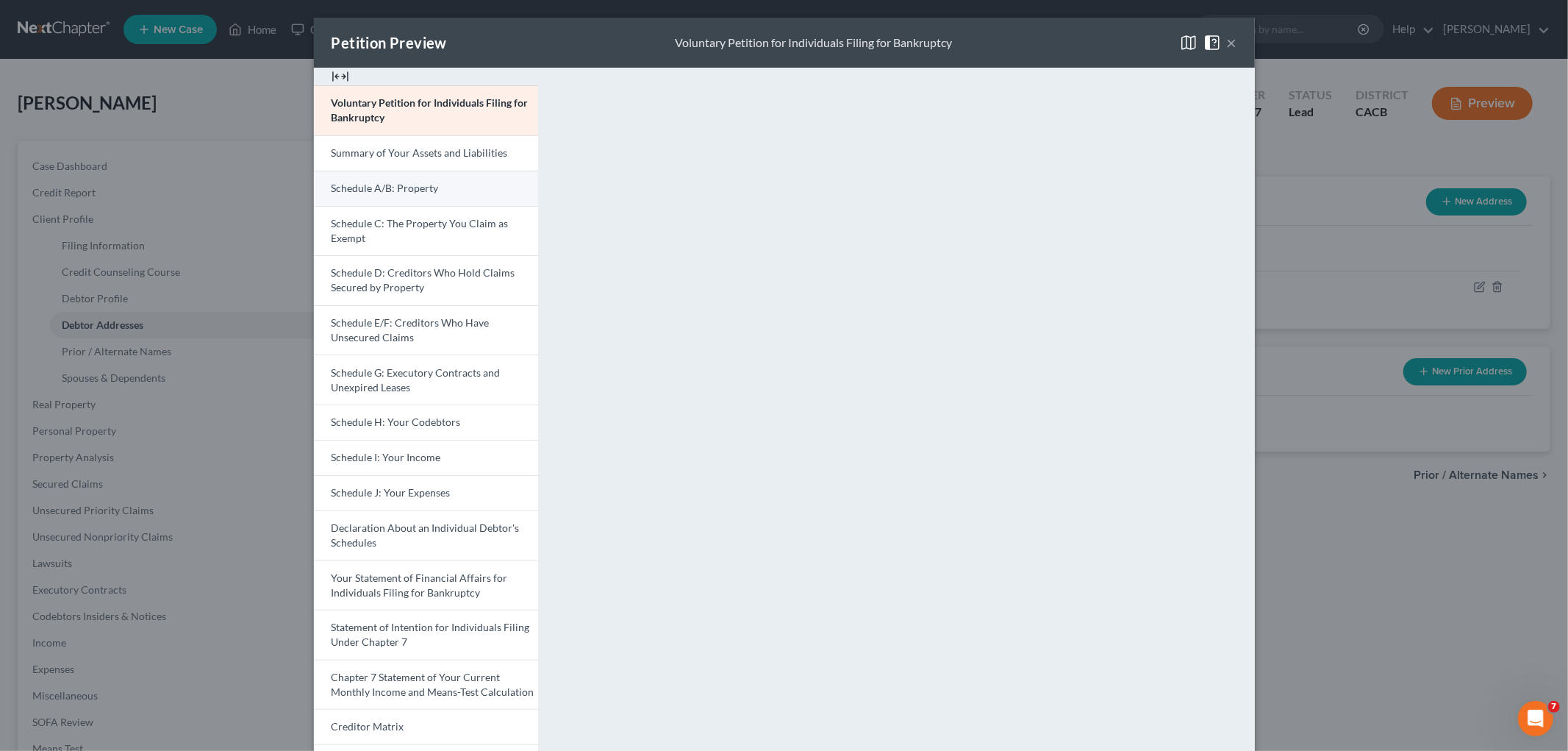
click at [445, 172] on link "Schedule A/B: Property" at bounding box center [426, 188] width 224 height 35
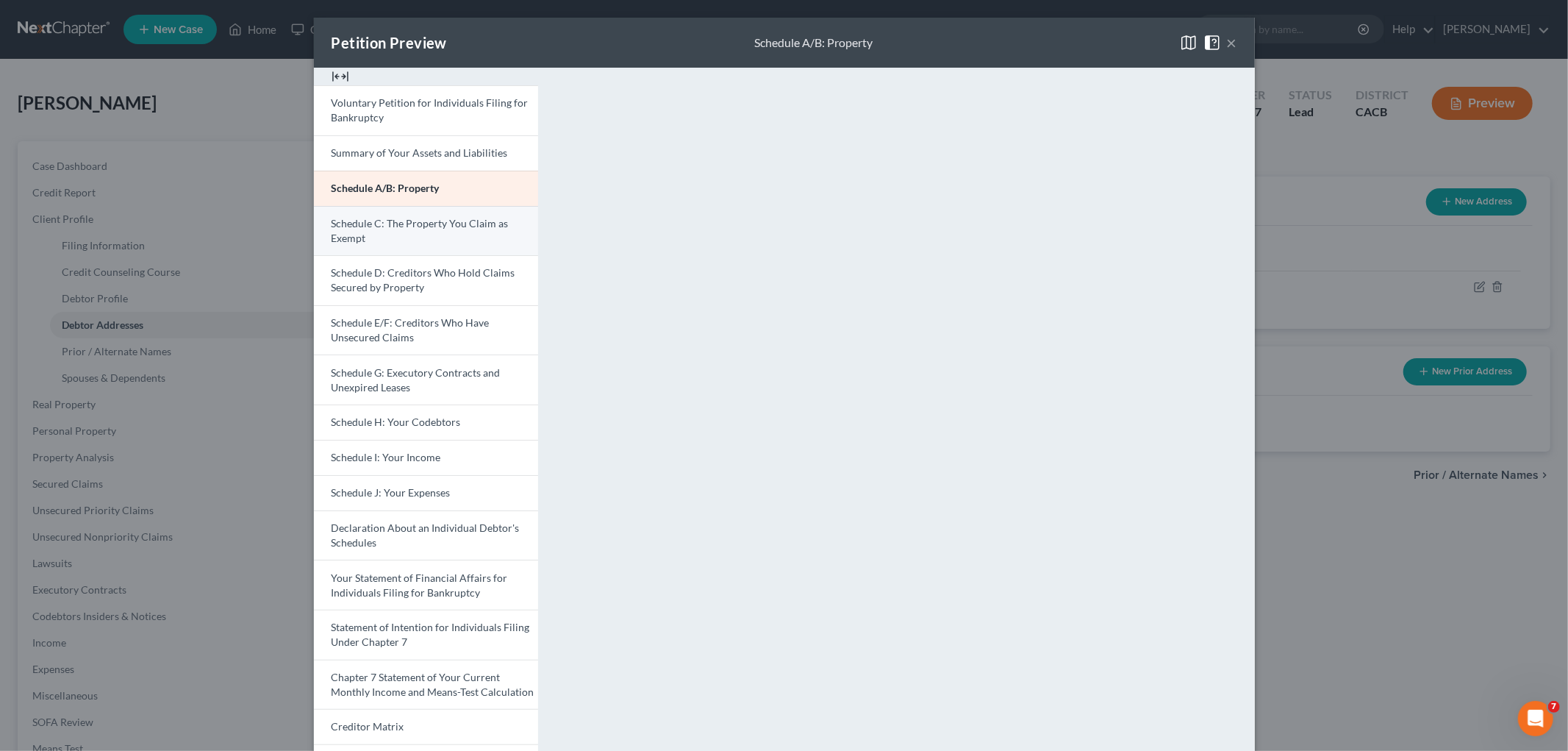
click at [391, 227] on span "Schedule C: The Property You Claim as Exempt" at bounding box center [420, 231] width 177 height 27
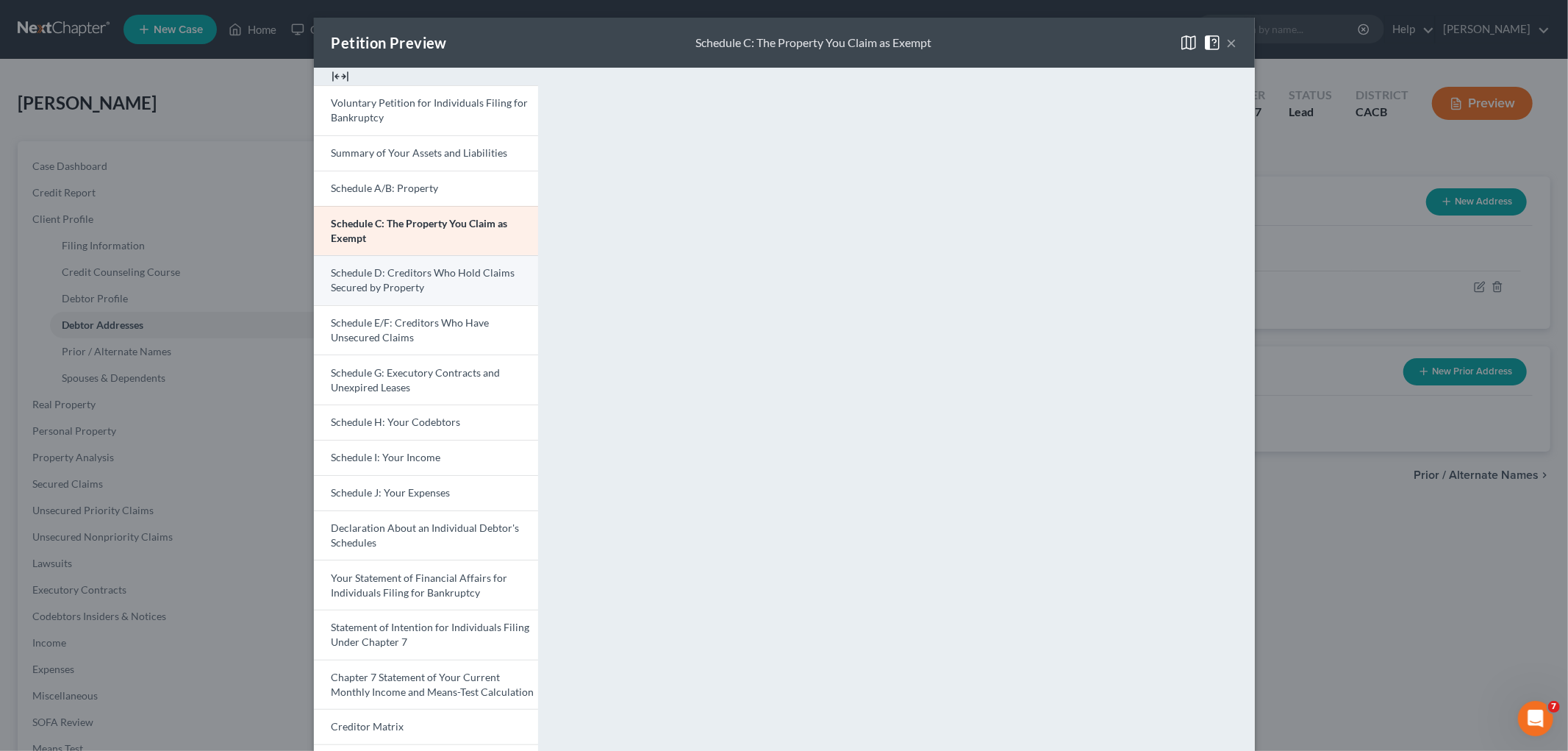
click at [512, 266] on link "Schedule D: Creditors Who Hold Claims Secured by Property" at bounding box center [426, 280] width 224 height 50
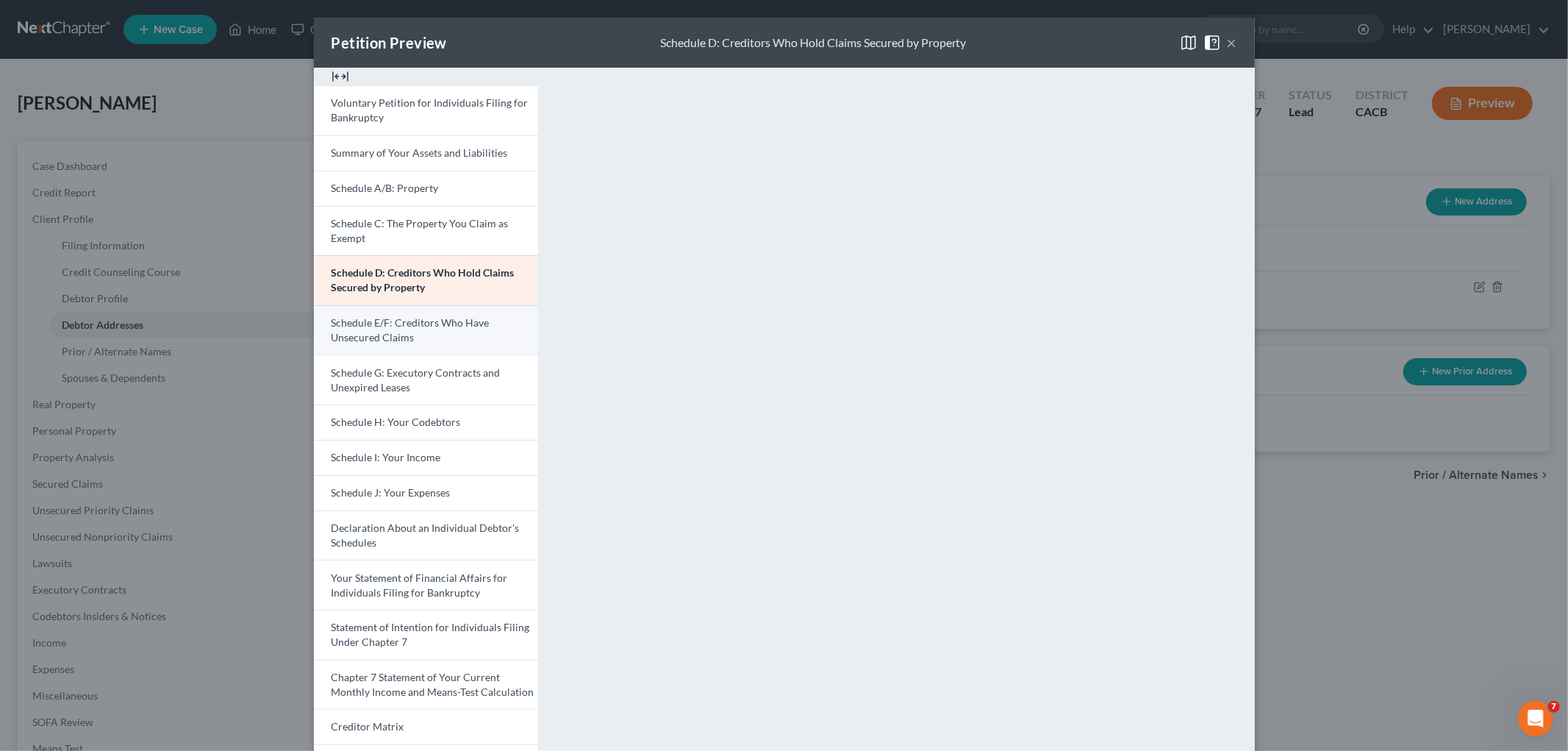
click at [456, 344] on link "Schedule E/F: Creditors Who Have Unsecured Claims" at bounding box center [426, 330] width 224 height 50
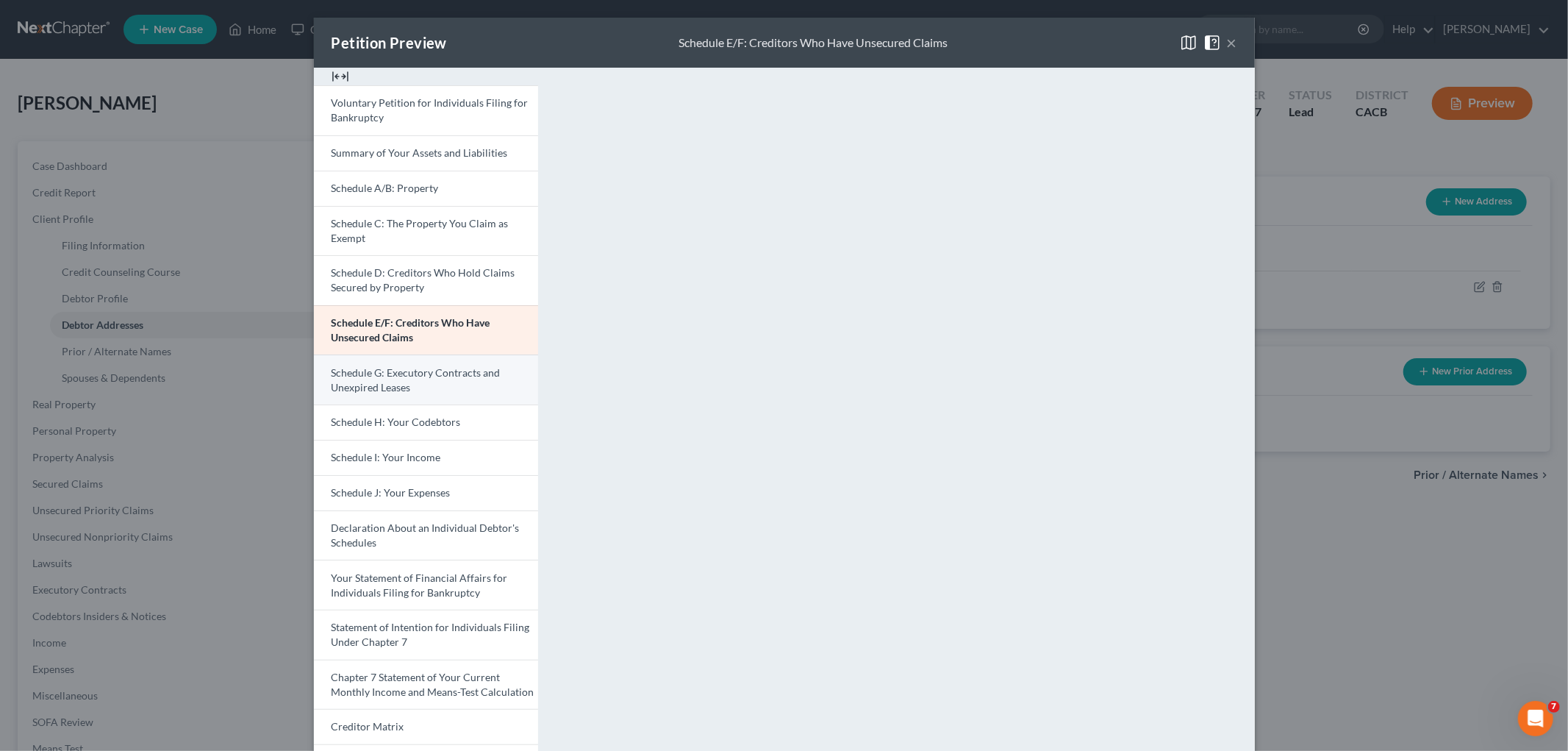
click at [428, 370] on span "Schedule G: Executory Contracts and Unexpired Leases" at bounding box center [416, 380] width 169 height 27
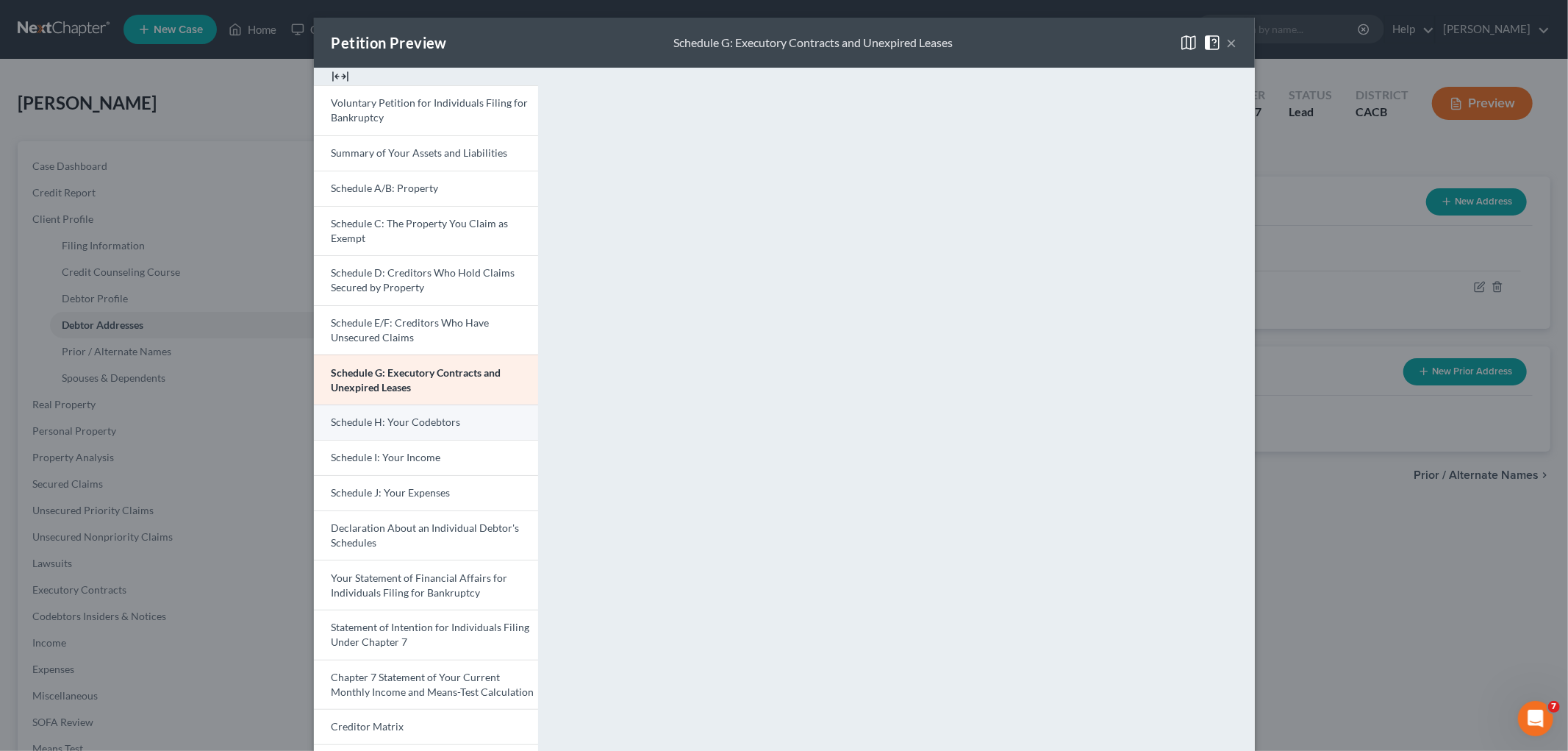
click at [439, 430] on link "Schedule H: Your Codebtors" at bounding box center [426, 422] width 224 height 35
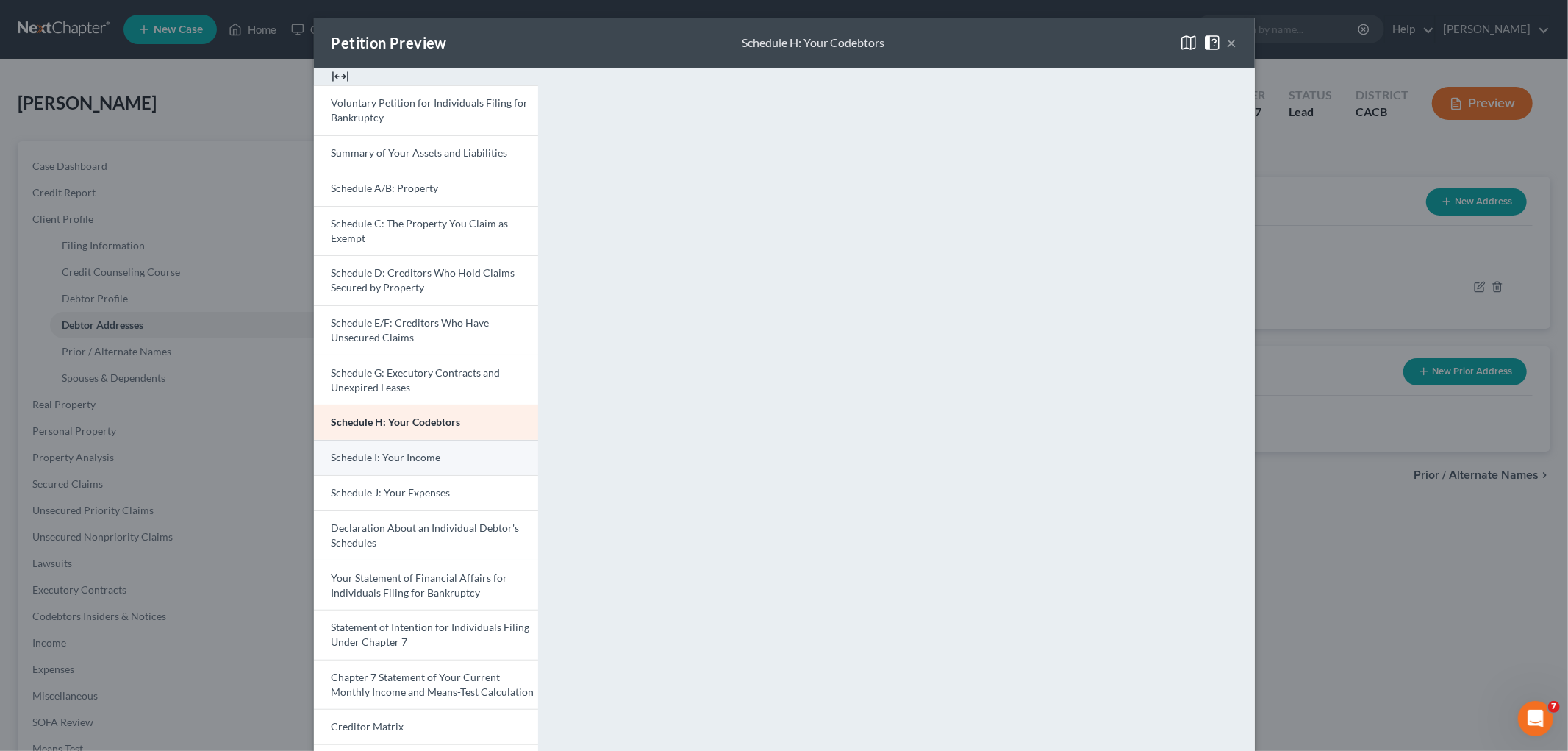
click at [501, 456] on link "Schedule I: Your Income" at bounding box center [426, 458] width 224 height 35
drag, startPoint x: 405, startPoint y: 496, endPoint x: 676, endPoint y: 490, distance: 271.1
click at [405, 496] on span "Schedule J: Your Expenses" at bounding box center [391, 492] width 119 height 13
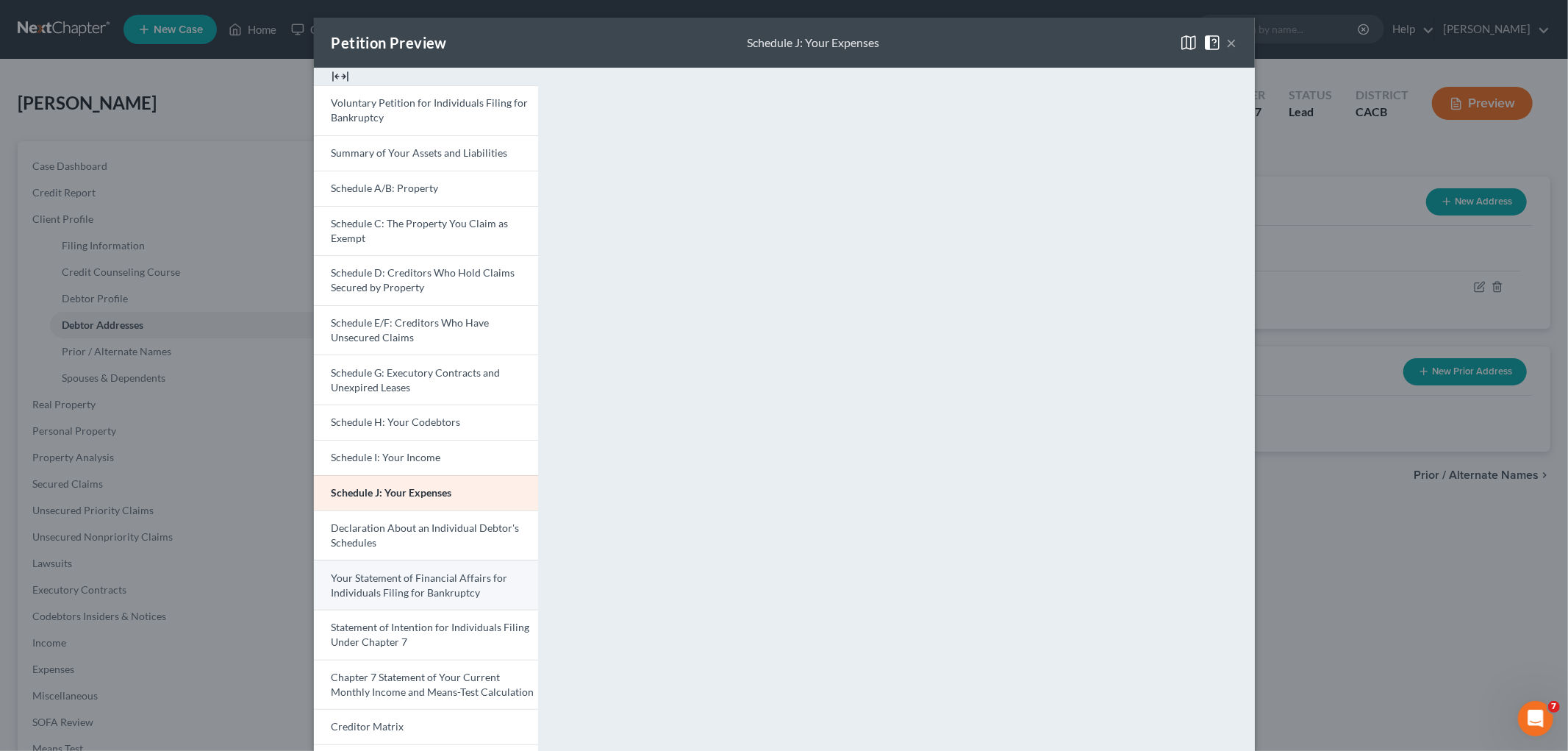
click at [463, 597] on span "Your Statement of Financial Affairs for Individuals Filing for Bankruptcy" at bounding box center [420, 585] width 177 height 27
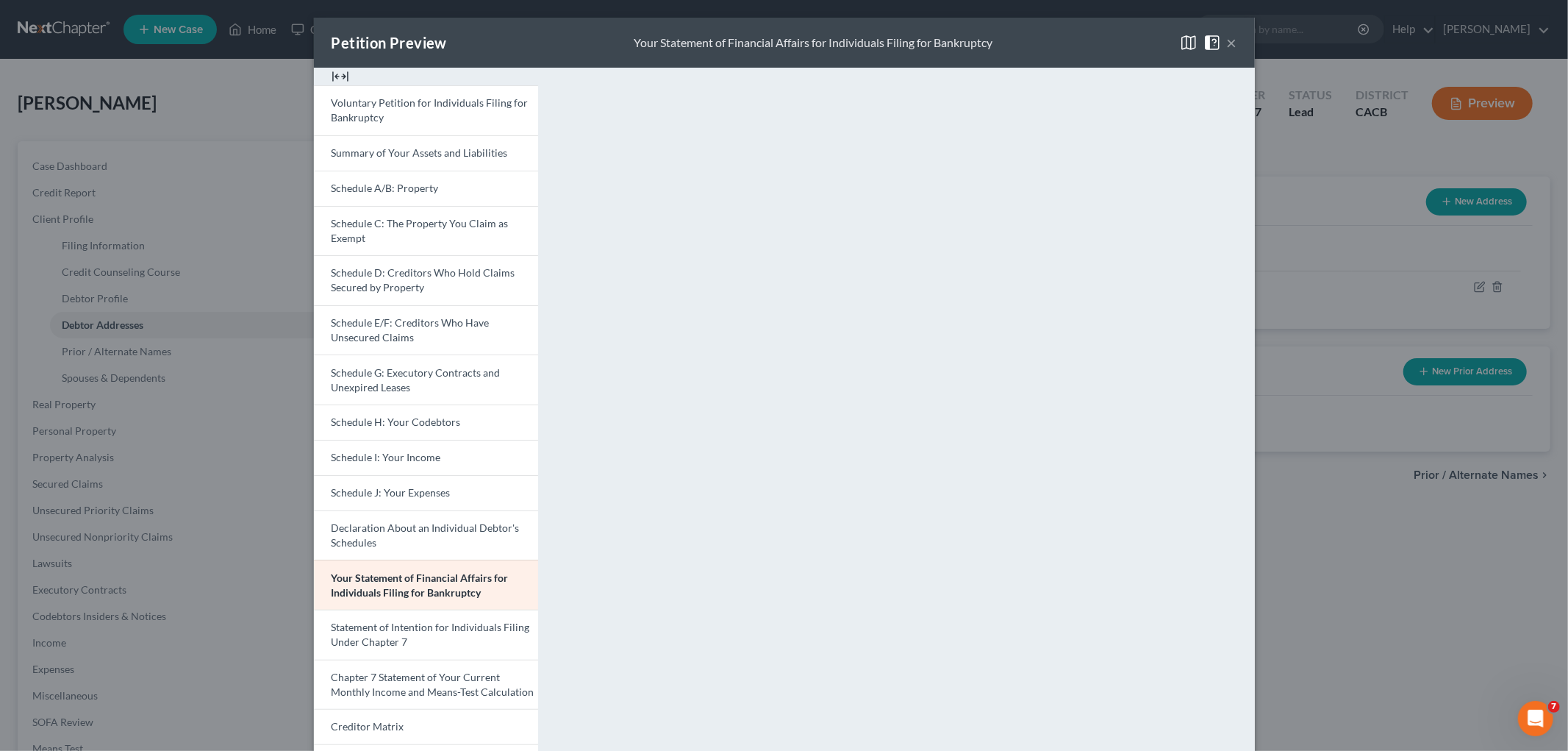
drag, startPoint x: 1321, startPoint y: 634, endPoint x: 1229, endPoint y: 635, distance: 92.0
click at [1098, 633] on div "Petition Preview Your Statement of Financial Affairs for Individuals Filing for…" at bounding box center [784, 375] width 1568 height 751
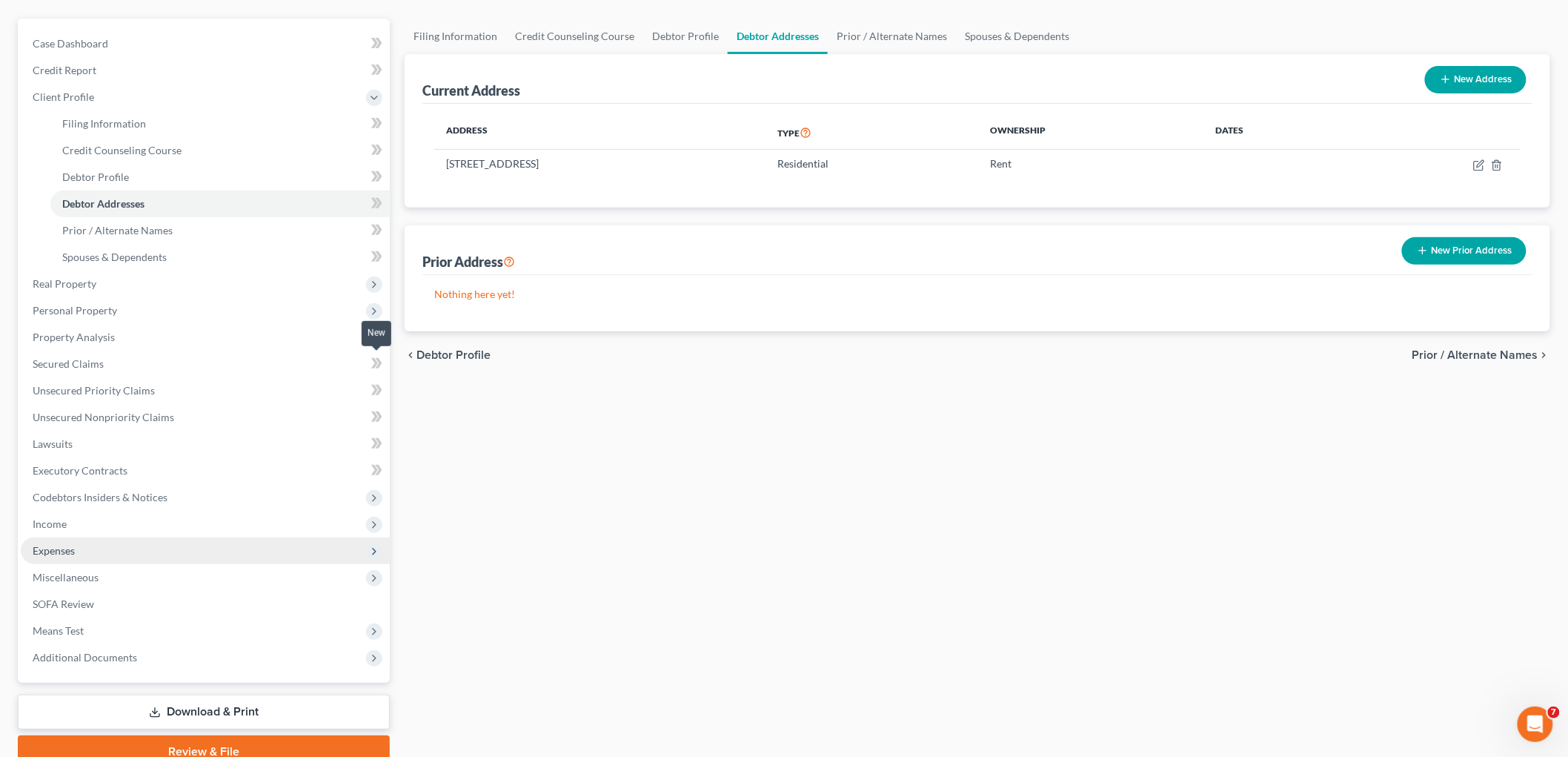
scroll to position [189, 0]
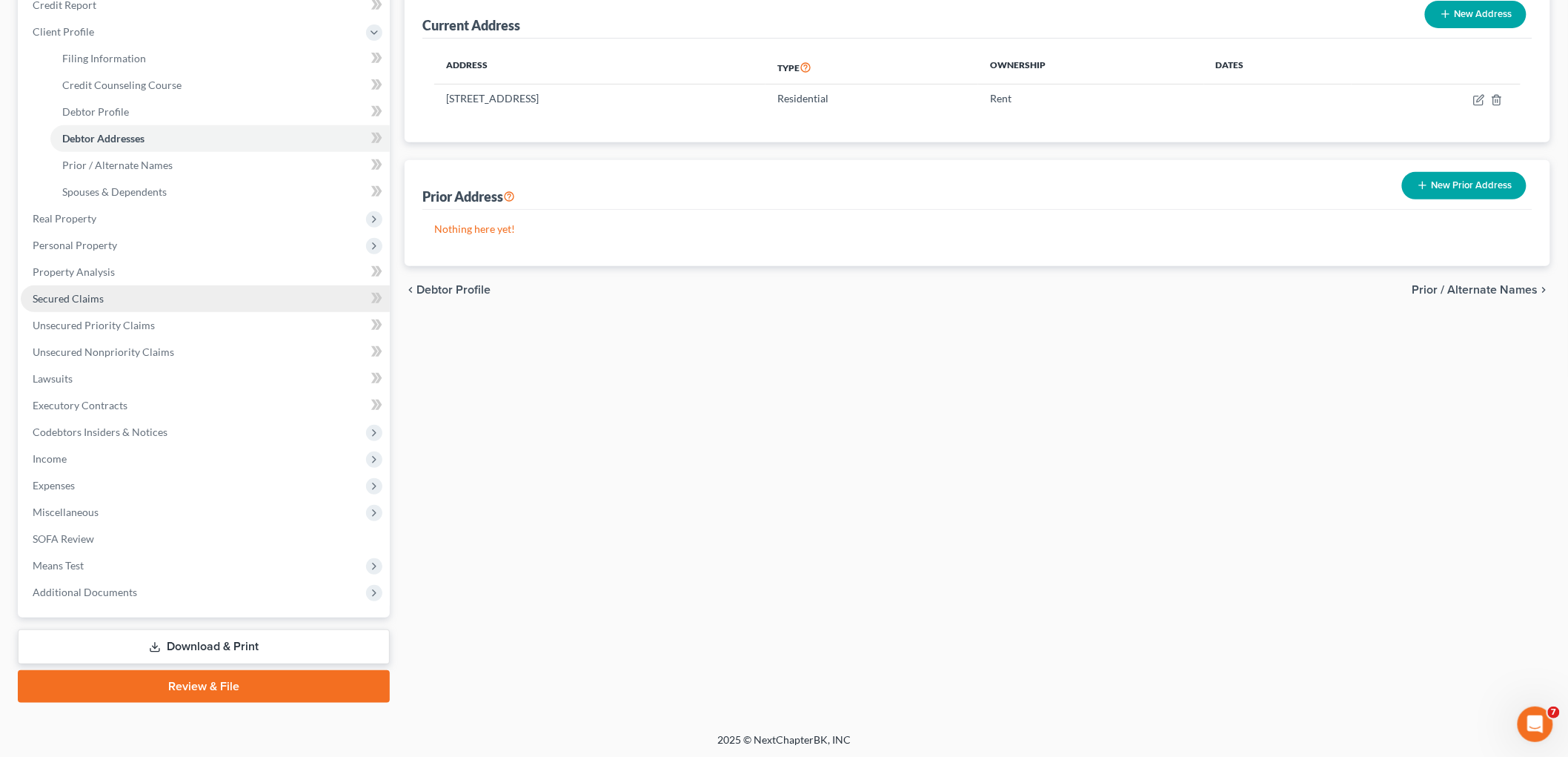
click at [172, 299] on link "Secured Claims" at bounding box center [206, 299] width 369 height 27
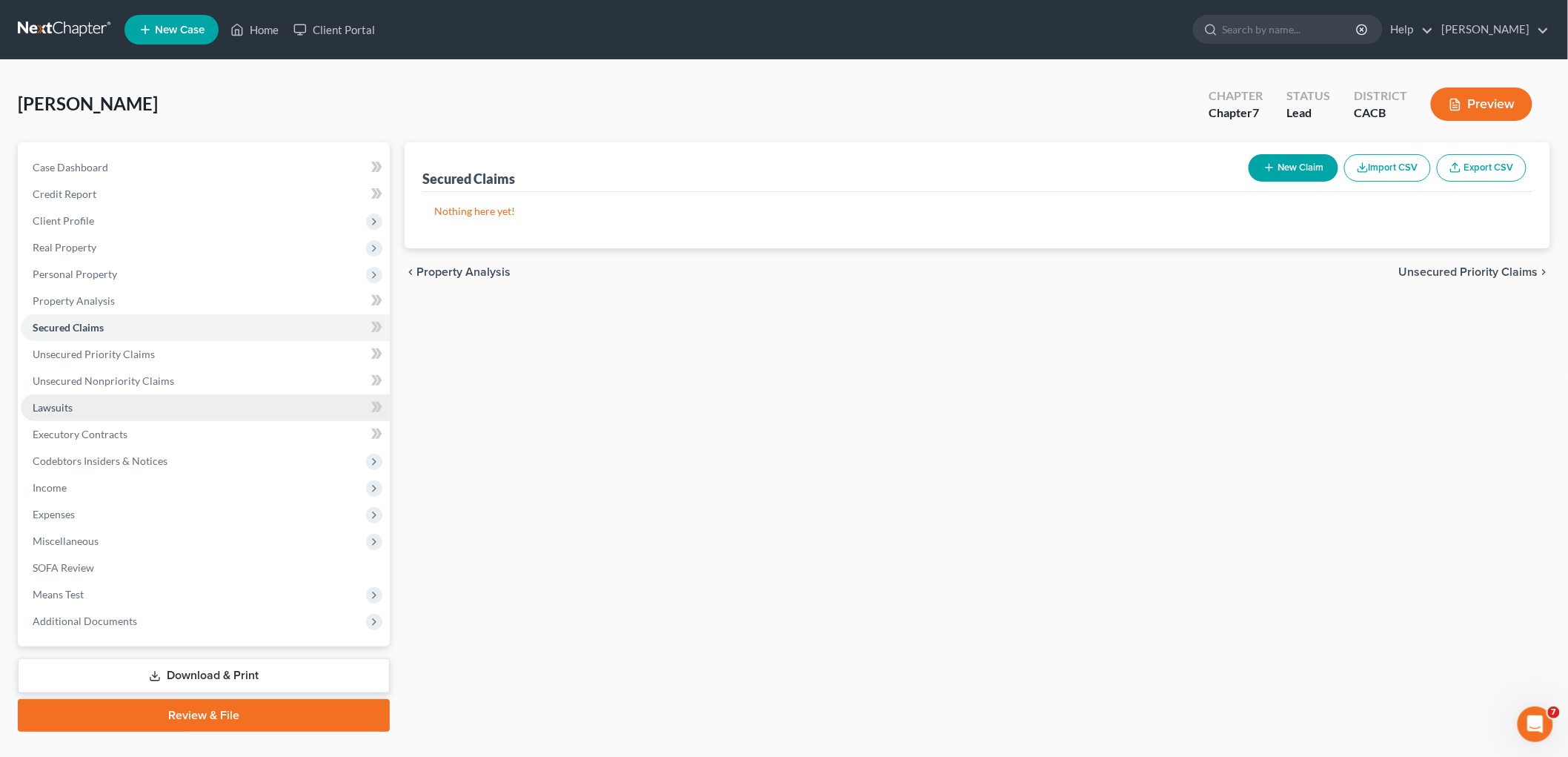
click at [206, 403] on link "Lawsuits" at bounding box center [206, 407] width 369 height 27
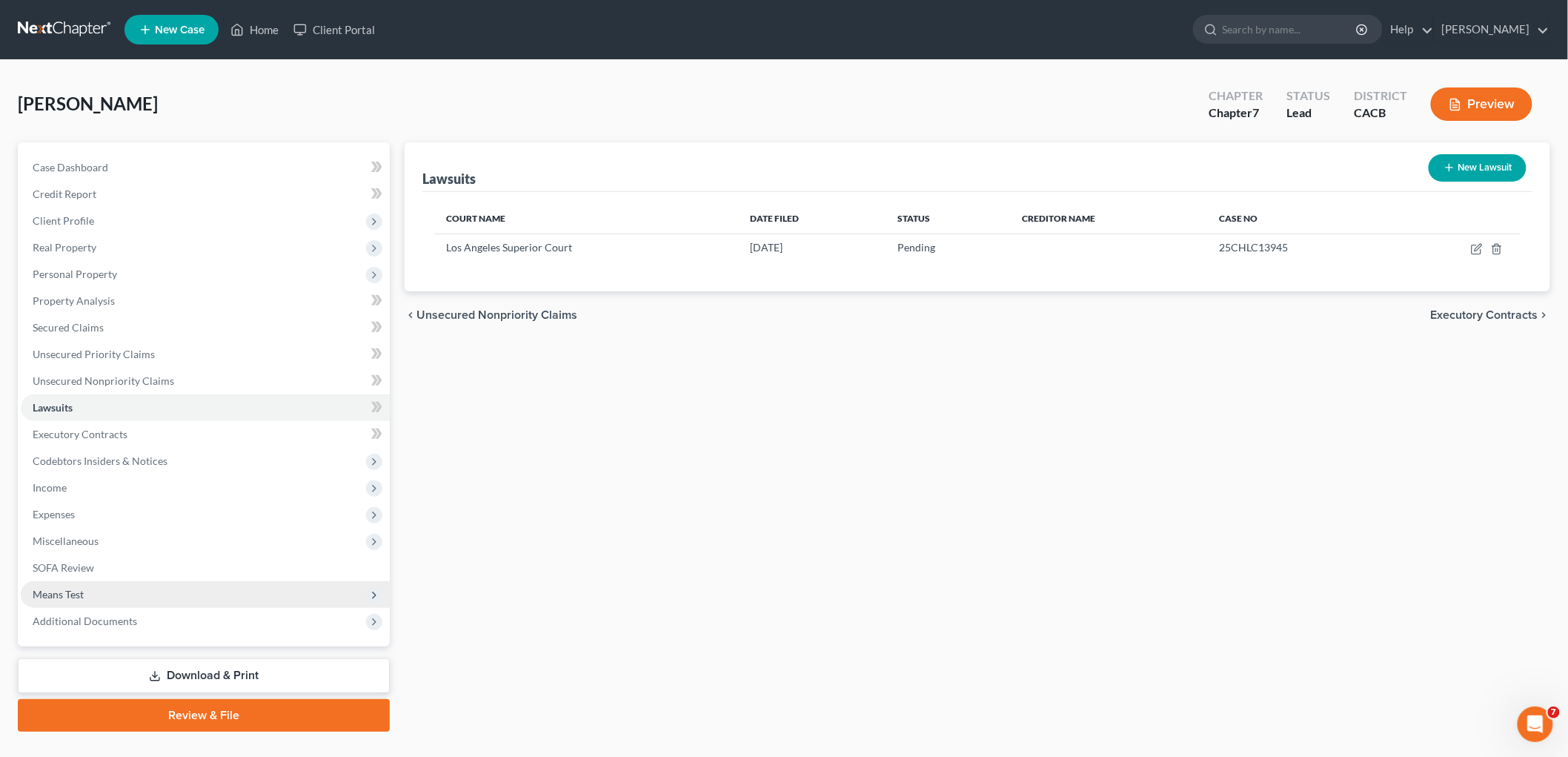
click at [179, 601] on span "Means Test" at bounding box center [206, 594] width 369 height 27
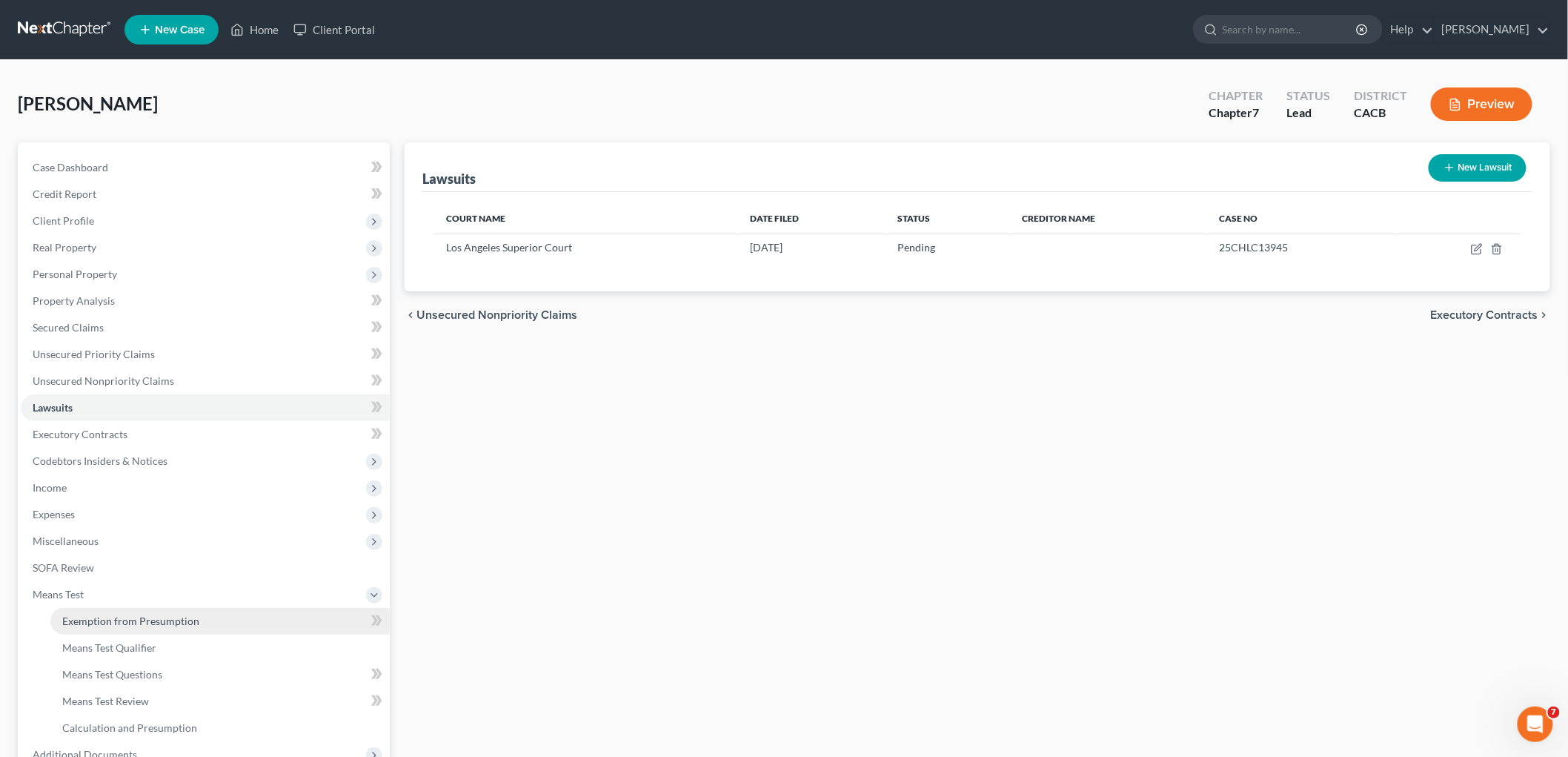
click at [189, 623] on span "Exemption from Presumption" at bounding box center [130, 621] width 137 height 13
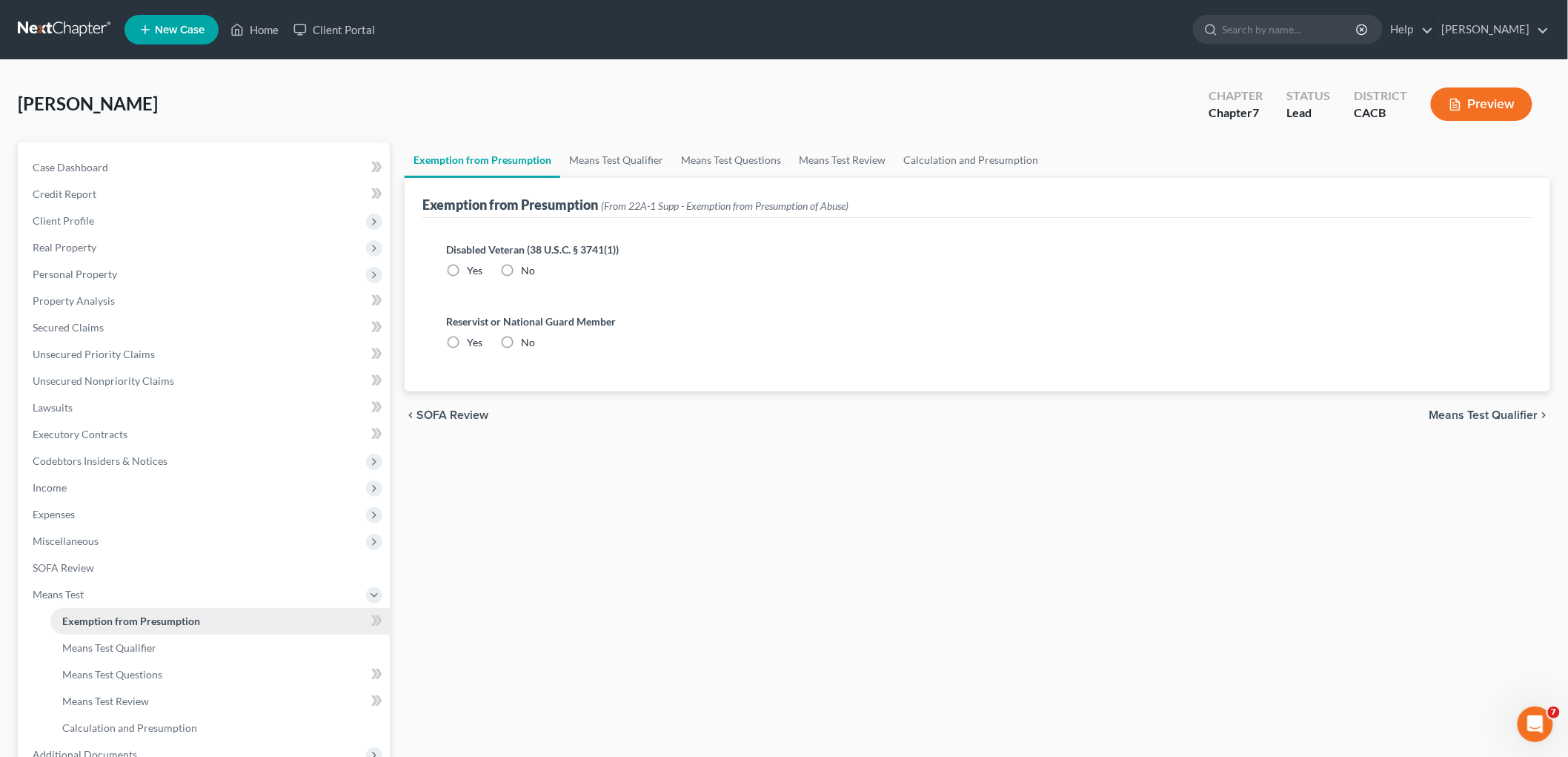
radio input "true"
drag, startPoint x: 174, startPoint y: 602, endPoint x: 173, endPoint y: 640, distance: 38.0
click at [173, 640] on li "Means Test Exemption from Presumption Means Test Qualifier Means Test Questions…" at bounding box center [206, 661] width 369 height 160
click at [172, 648] on link "Means Test Qualifier" at bounding box center [219, 648] width 339 height 27
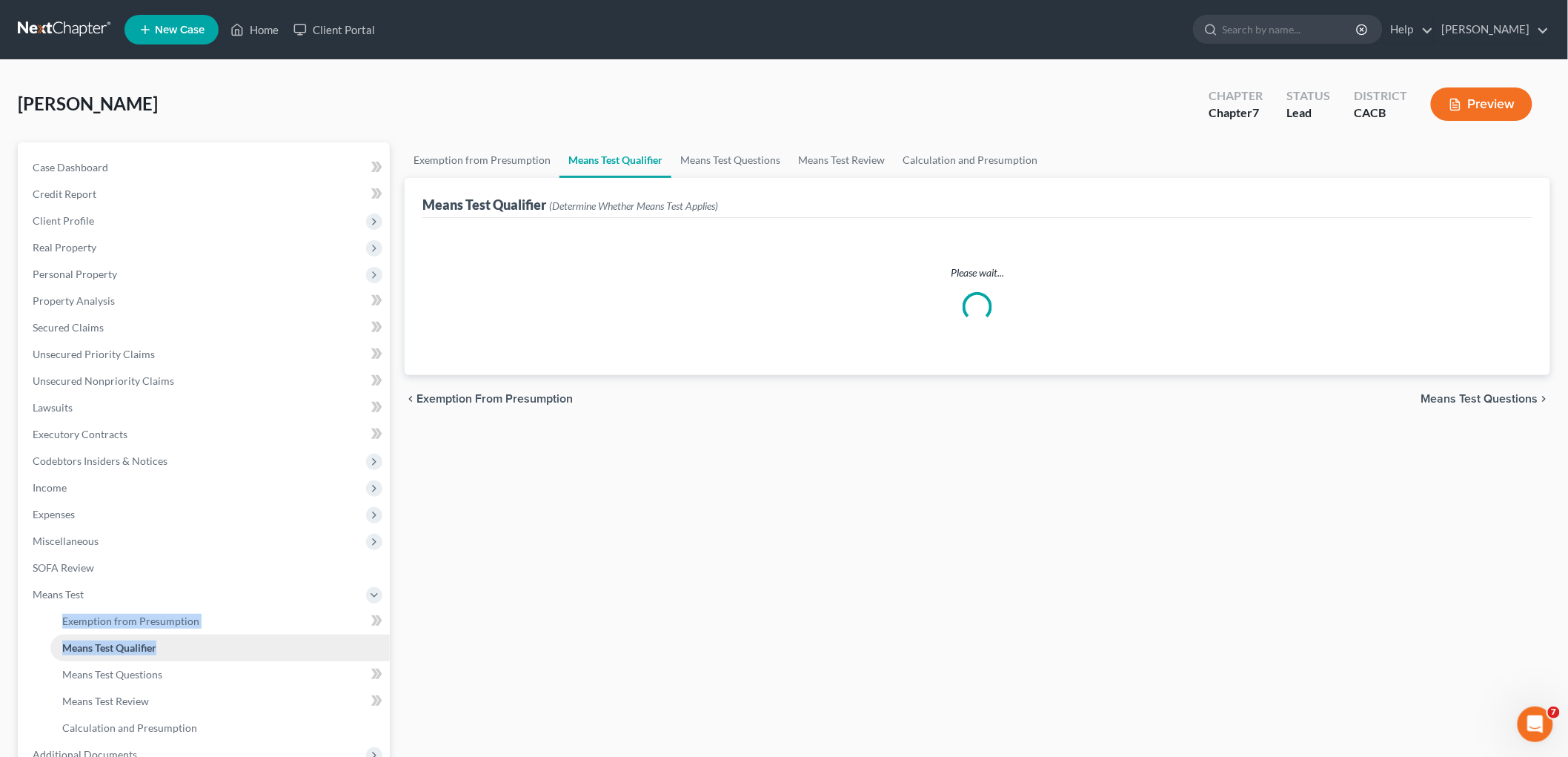
click at [169, 648] on link "Means Test Qualifier" at bounding box center [219, 648] width 339 height 27
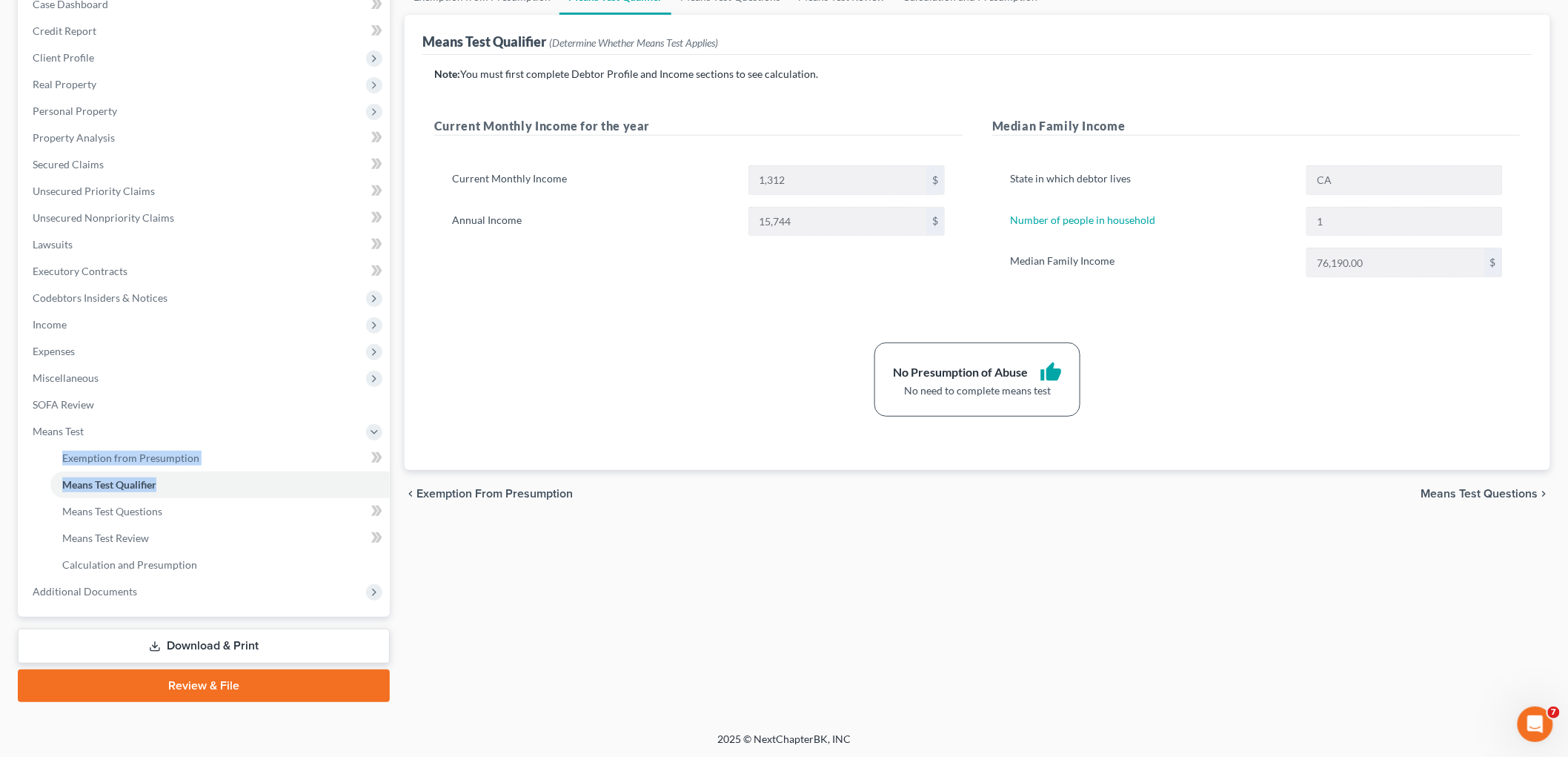
click at [194, 653] on link "Download & Print" at bounding box center [204, 645] width 372 height 35
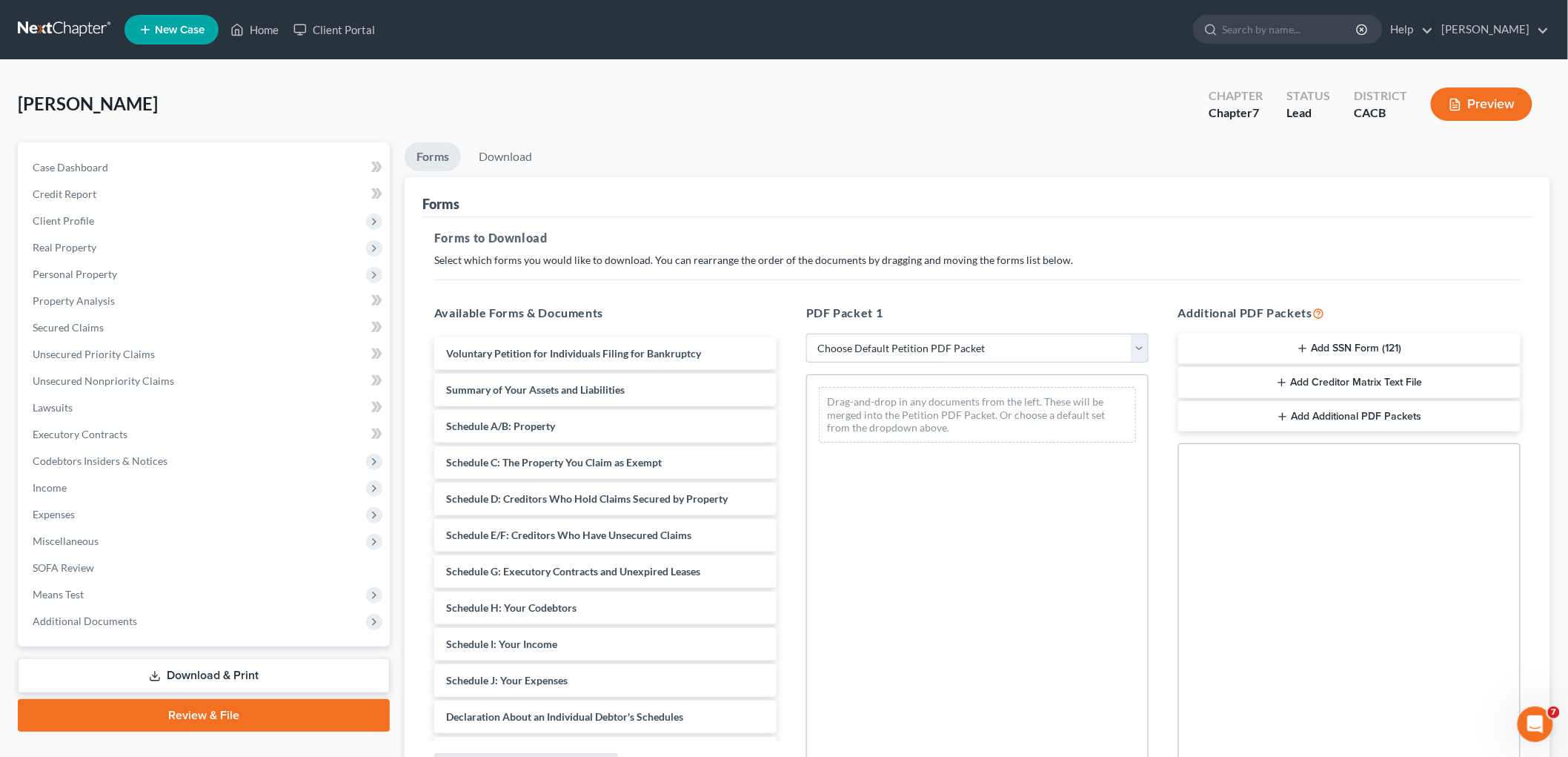
click at [857, 317] on h5 "PDF Packet 1" at bounding box center [977, 313] width 342 height 18
click at [854, 334] on select "Choose Default Petition PDF Packet Complete Bankruptcy Petition (all forms and …" at bounding box center [977, 348] width 342 height 30
select select "4"
click at [806, 334] on select "Choose Default Petition PDF Packet Complete Bankruptcy Petition (all forms and …" at bounding box center [977, 348] width 342 height 30
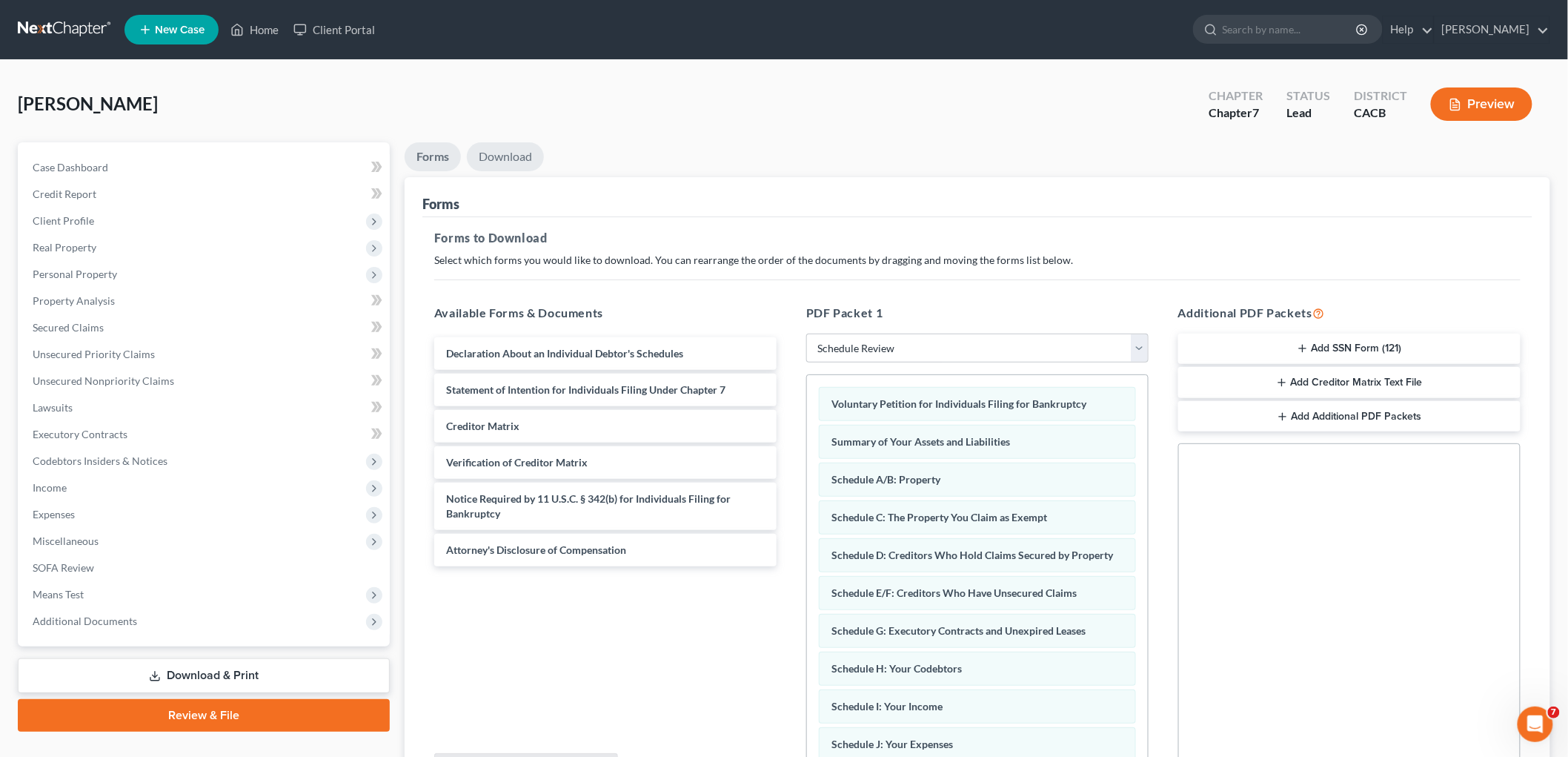
click at [530, 154] on link "Download" at bounding box center [505, 157] width 77 height 29
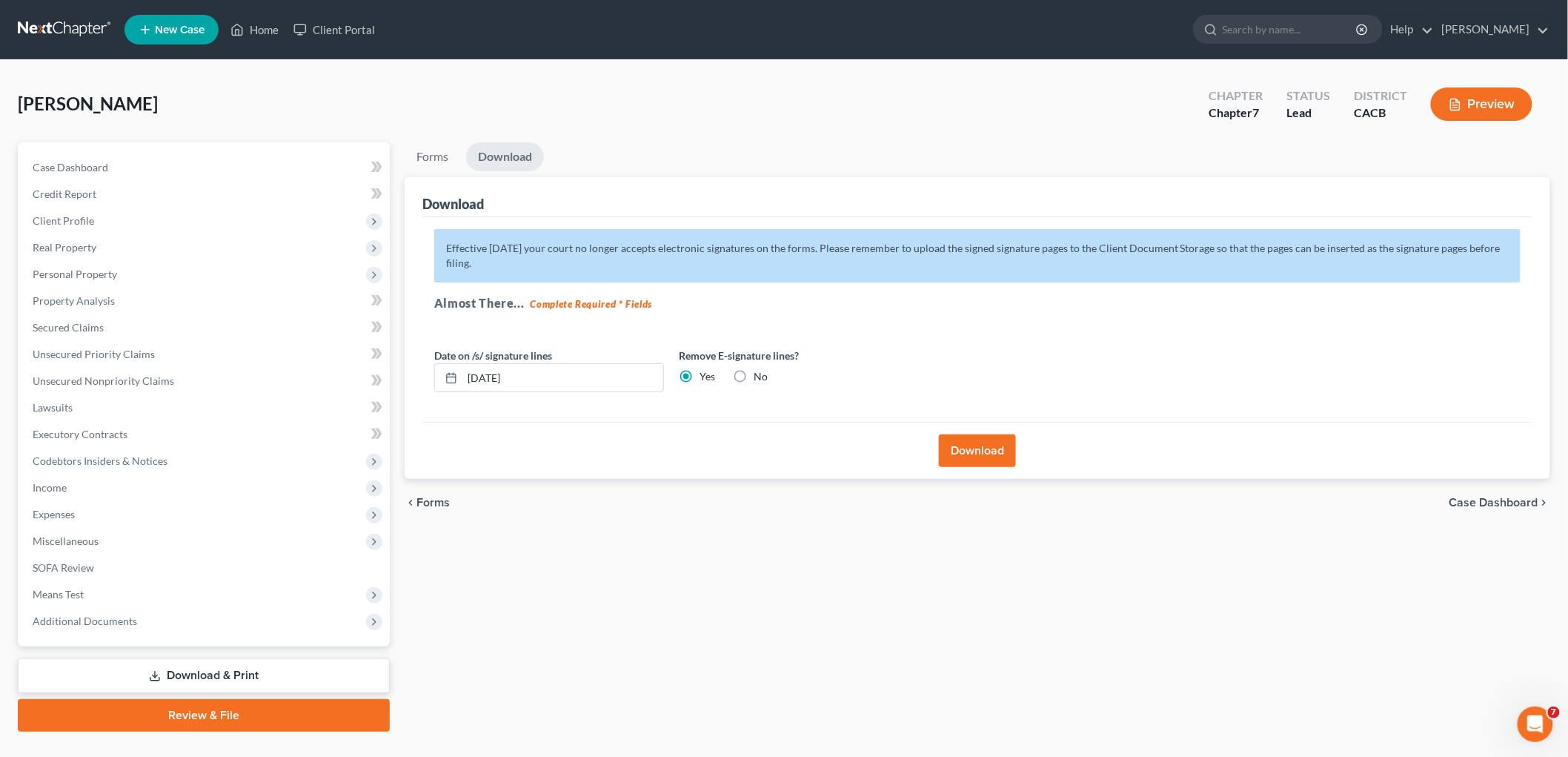
click at [997, 454] on button "Download" at bounding box center [977, 451] width 77 height 32
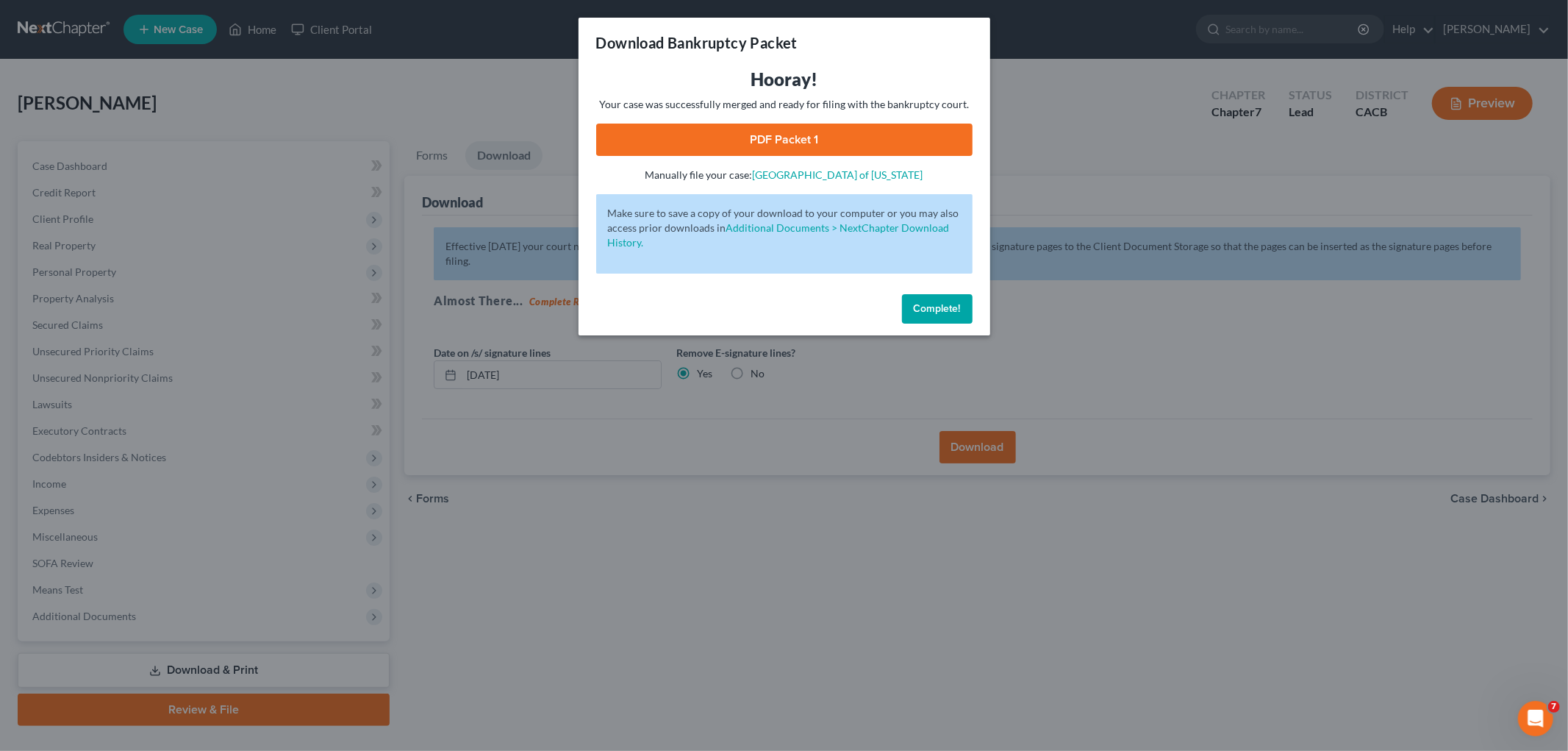
click at [725, 136] on link "PDF Packet 1" at bounding box center [784, 140] width 377 height 32
